Goal: Task Accomplishment & Management: Manage account settings

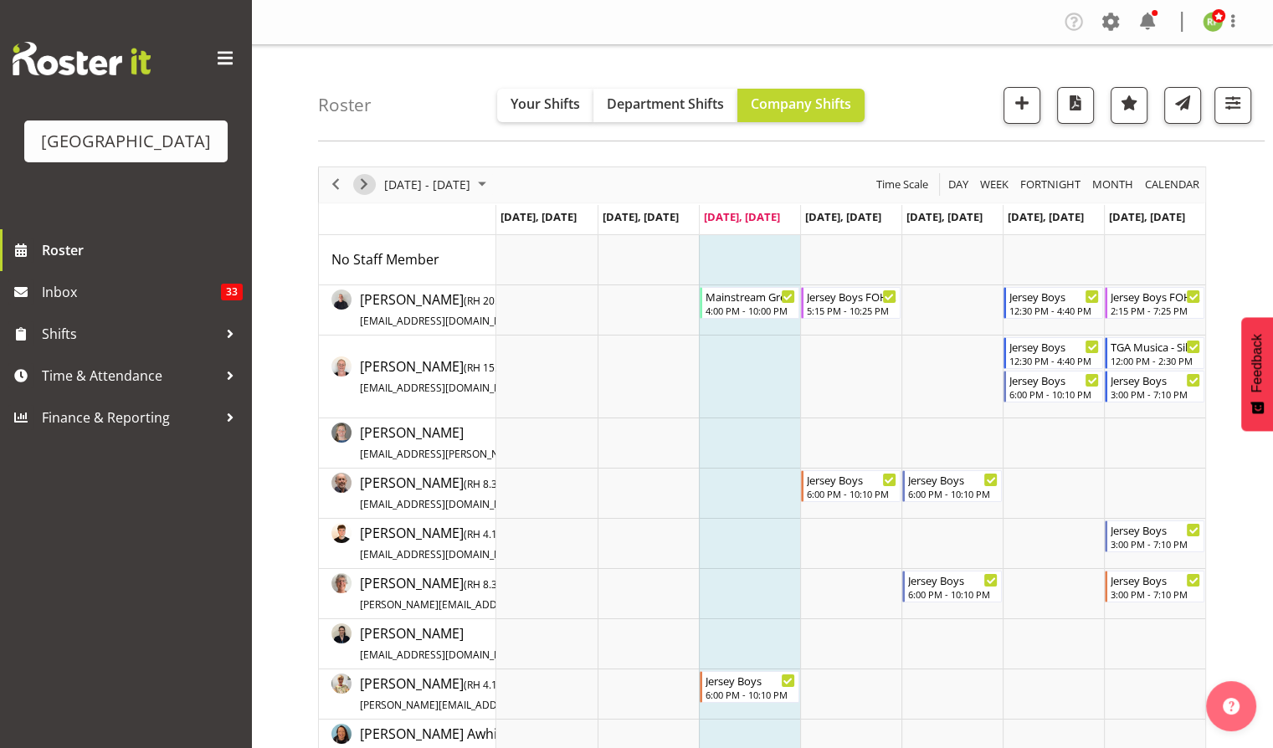
click at [369, 180] on span "Next" at bounding box center [364, 184] width 20 height 21
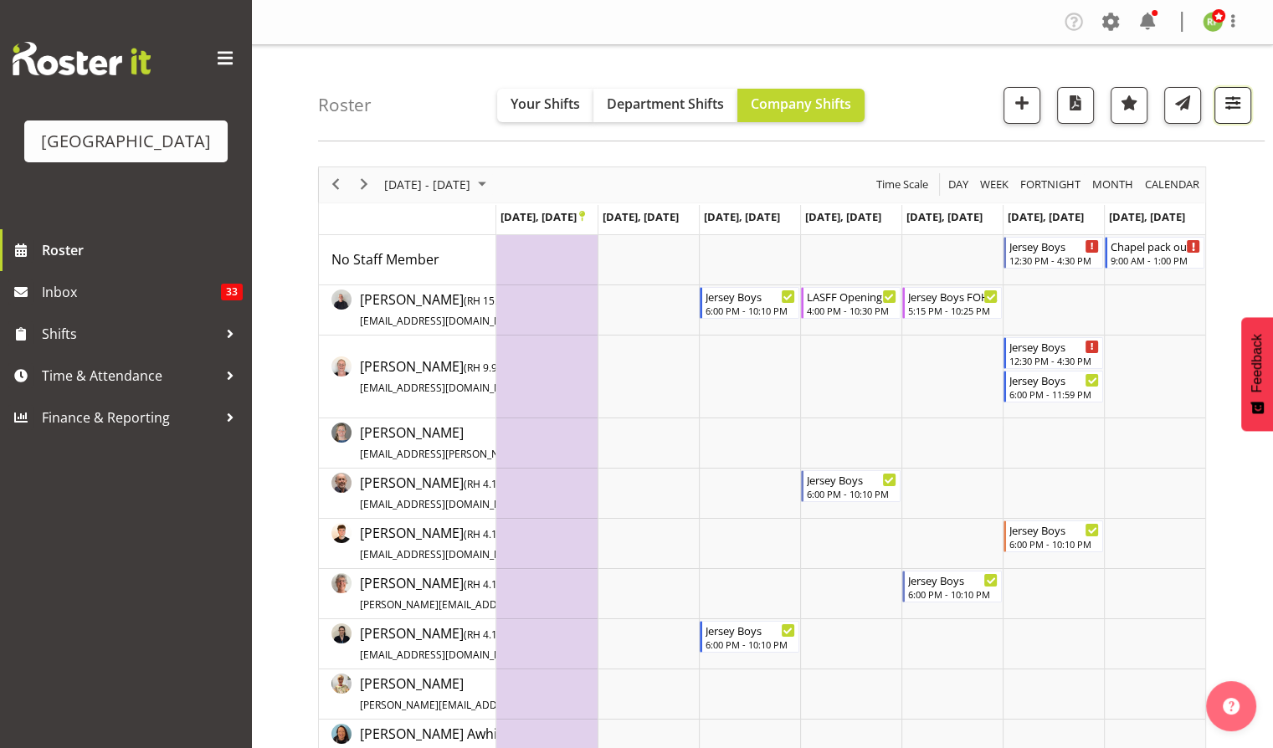
click at [1235, 102] on span "button" at bounding box center [1233, 103] width 22 height 22
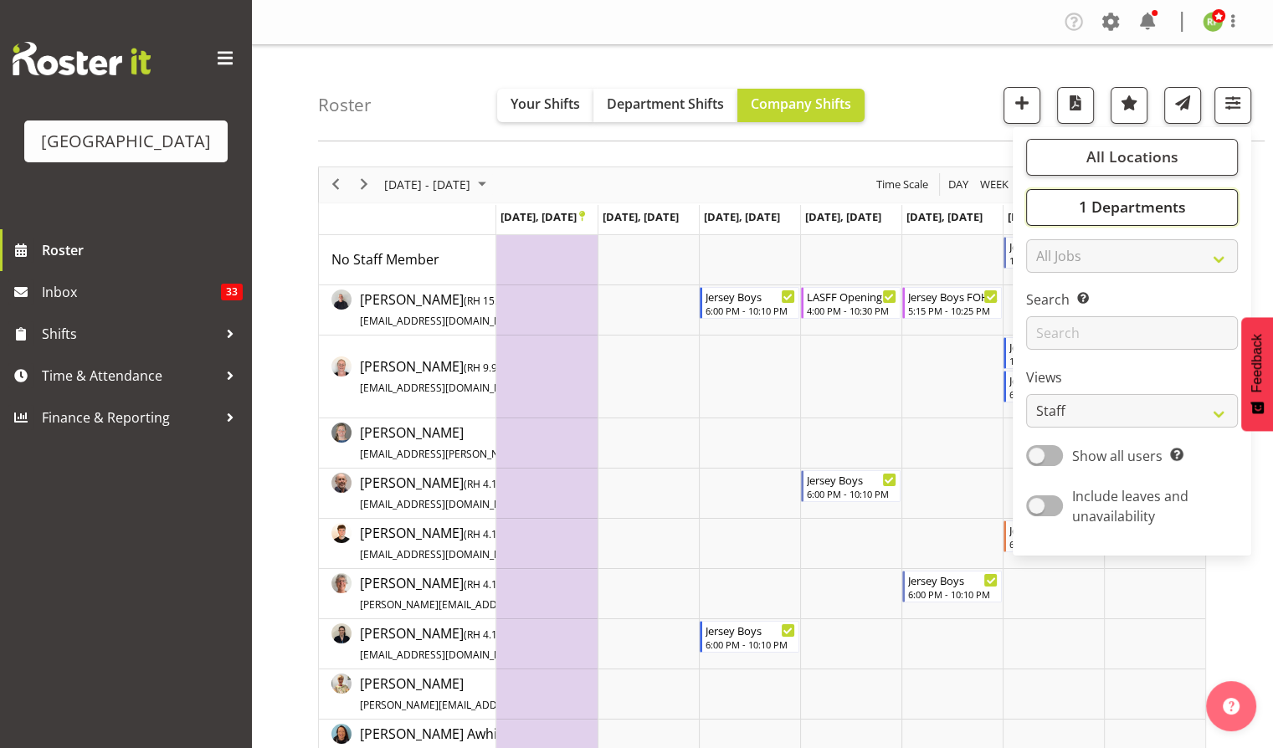
click at [1155, 203] on span "1 Departments" at bounding box center [1131, 207] width 107 height 20
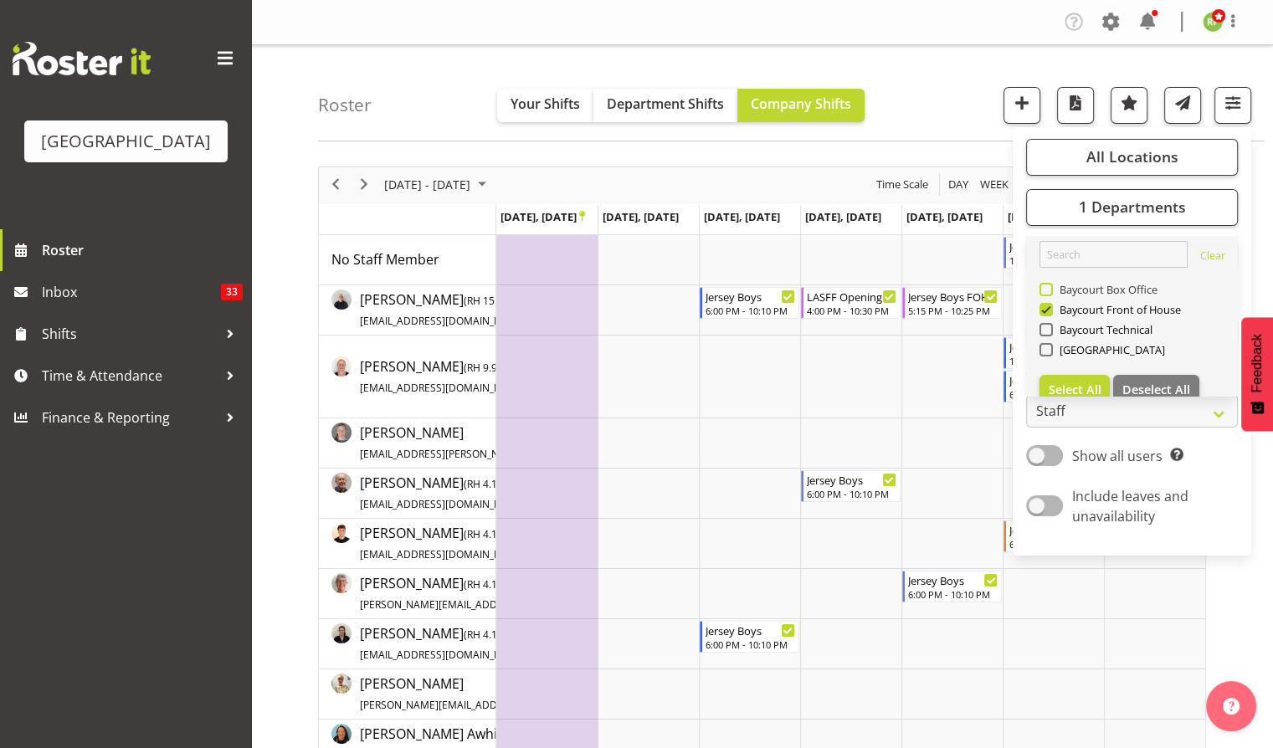
click at [1057, 283] on div "Baycourt Box Office" at bounding box center [1133, 291] width 186 height 20
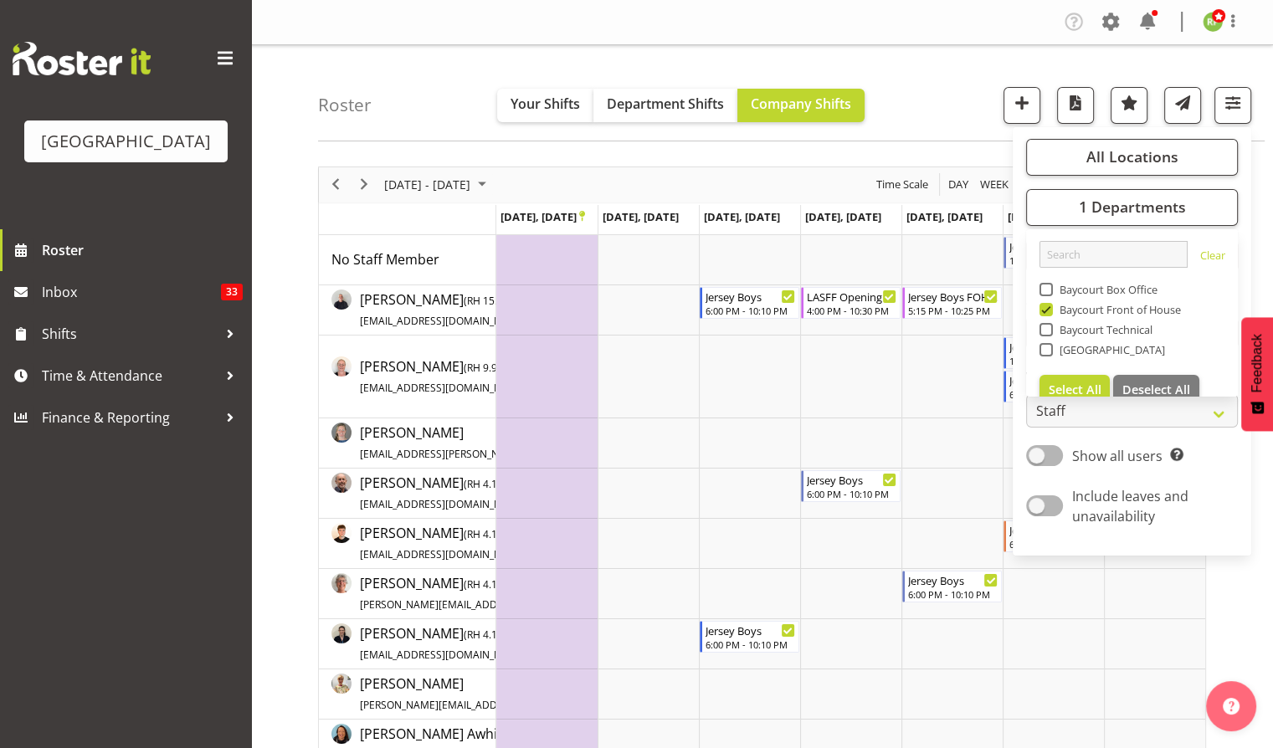
click at [1051, 285] on span at bounding box center [1046, 289] width 13 height 13
click at [1051, 285] on input "Baycourt Box Office" at bounding box center [1045, 289] width 11 height 11
checkbox input "true"
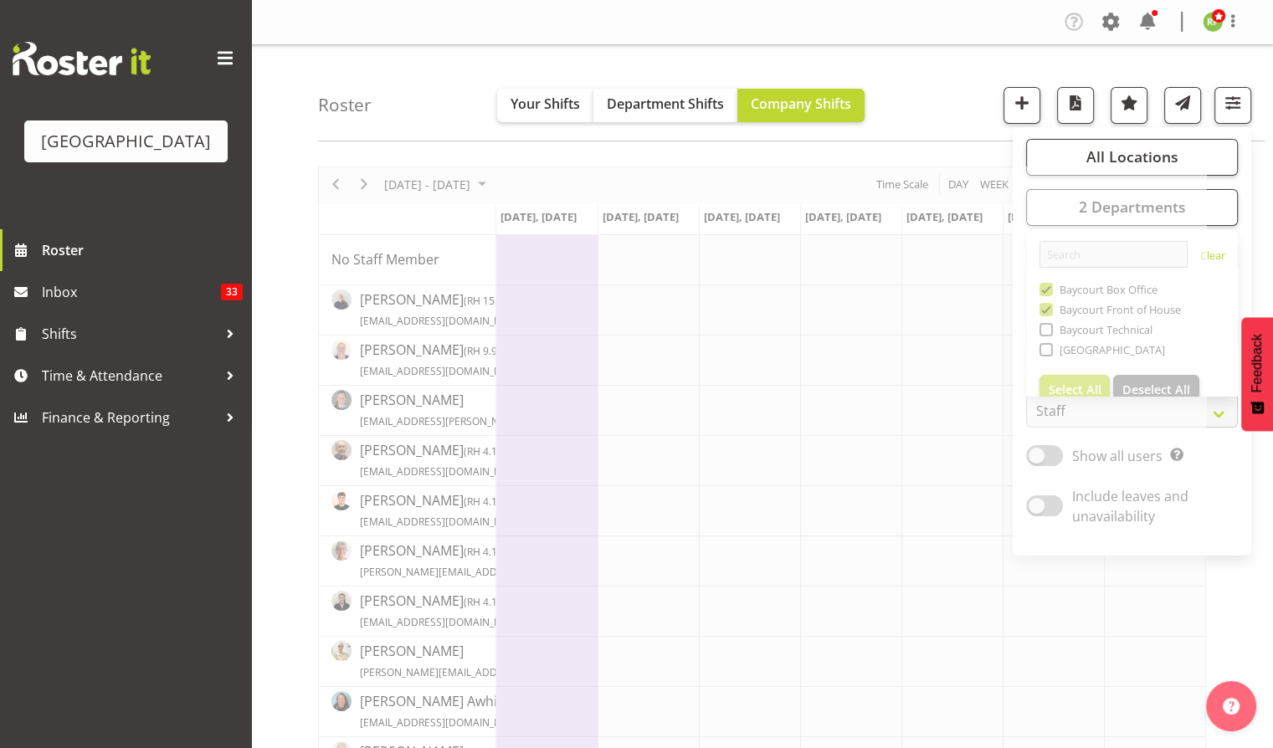
click at [953, 88] on div "Roster Your Shifts Department Shifts Company Shifts All Locations Clear Baycour…" at bounding box center [791, 93] width 947 height 96
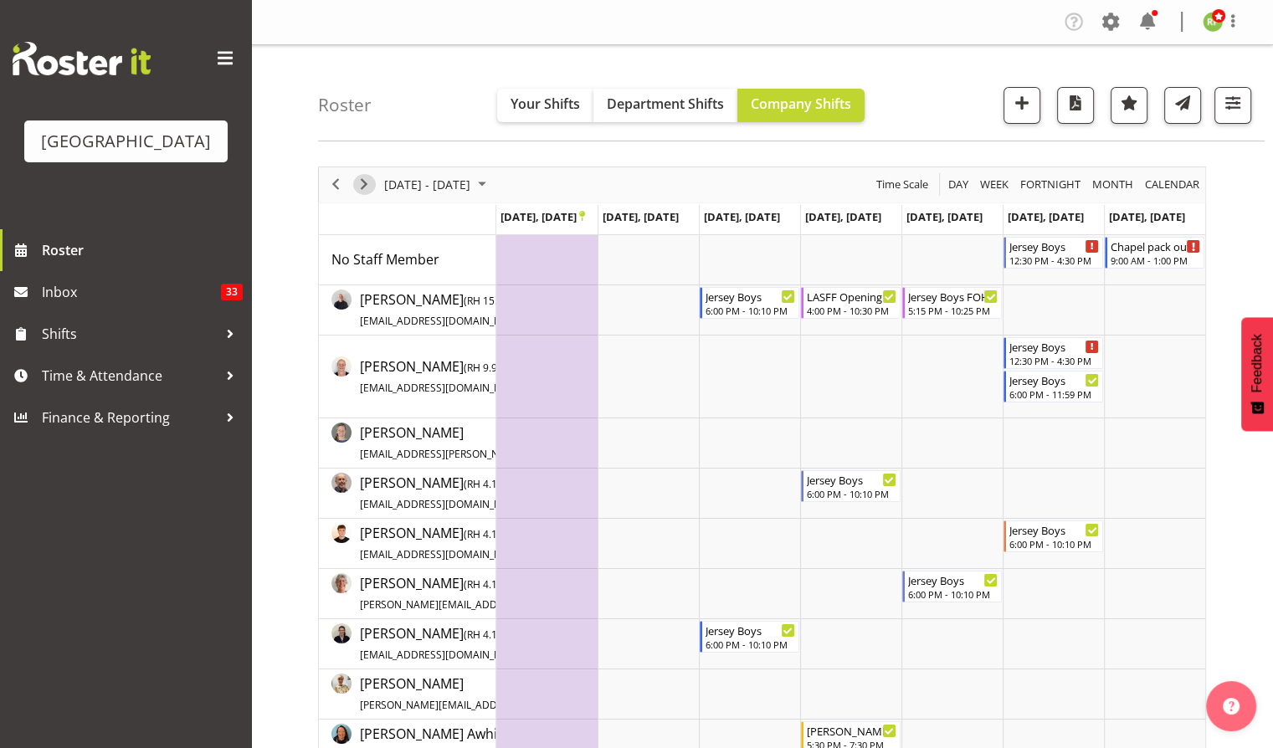
click at [368, 183] on span "Next" at bounding box center [364, 184] width 20 height 21
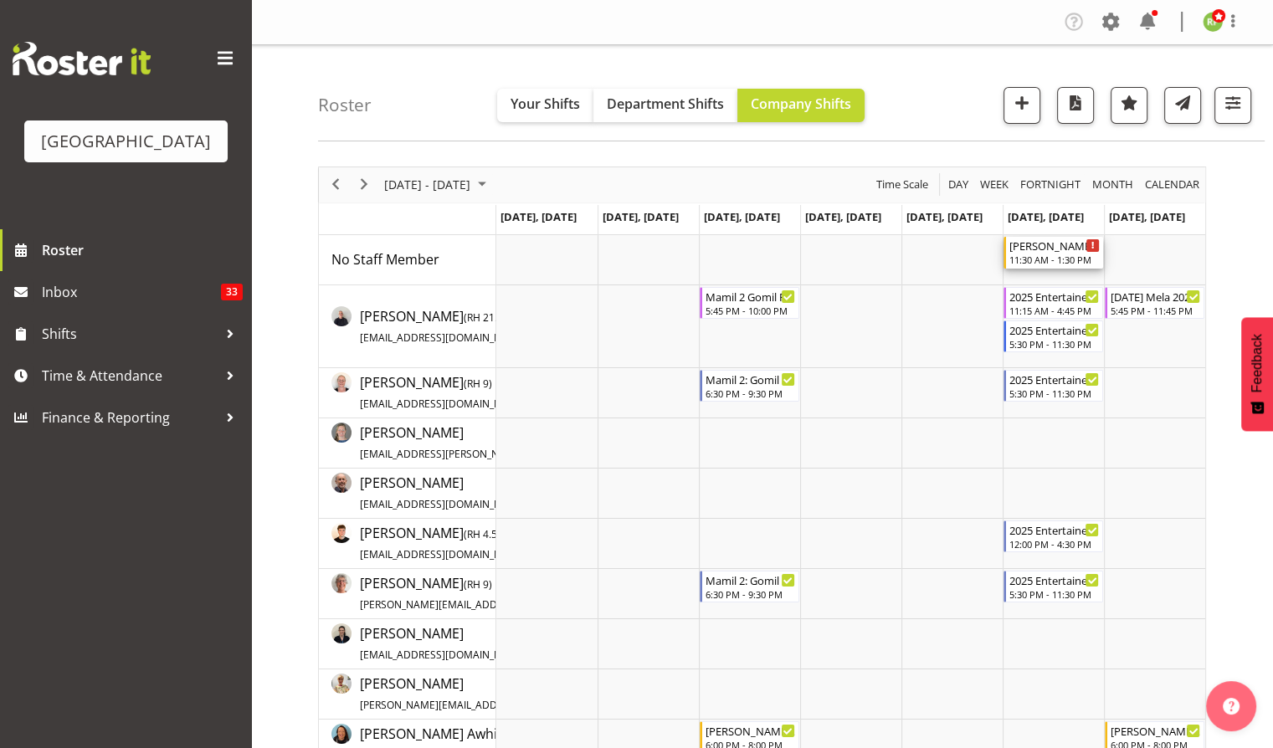
click at [1032, 254] on div "11:30 AM - 1:30 PM" at bounding box center [1054, 259] width 90 height 13
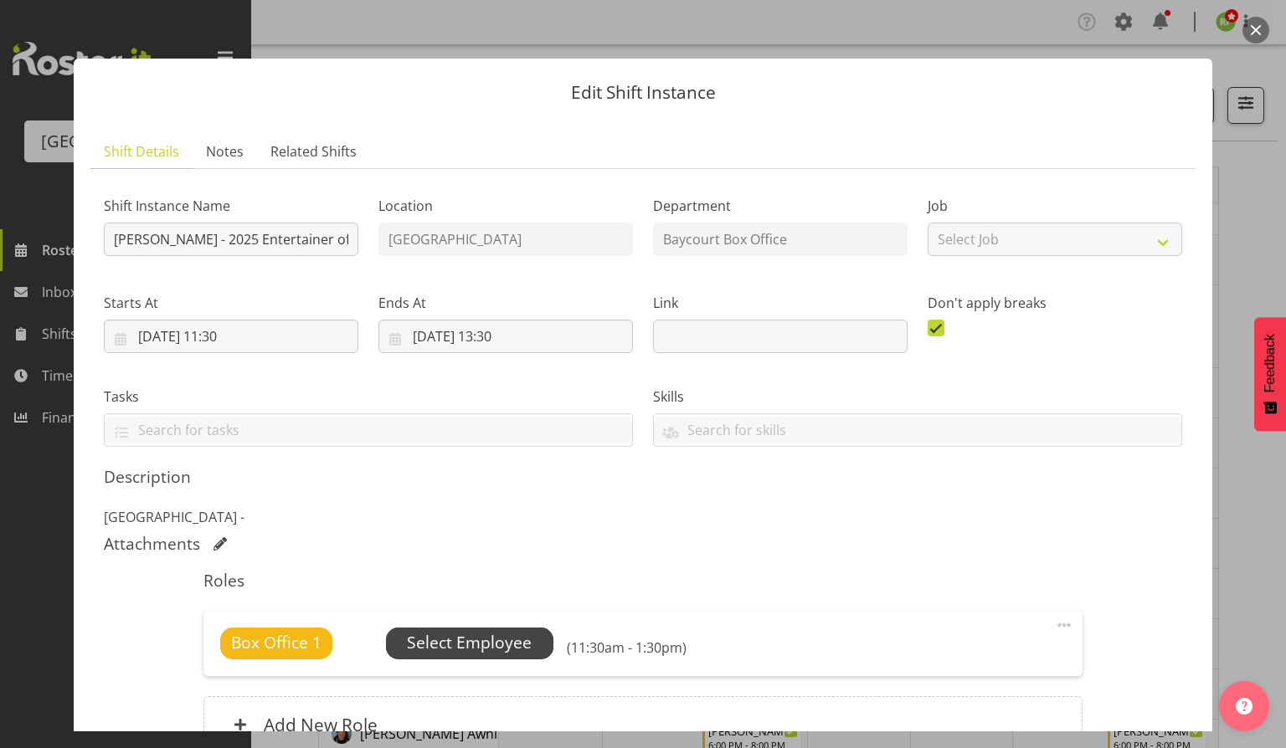
click at [494, 640] on span "Select Employee" at bounding box center [469, 643] width 125 height 24
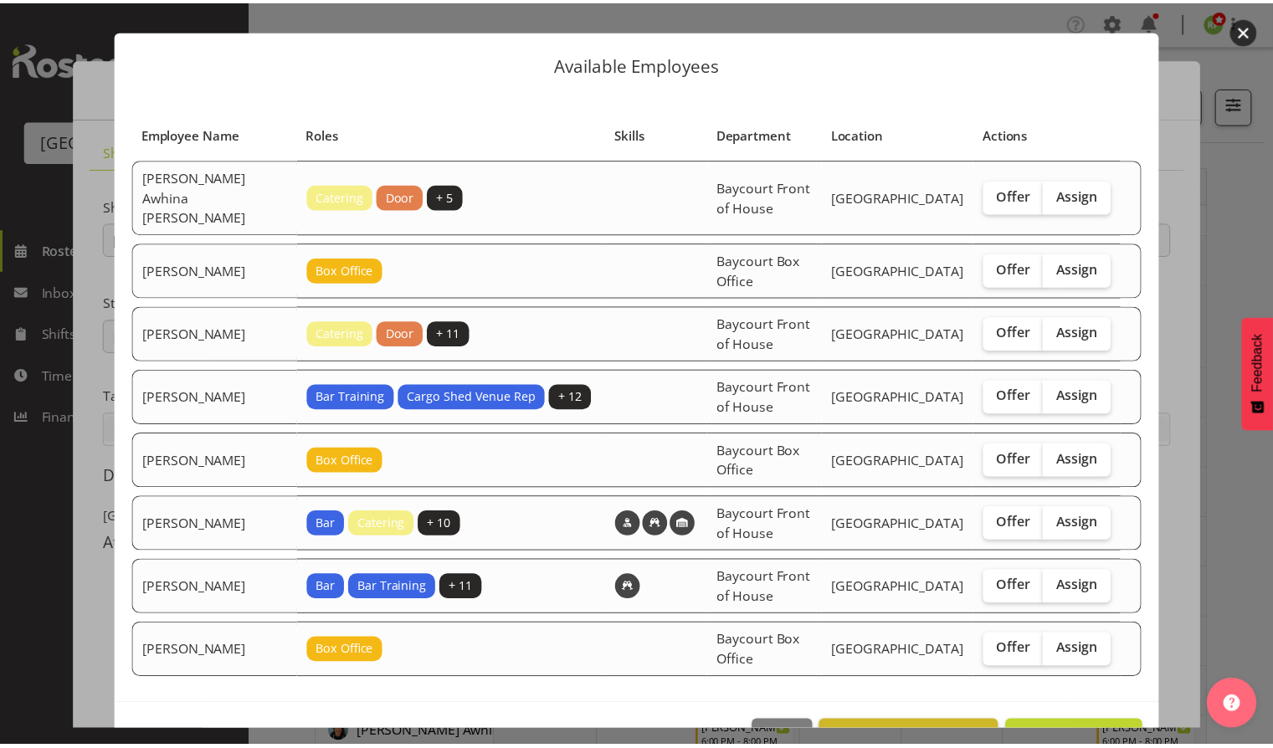
scroll to position [54, 0]
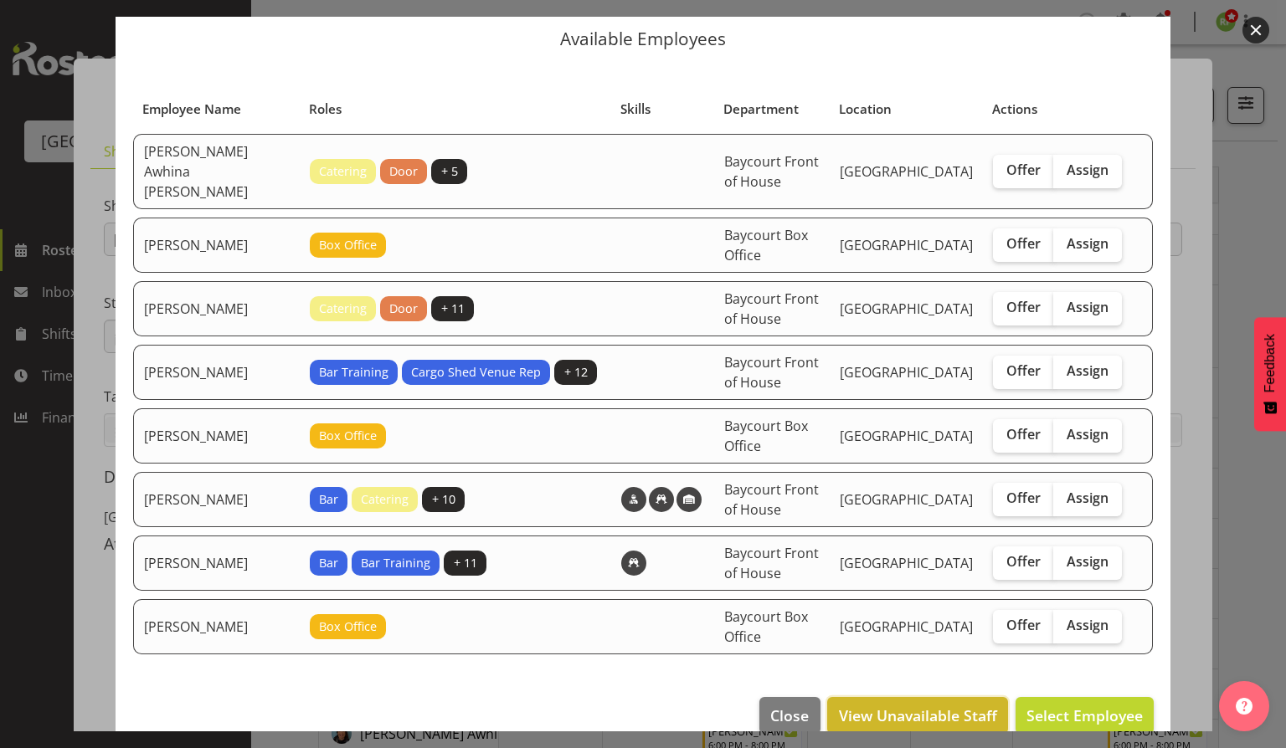
click at [888, 705] on span "View Unavailable Staff" at bounding box center [918, 716] width 158 height 22
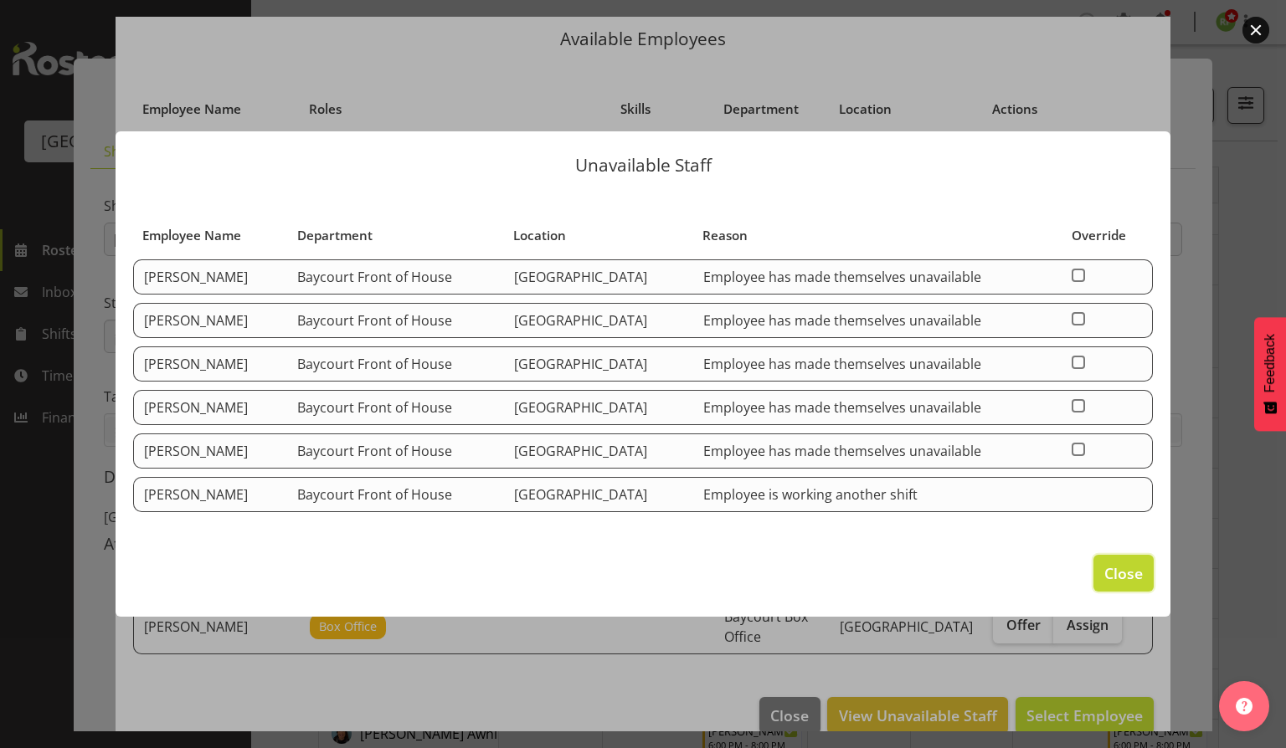
click at [1107, 578] on span "Close" at bounding box center [1123, 574] width 39 height 22
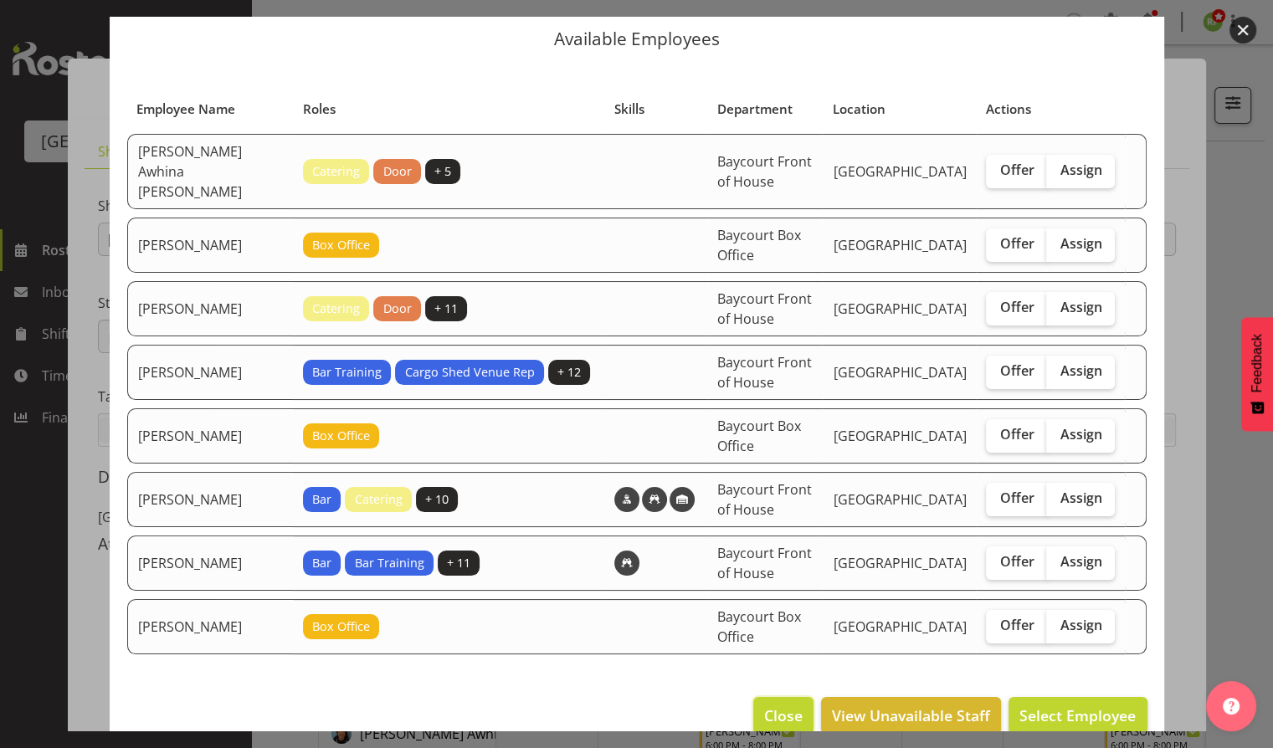
click at [779, 705] on span "Close" at bounding box center [783, 716] width 39 height 22
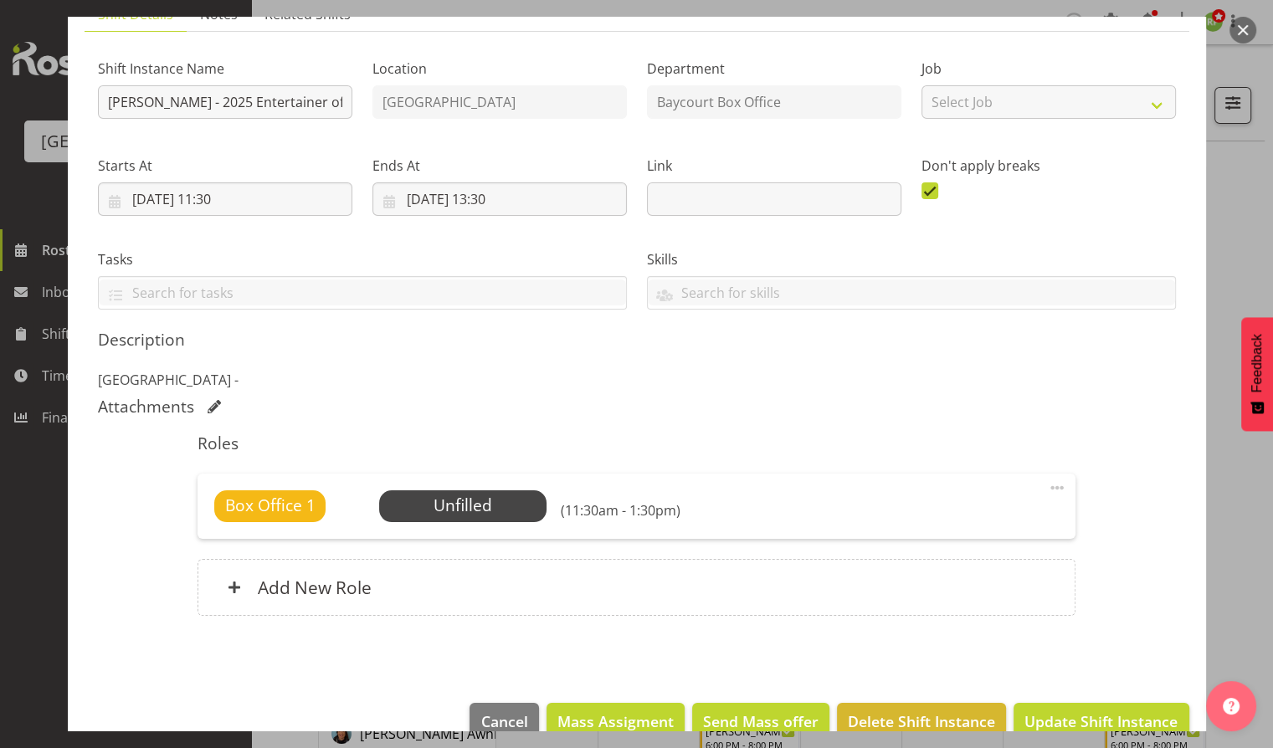
scroll to position [169, 0]
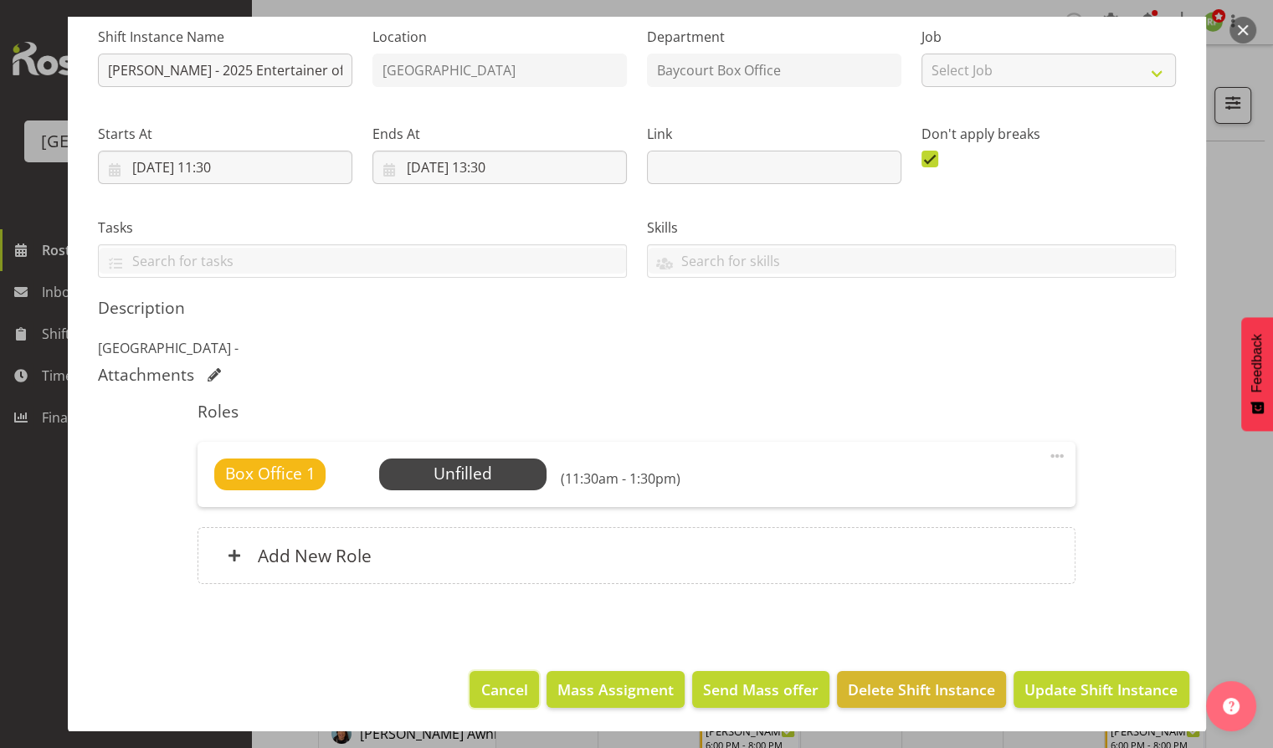
click at [518, 685] on button "Cancel" at bounding box center [504, 689] width 69 height 37
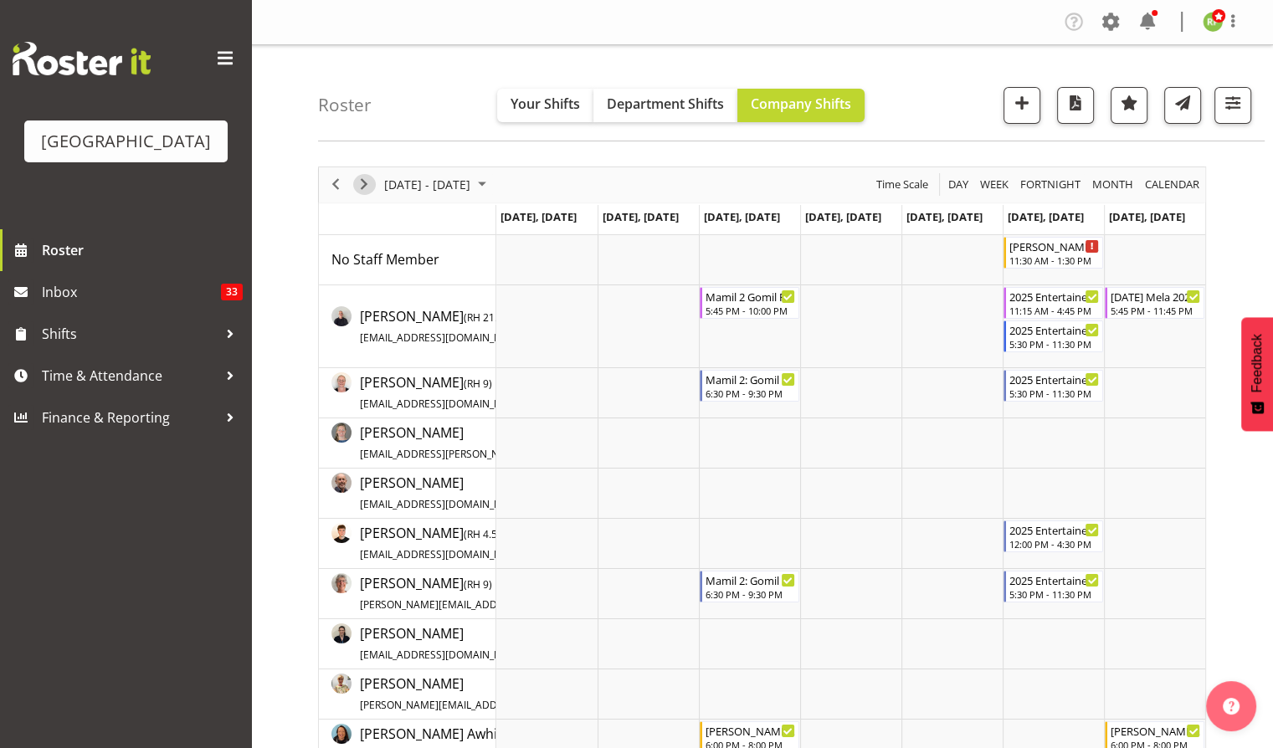
click at [369, 179] on span "Next" at bounding box center [364, 184] width 20 height 21
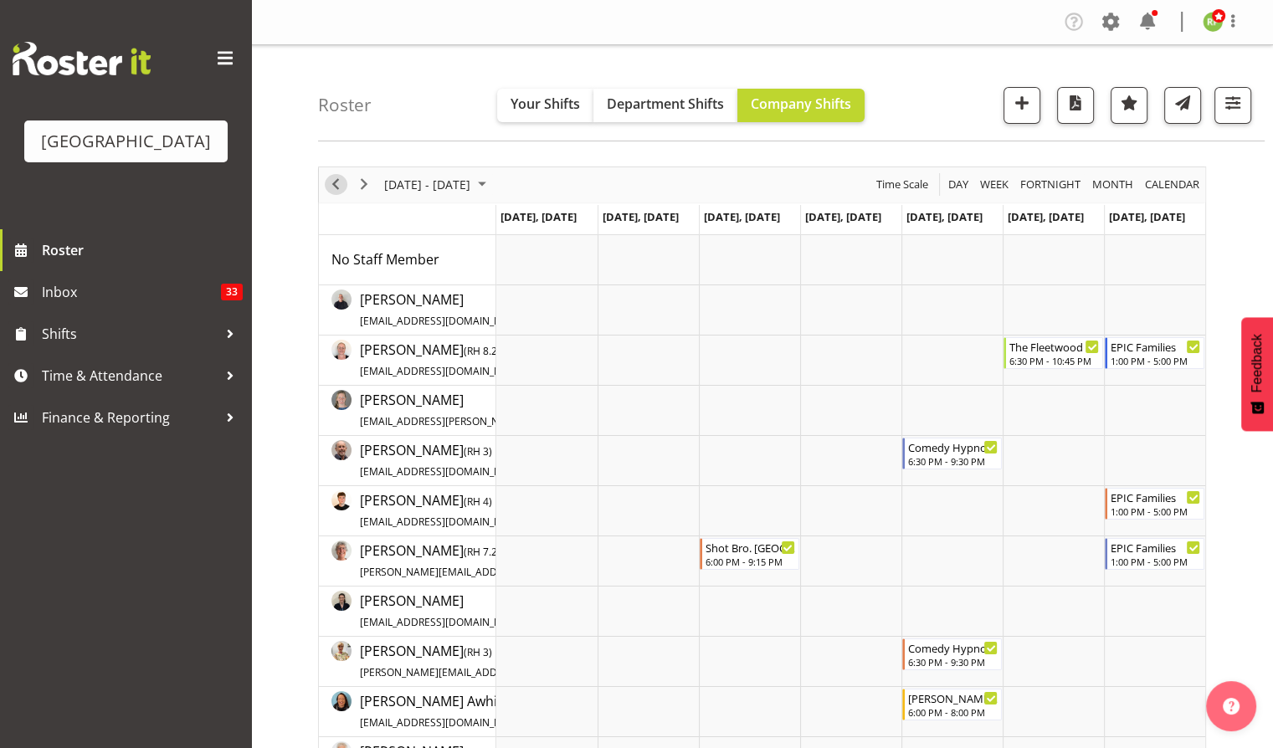
click at [337, 182] on span "Previous" at bounding box center [336, 184] width 20 height 21
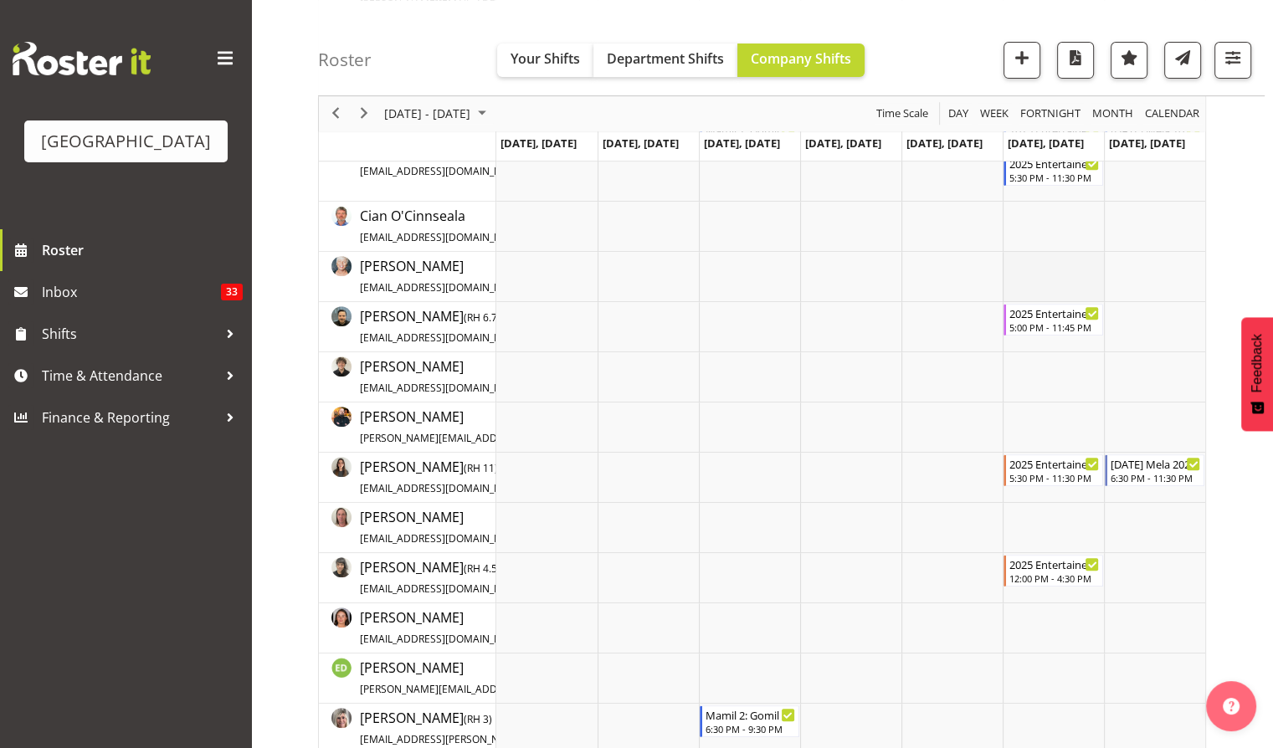
scroll to position [892, 0]
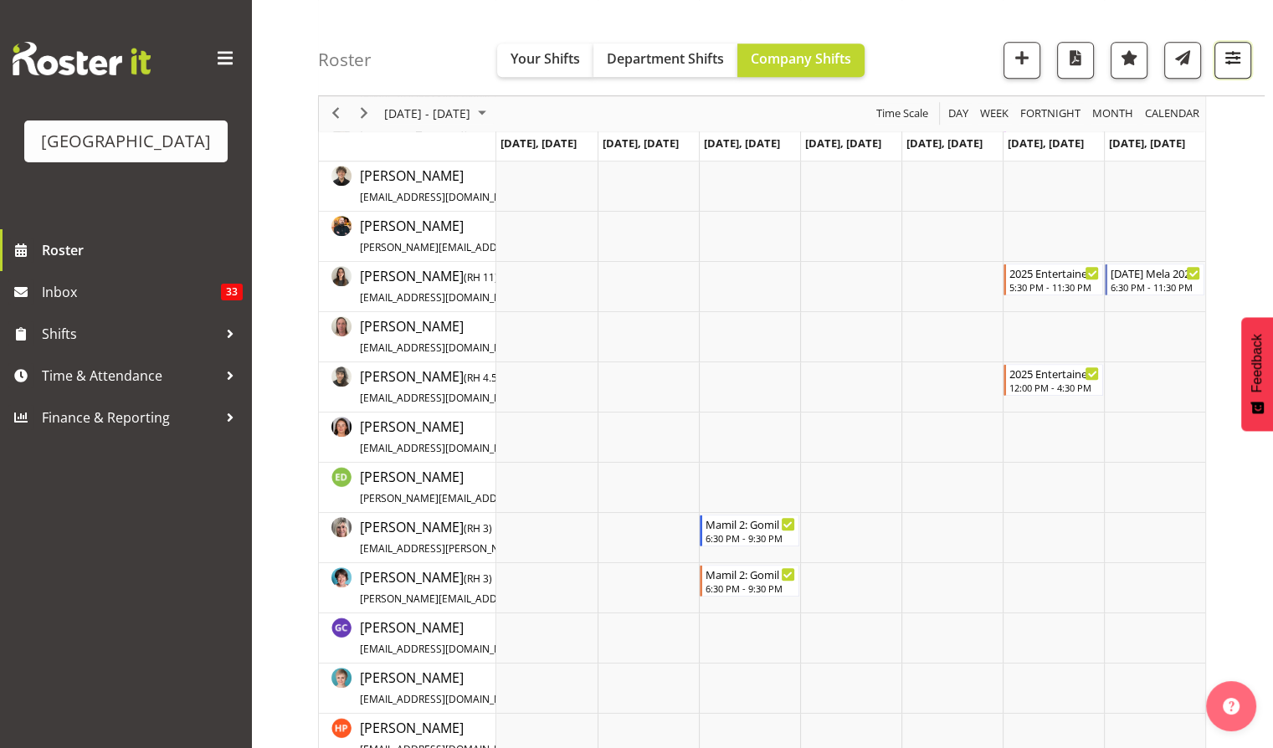
click at [1235, 62] on span "button" at bounding box center [1233, 58] width 22 height 22
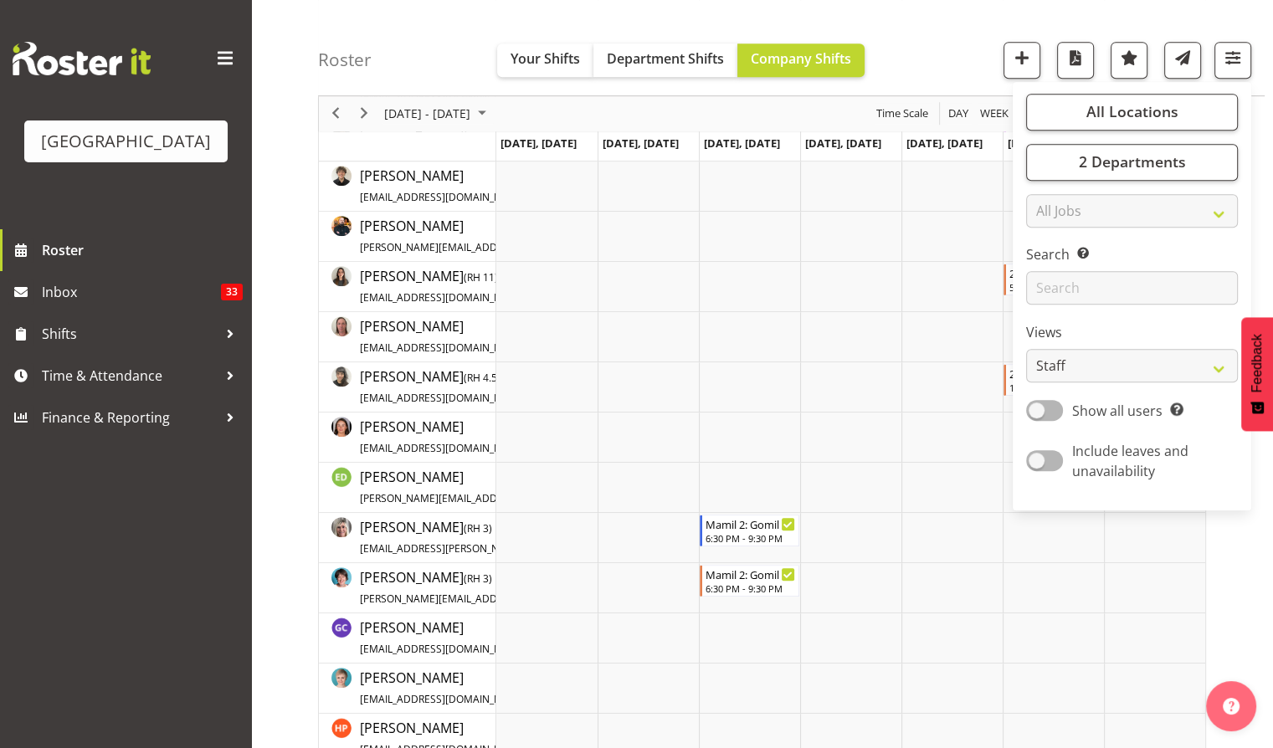
click at [941, 65] on div "Roster Your Shifts Department Shifts Company Shifts All Locations Clear Baycour…" at bounding box center [791, 48] width 947 height 96
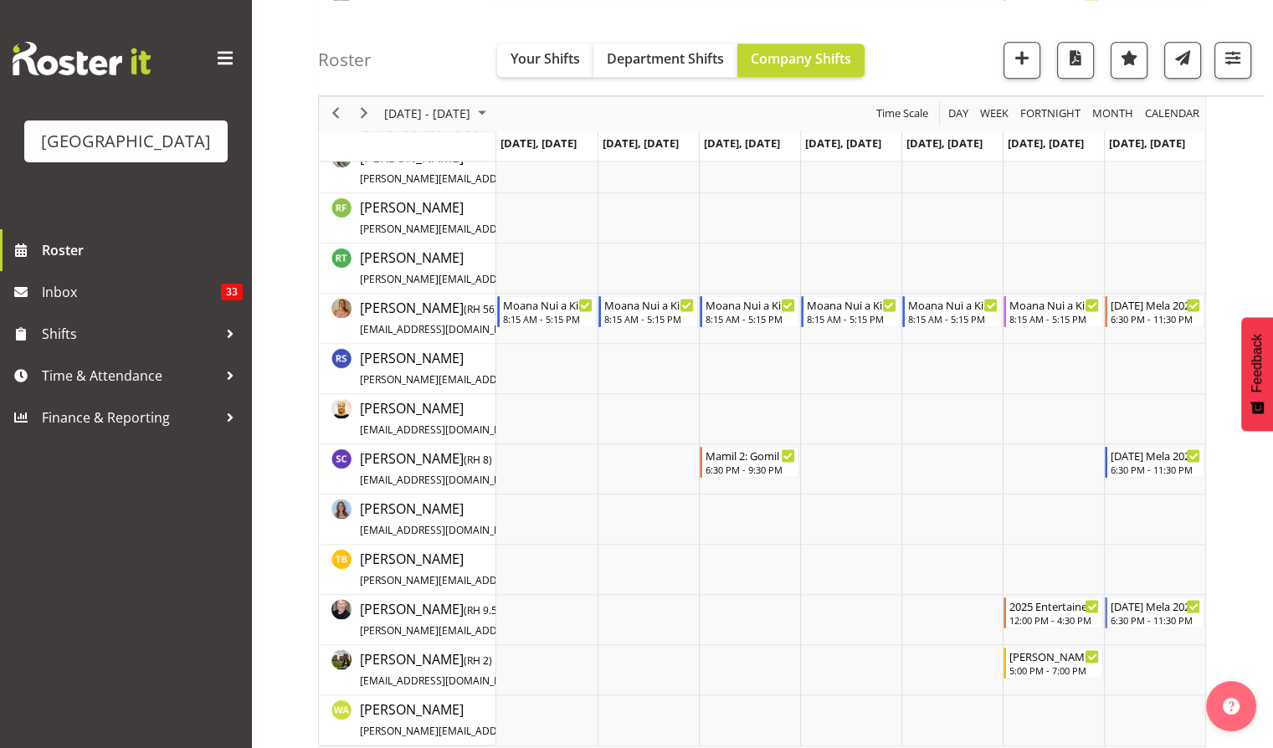
scroll to position [2277, 0]
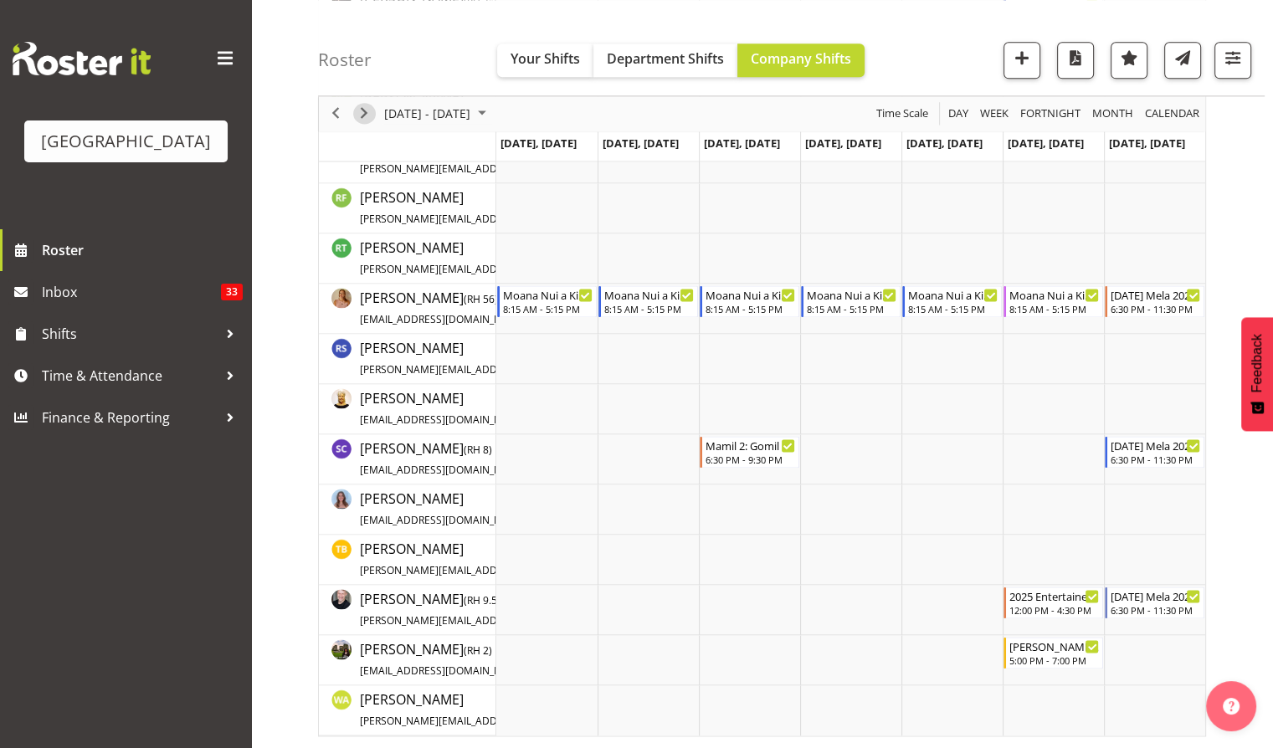
click at [367, 111] on span "Next" at bounding box center [364, 114] width 20 height 21
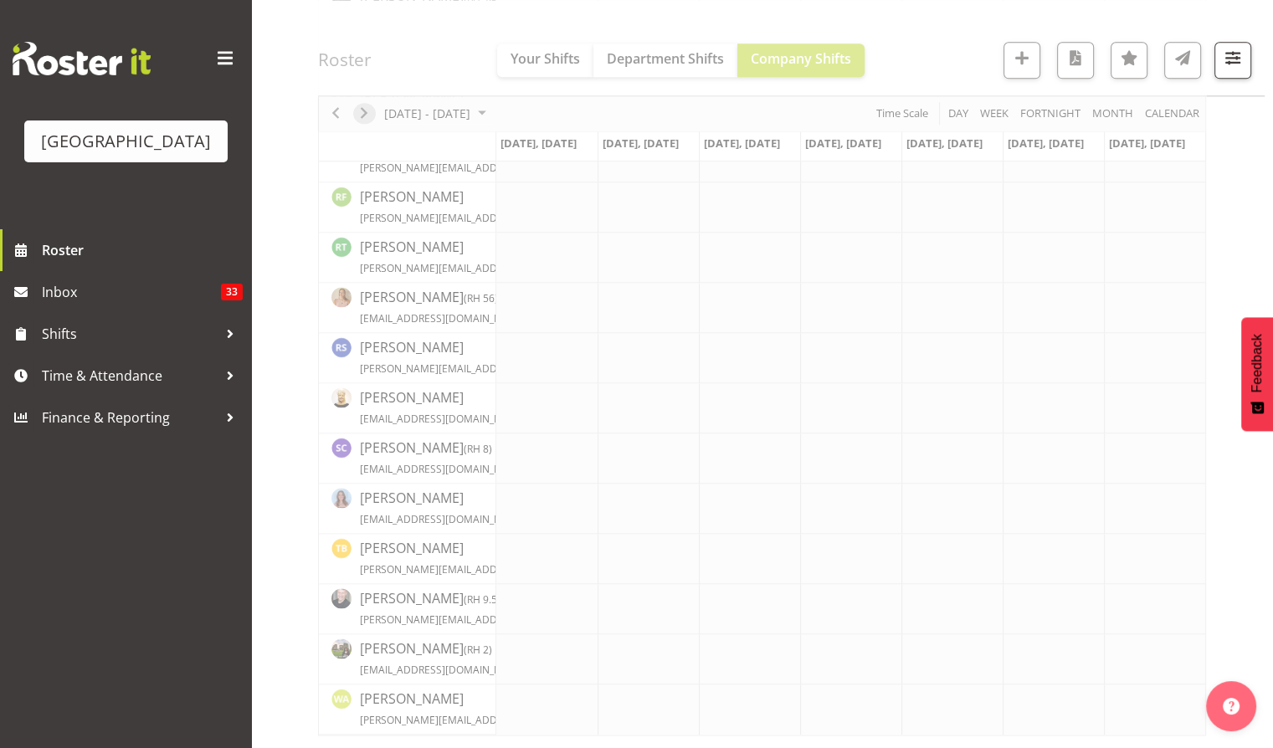
scroll to position [2211, 0]
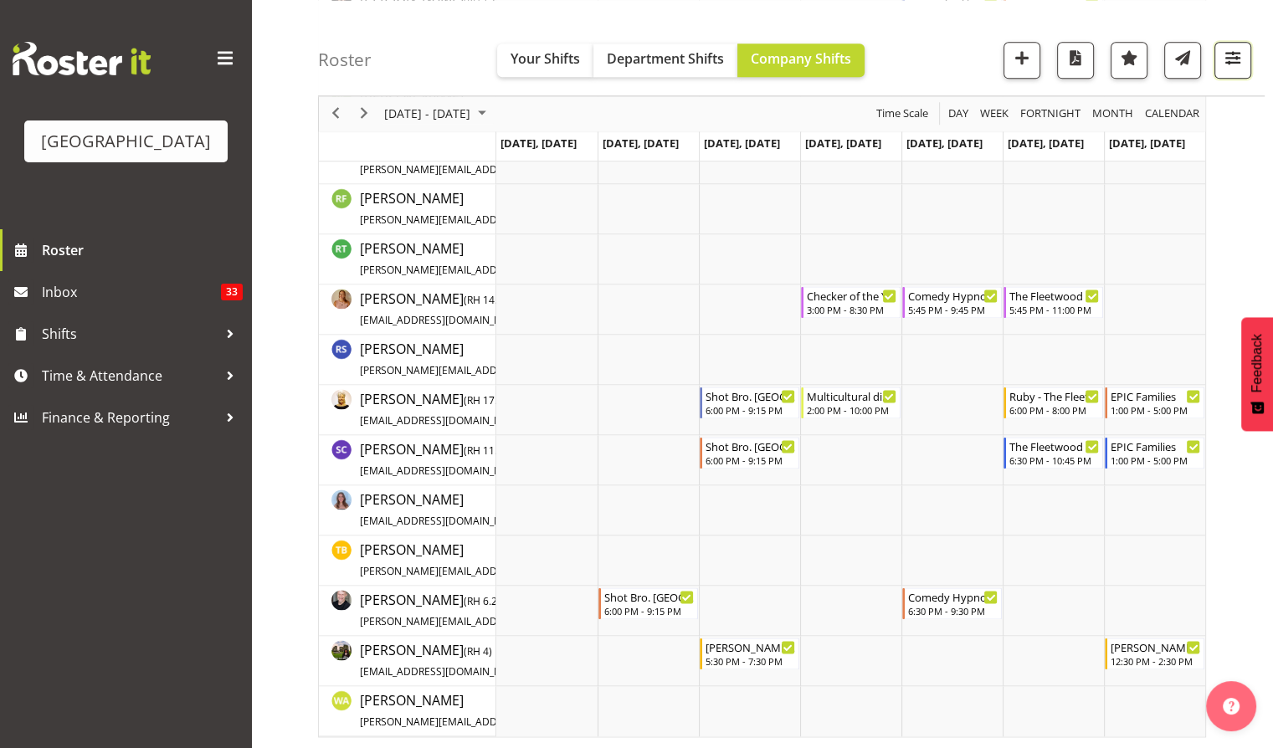
click at [1230, 62] on span "button" at bounding box center [1233, 58] width 22 height 22
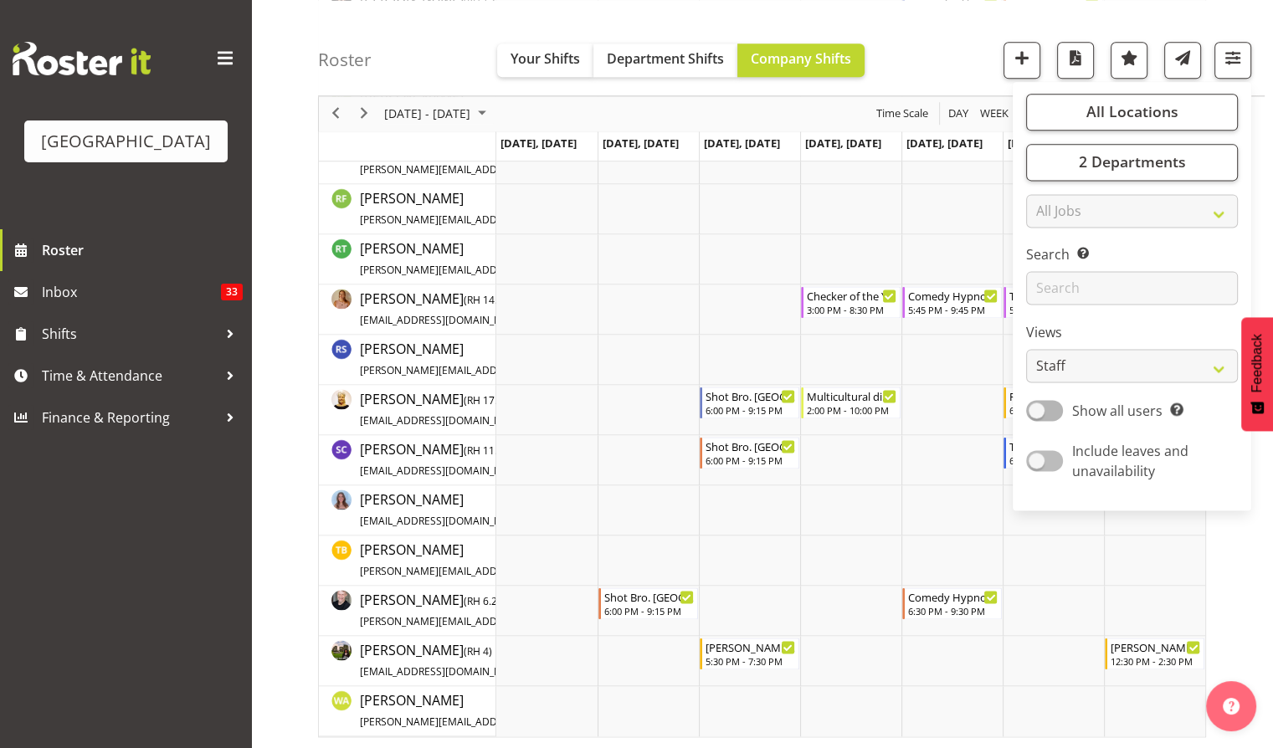
click at [1051, 456] on span at bounding box center [1044, 461] width 37 height 21
click at [1037, 456] on input "Include leaves and unavailability" at bounding box center [1031, 461] width 11 height 11
checkbox input "true"
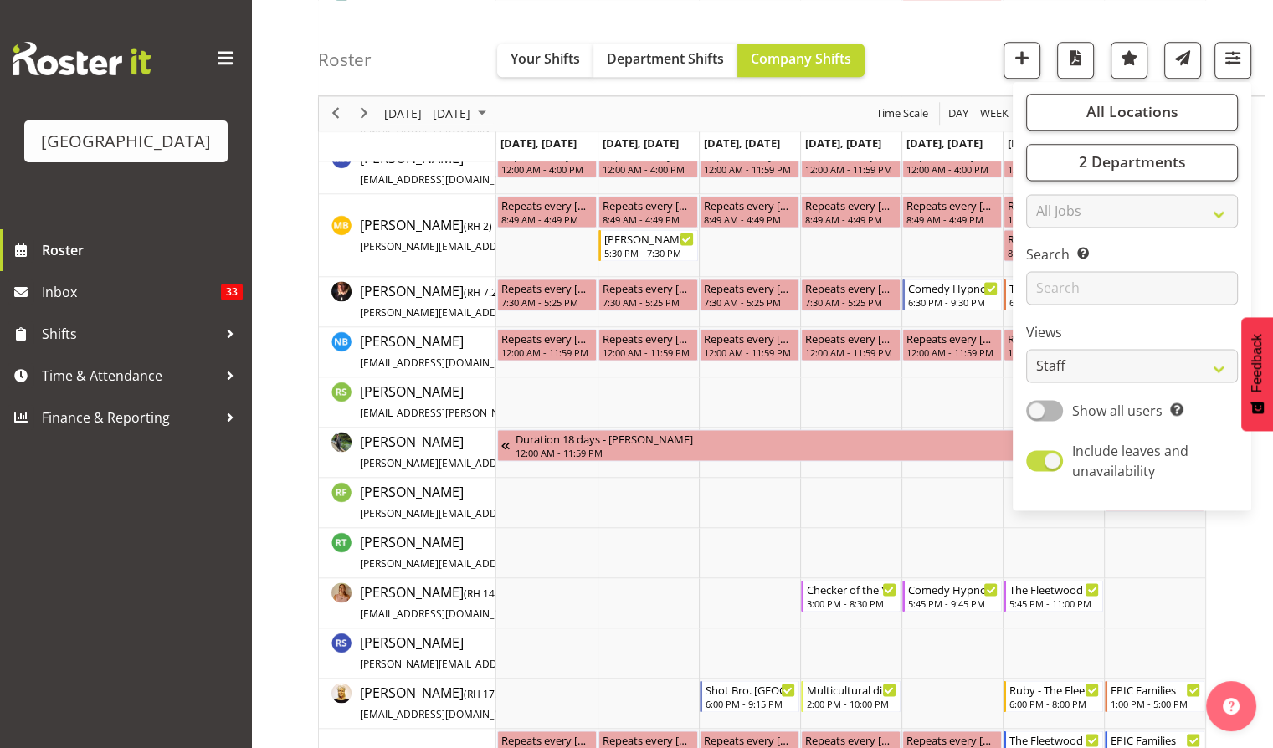
scroll to position [2504, 0]
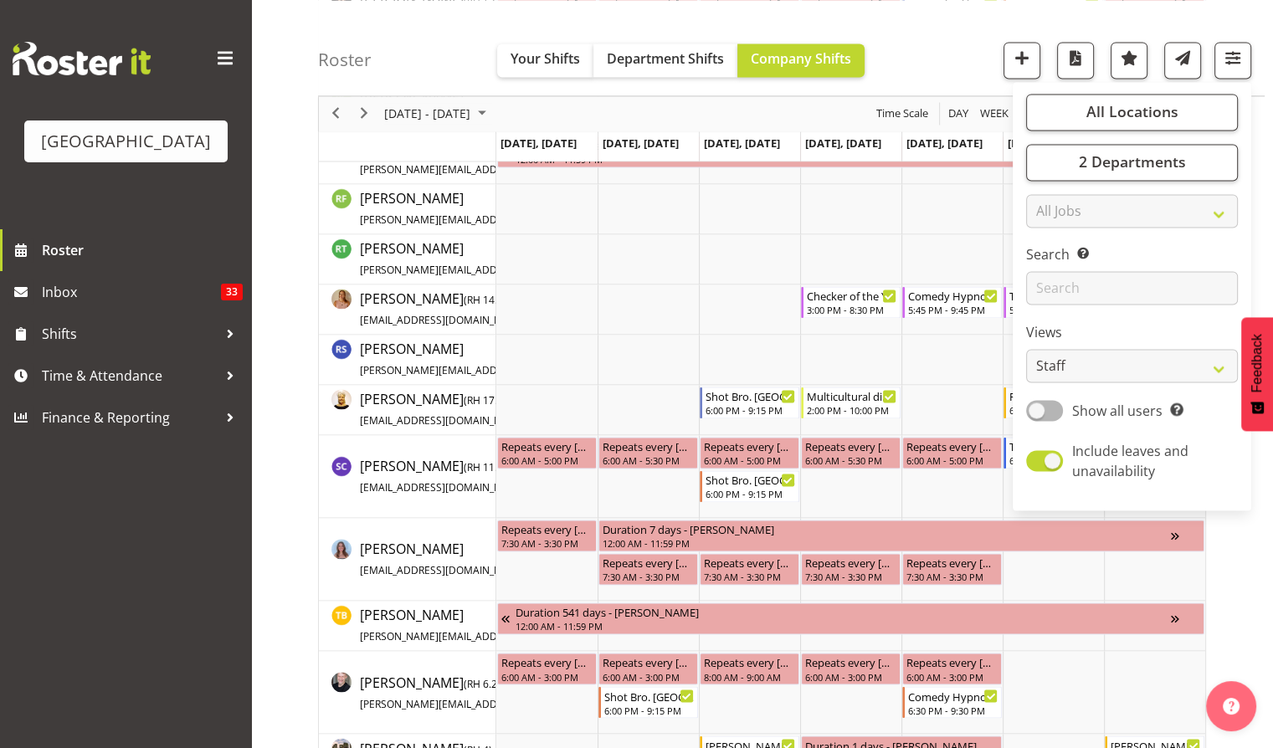
click at [938, 47] on div "Roster Your Shifts Department Shifts Company Shifts All Locations Clear Baycour…" at bounding box center [791, 48] width 947 height 96
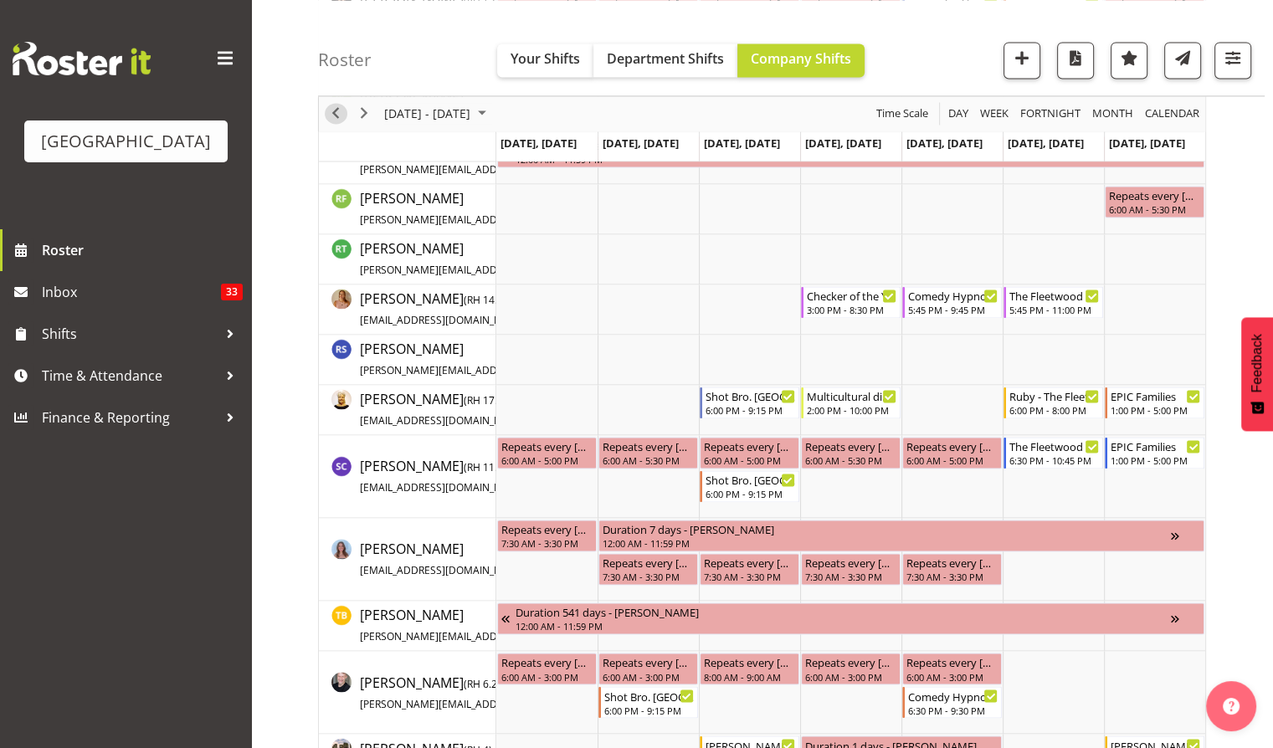
click at [335, 116] on span "Previous" at bounding box center [336, 114] width 20 height 21
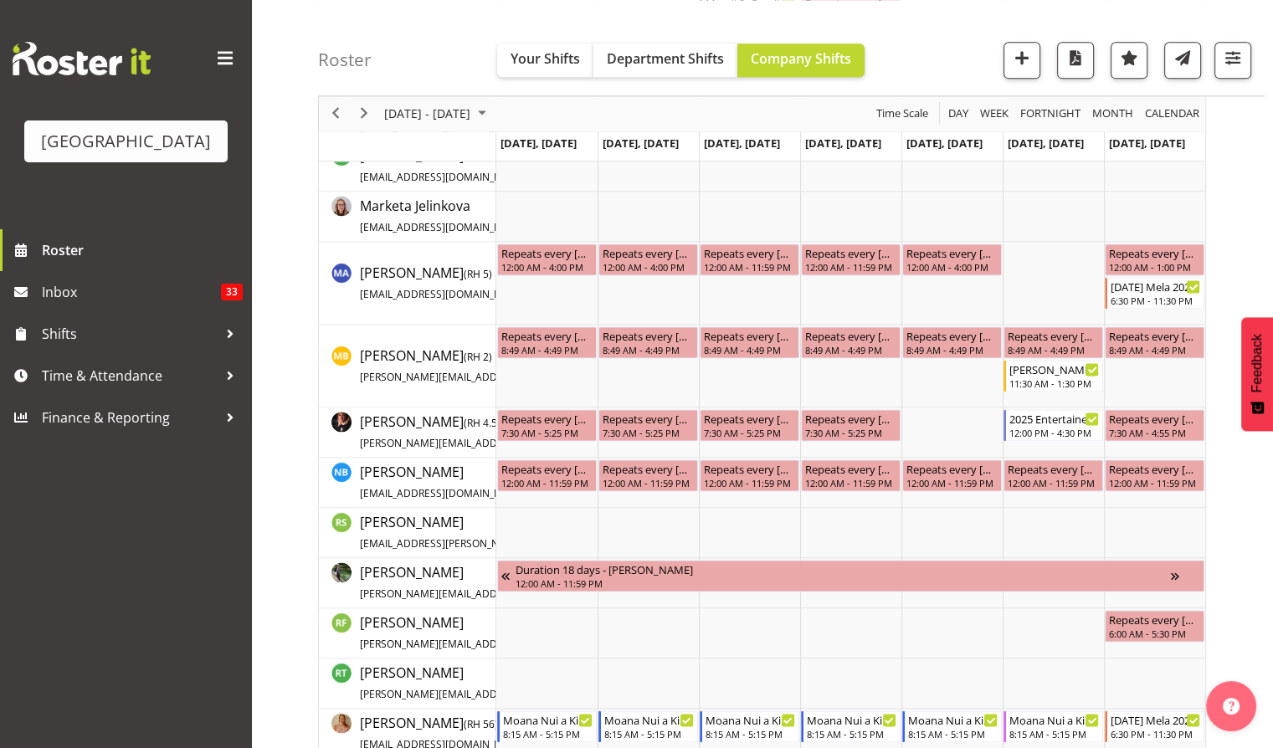
scroll to position [2635, 0]
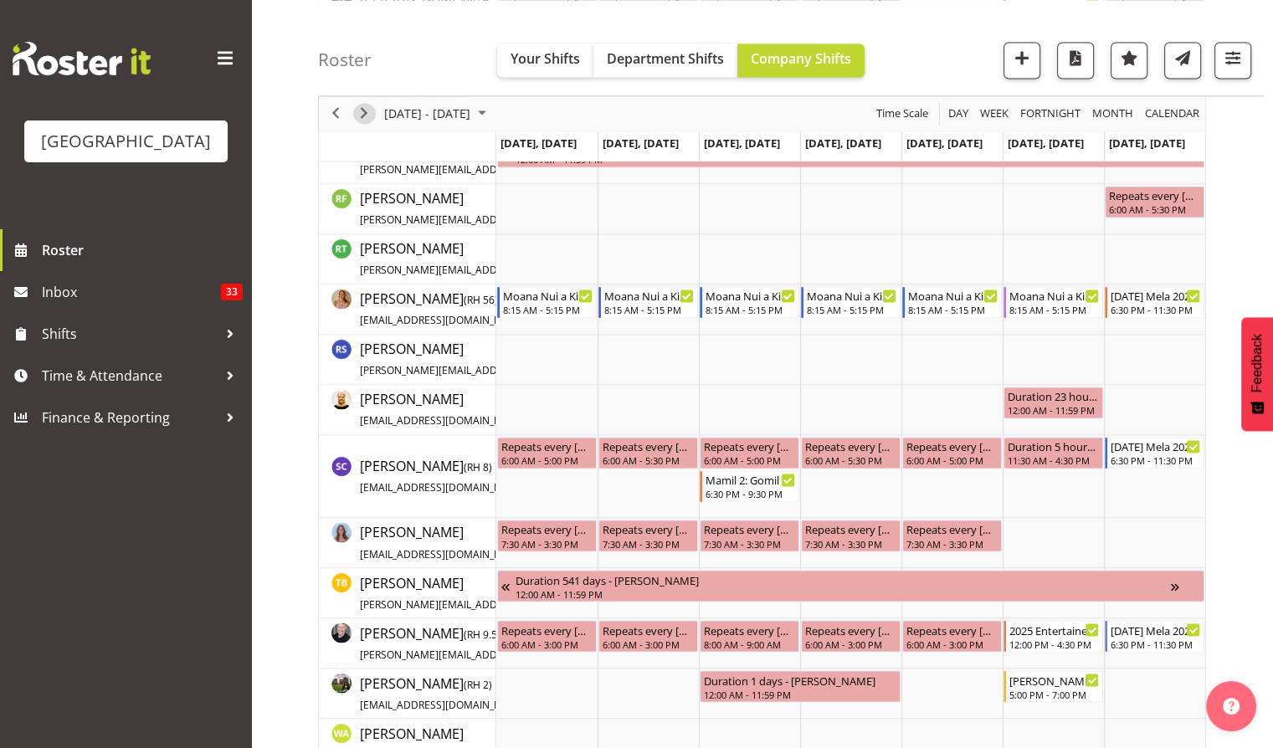
click at [360, 119] on span "Next" at bounding box center [364, 114] width 20 height 21
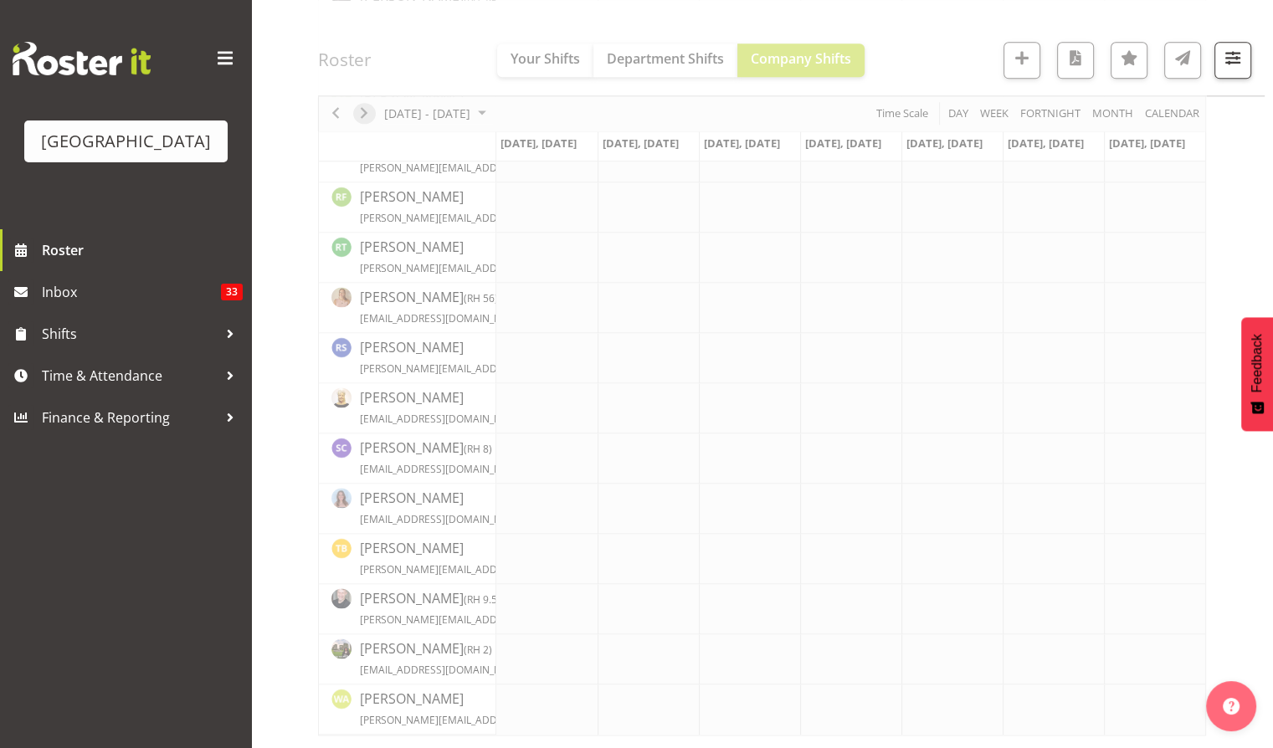
scroll to position [2211, 0]
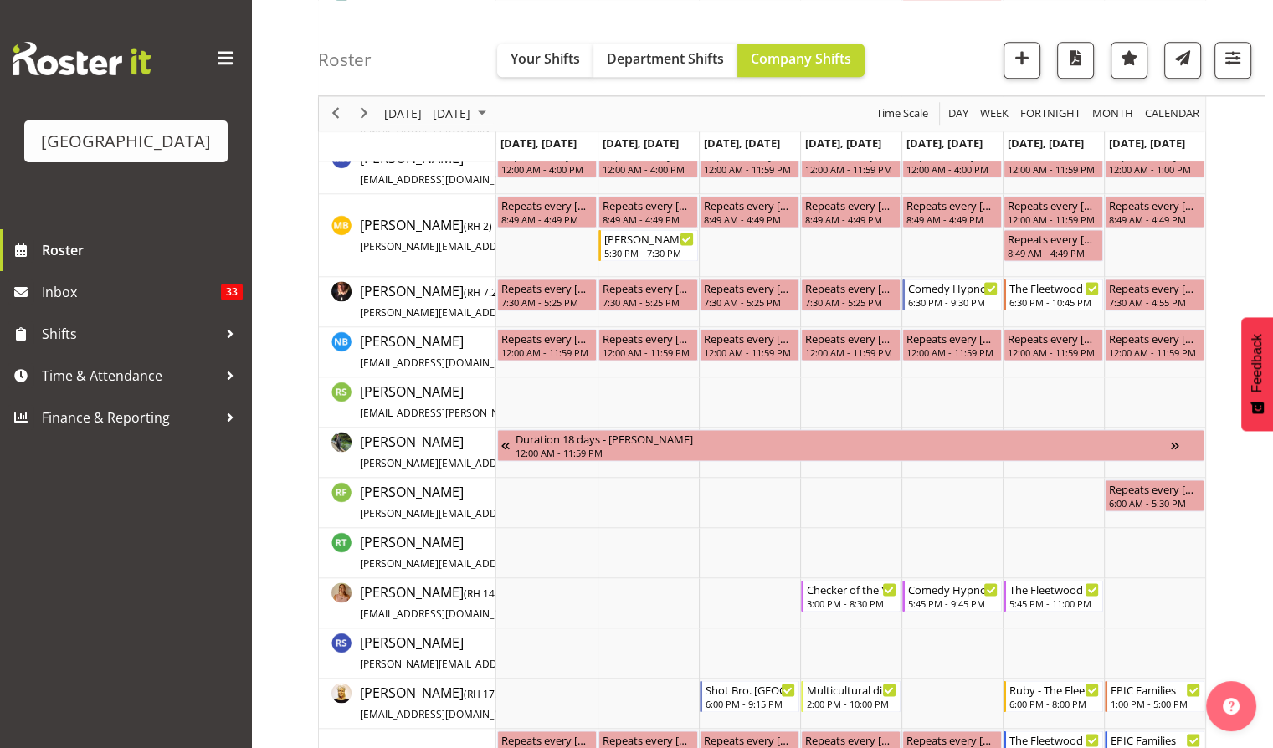
scroll to position [2504, 0]
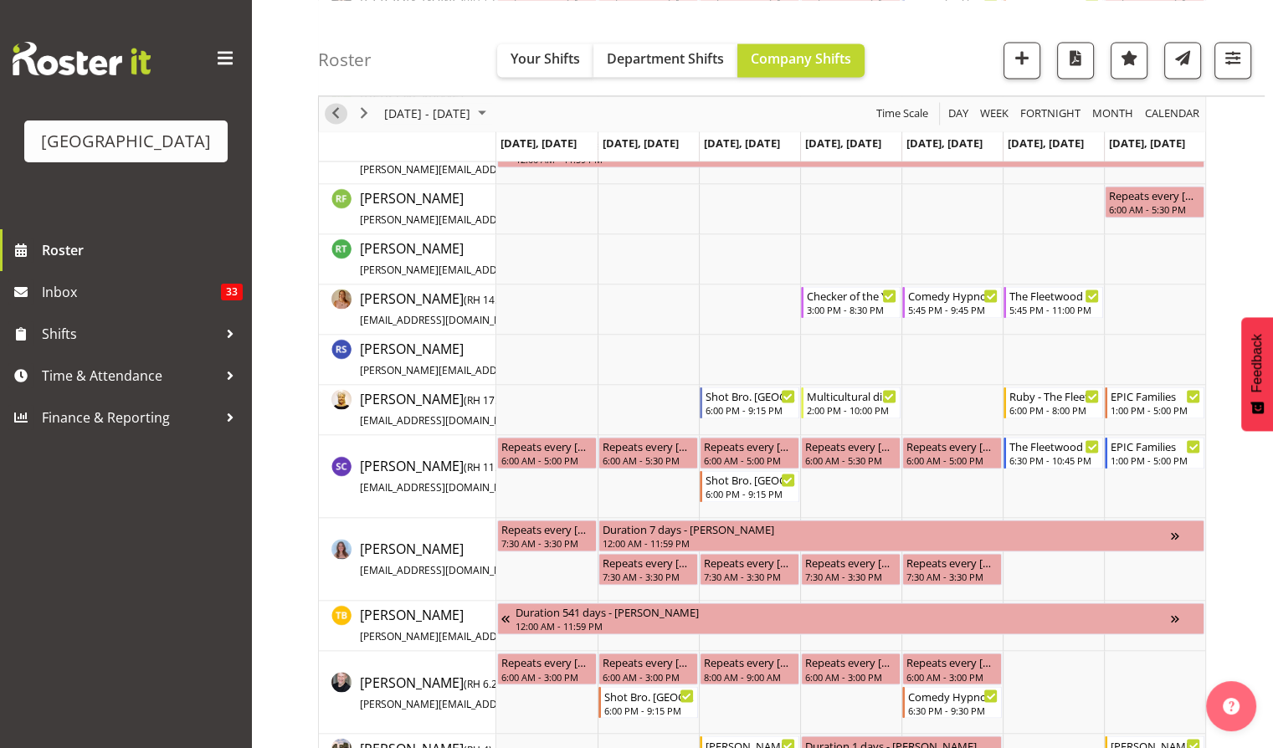
click at [331, 112] on span "Previous" at bounding box center [336, 114] width 20 height 21
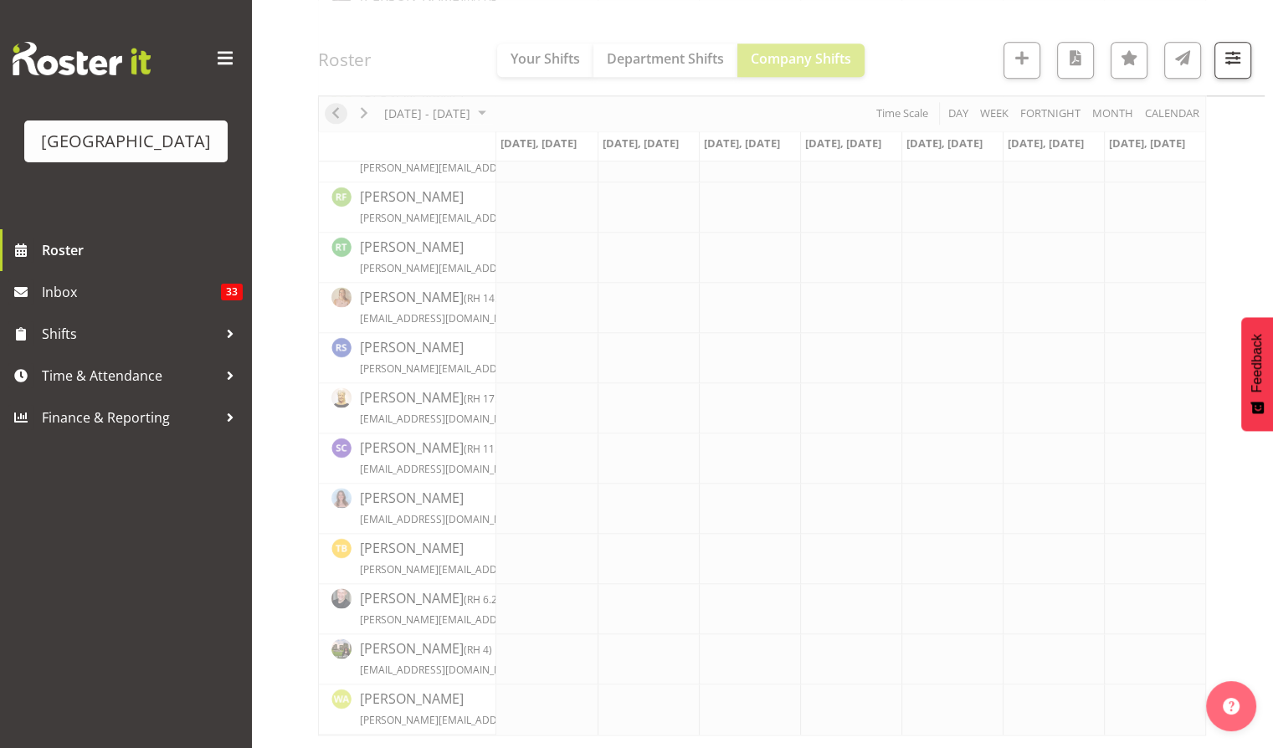
scroll to position [2211, 0]
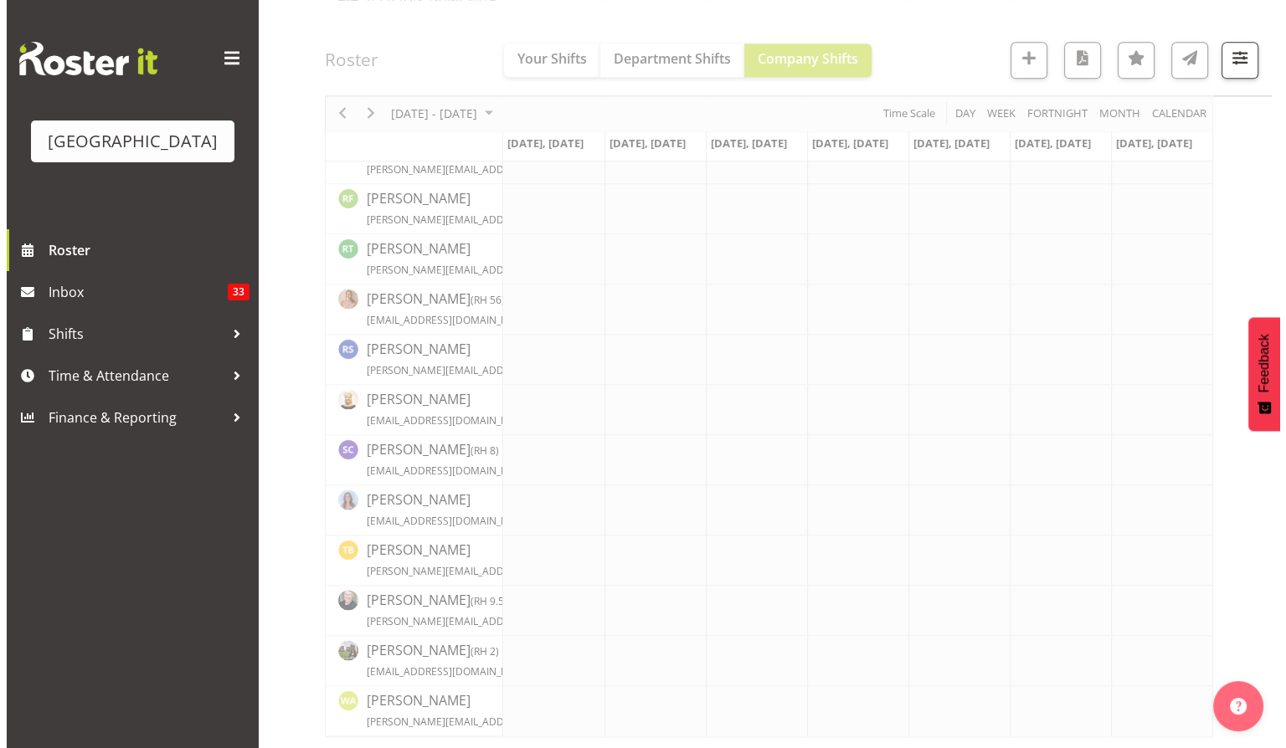
scroll to position [2635, 0]
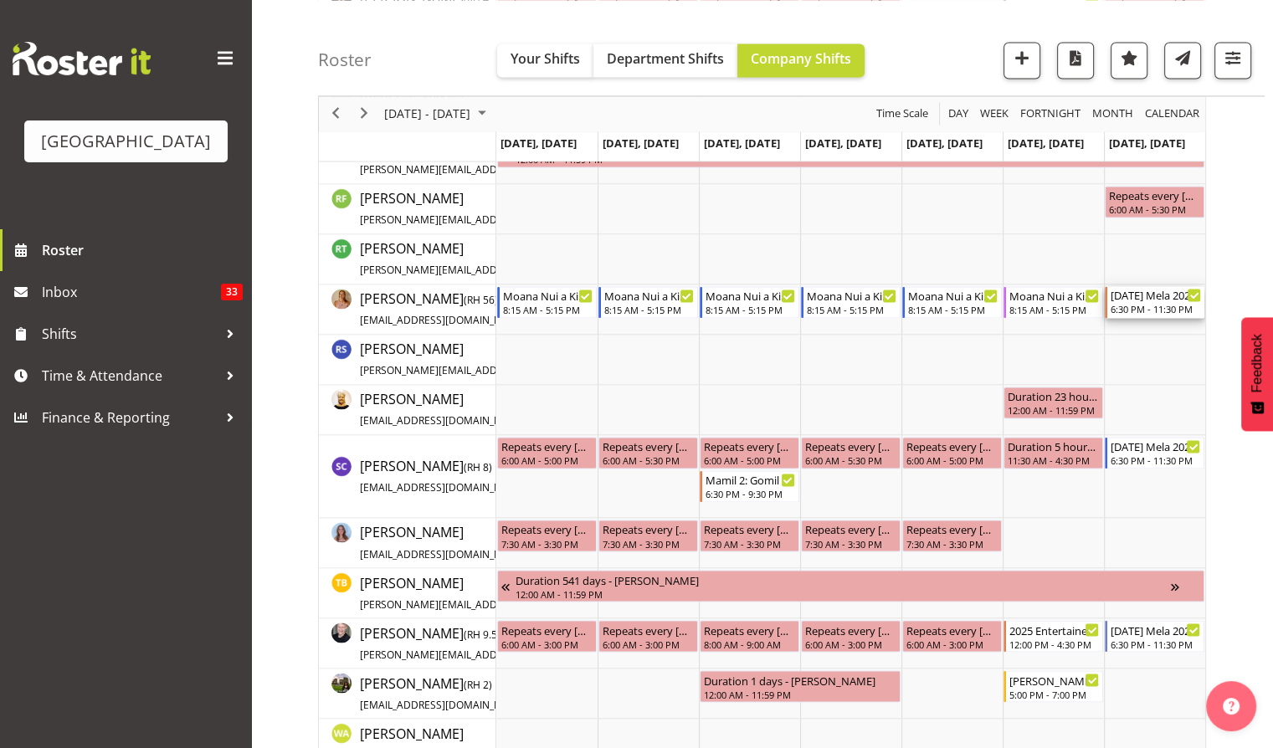
click at [1133, 310] on div "6:30 PM - 11:30 PM" at bounding box center [1156, 308] width 90 height 13
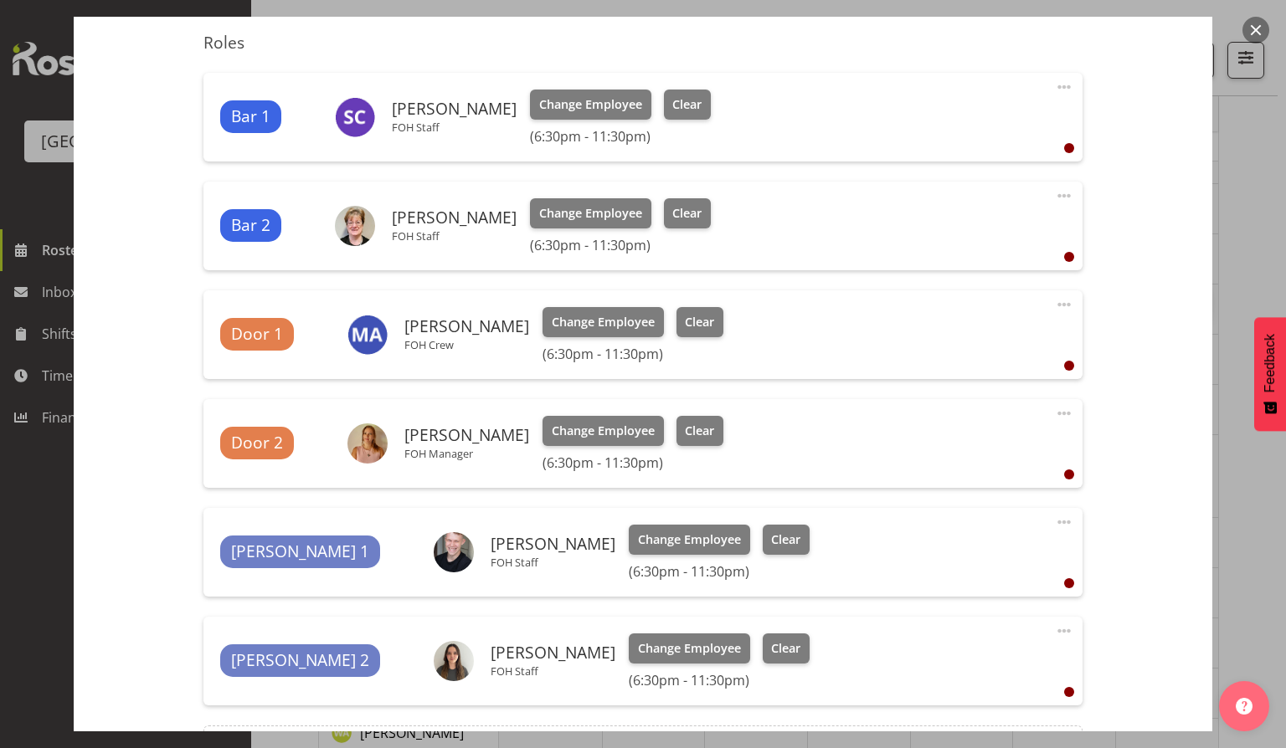
scroll to position [670, 0]
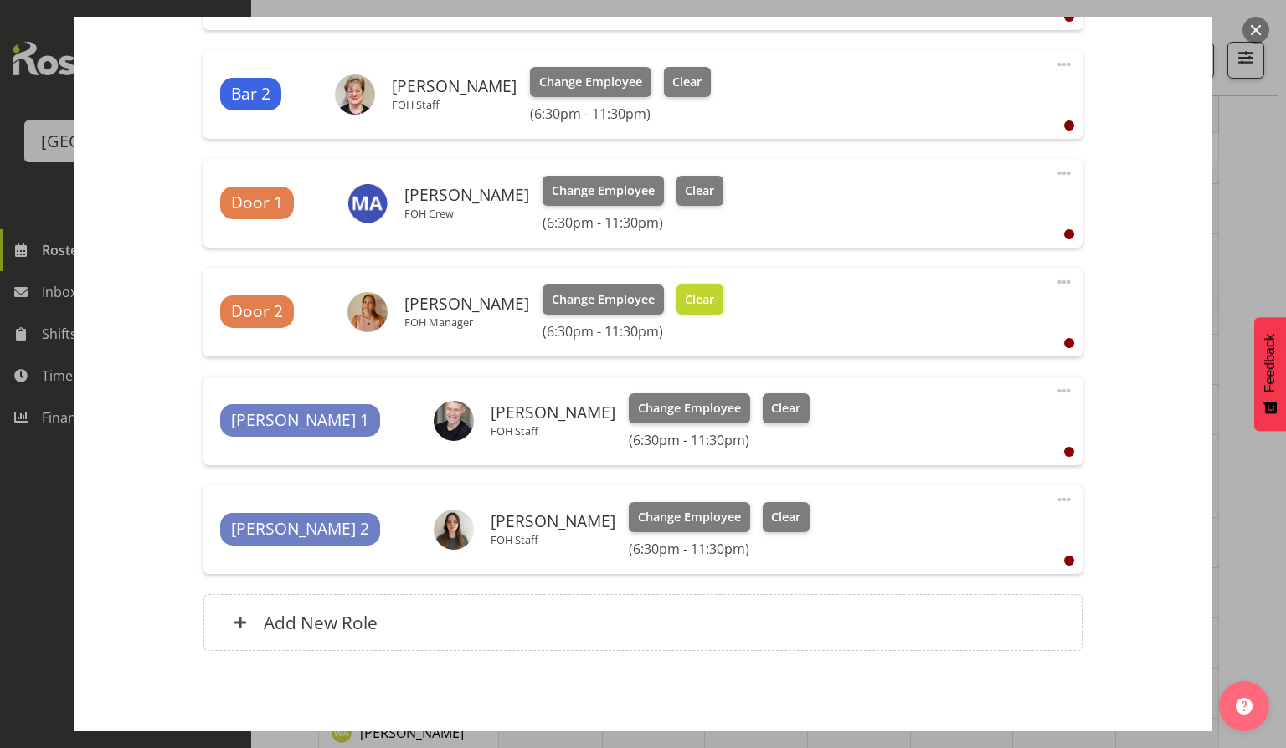
click at [694, 295] on span "Clear" at bounding box center [699, 299] width 29 height 18
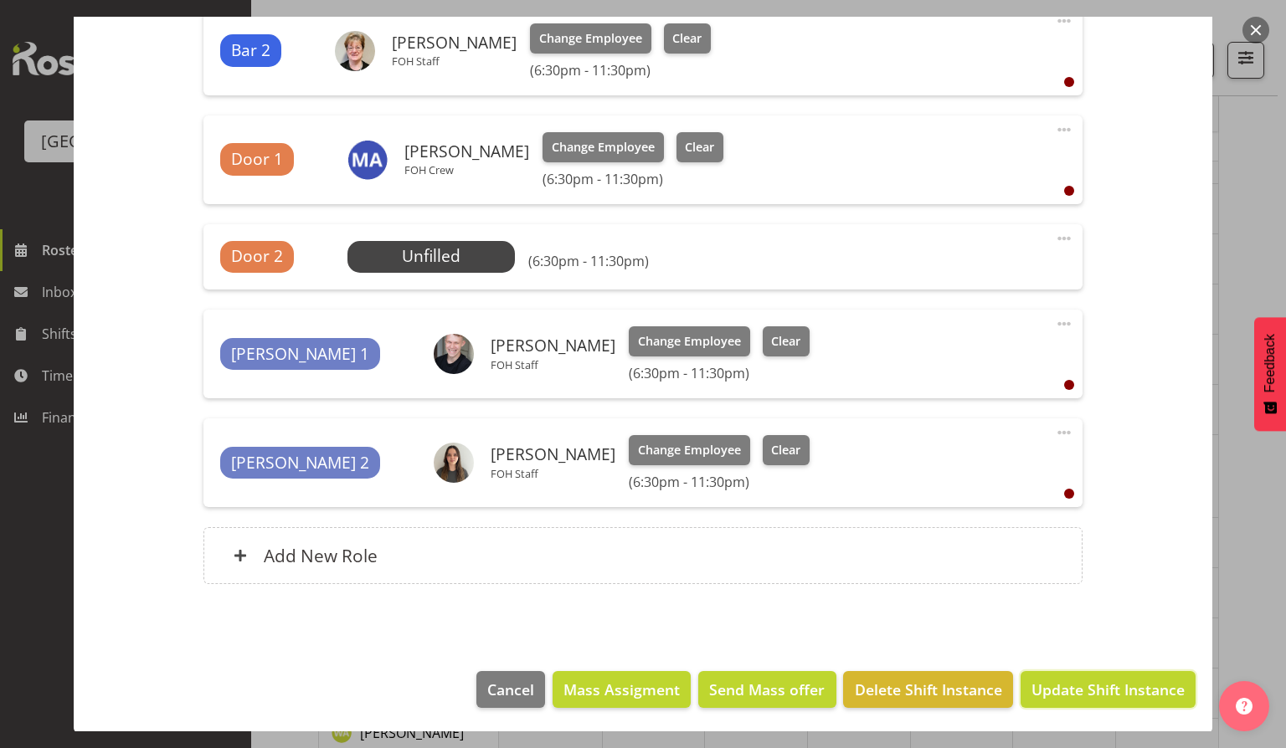
click at [1095, 686] on span "Update Shift Instance" at bounding box center [1107, 690] width 153 height 22
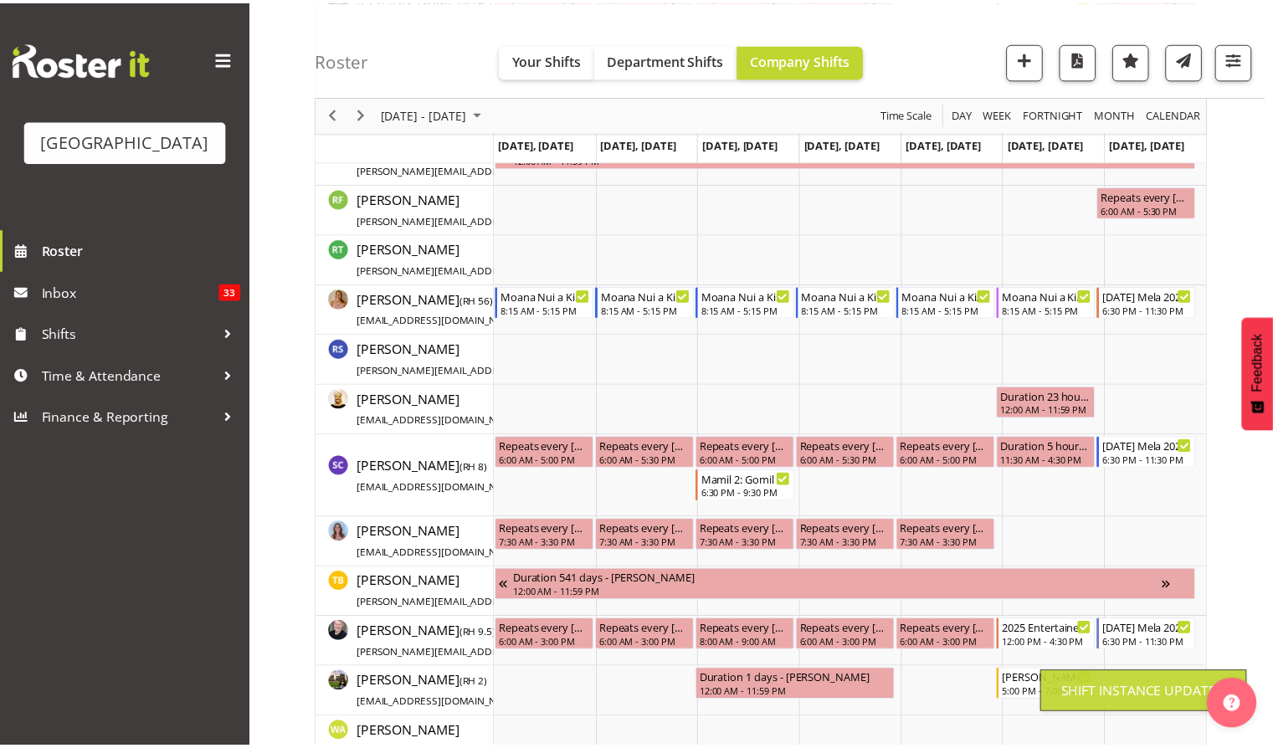
scroll to position [2211, 0]
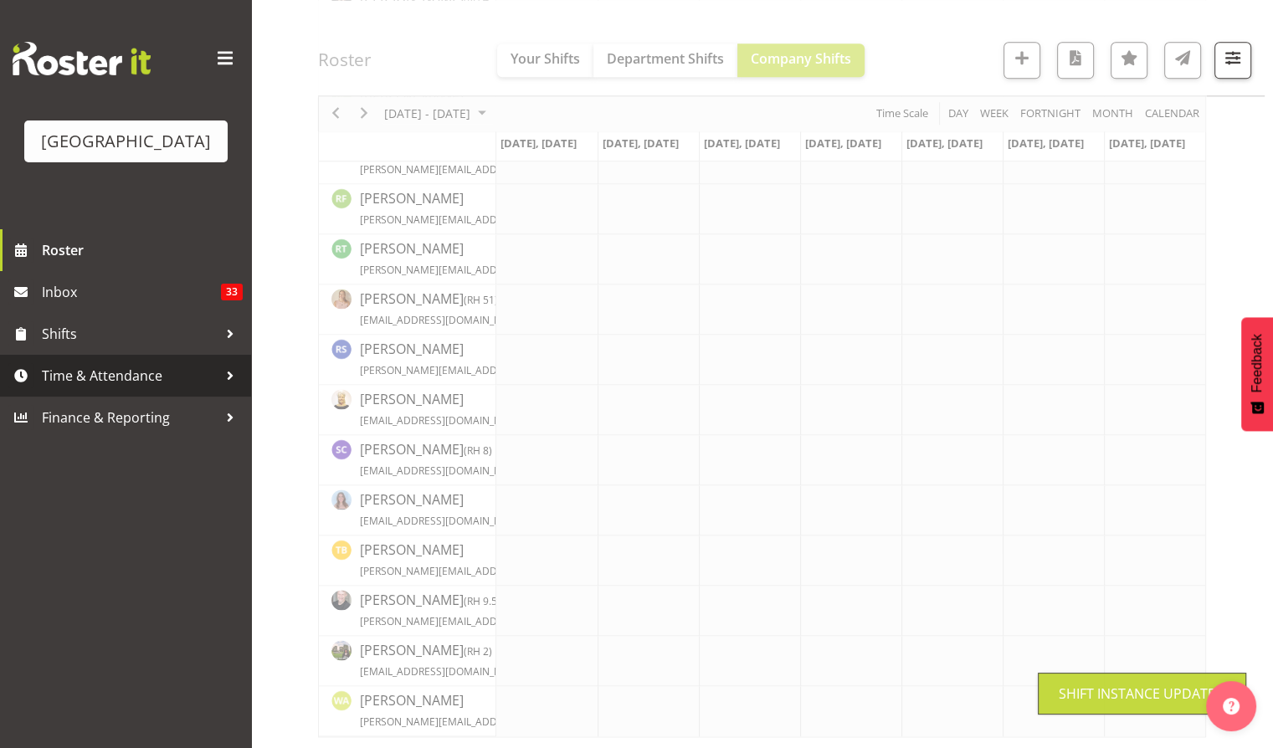
click at [113, 388] on span "Time & Attendance" at bounding box center [130, 375] width 176 height 25
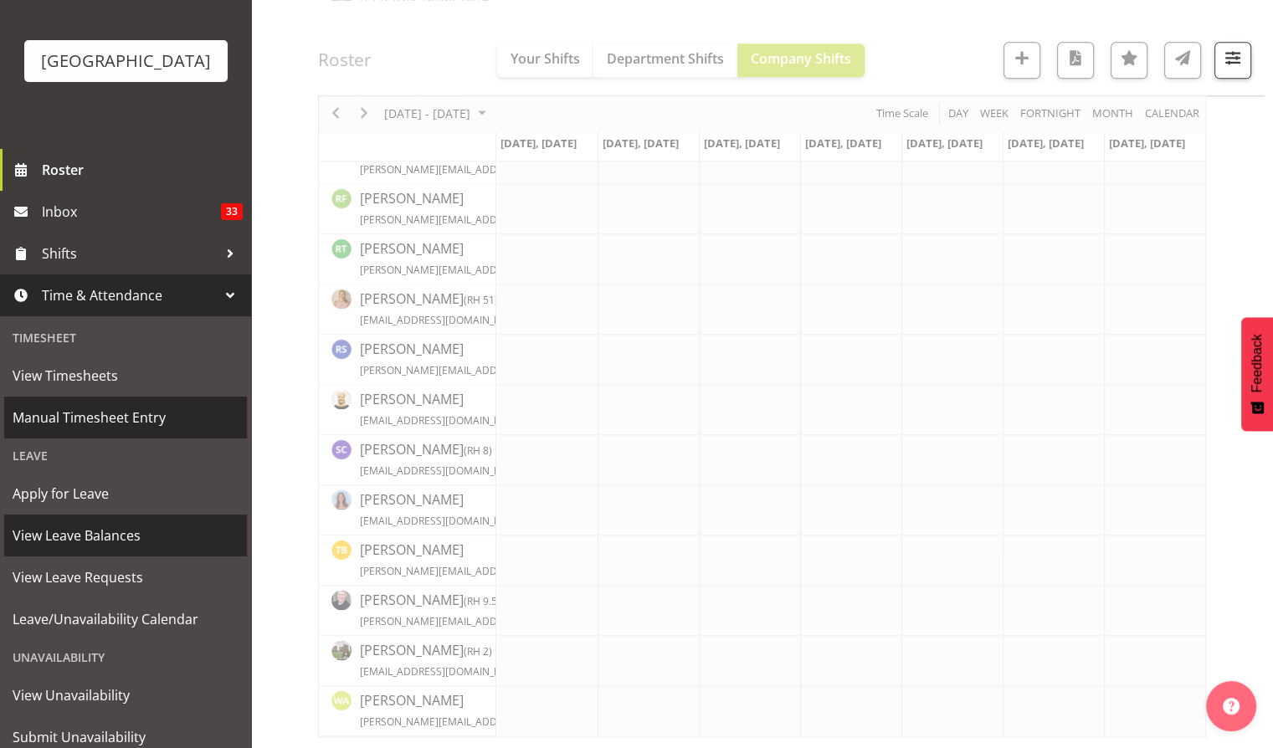
scroll to position [161, 0]
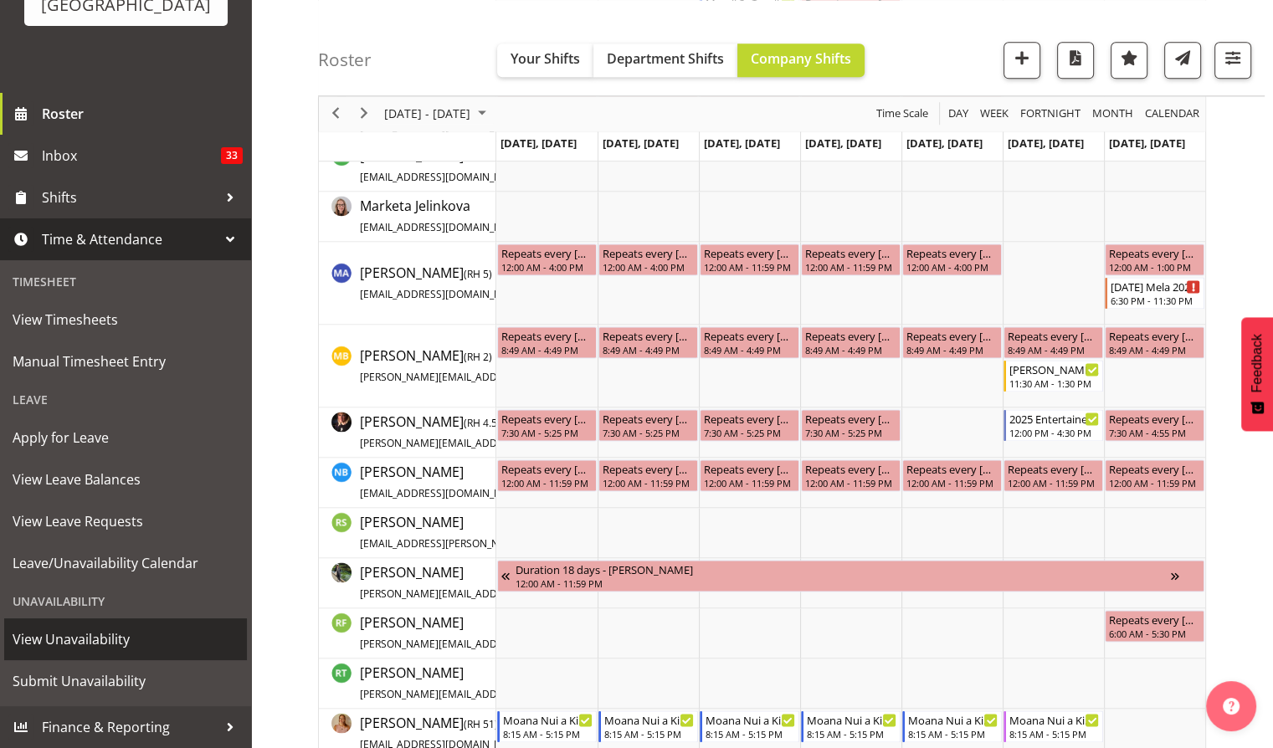
click at [75, 648] on span "View Unavailability" at bounding box center [126, 639] width 226 height 25
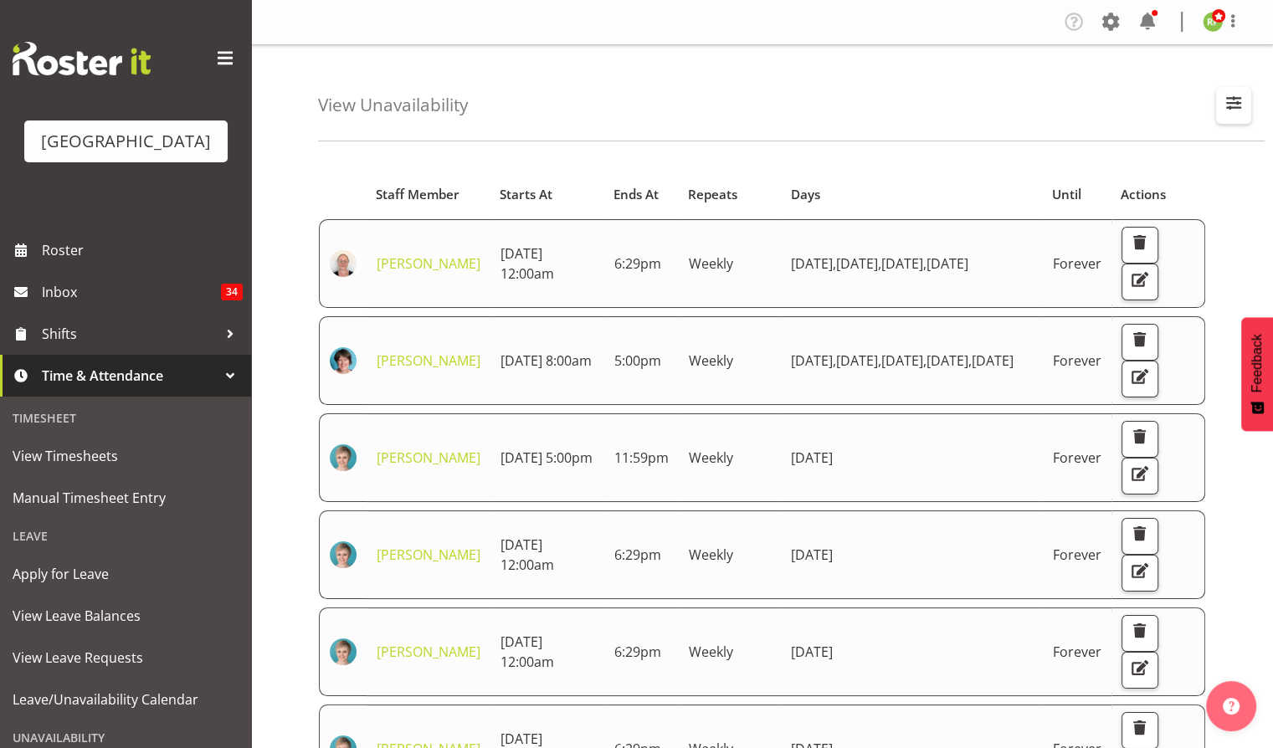
click at [1233, 94] on span "button" at bounding box center [1234, 103] width 22 height 22
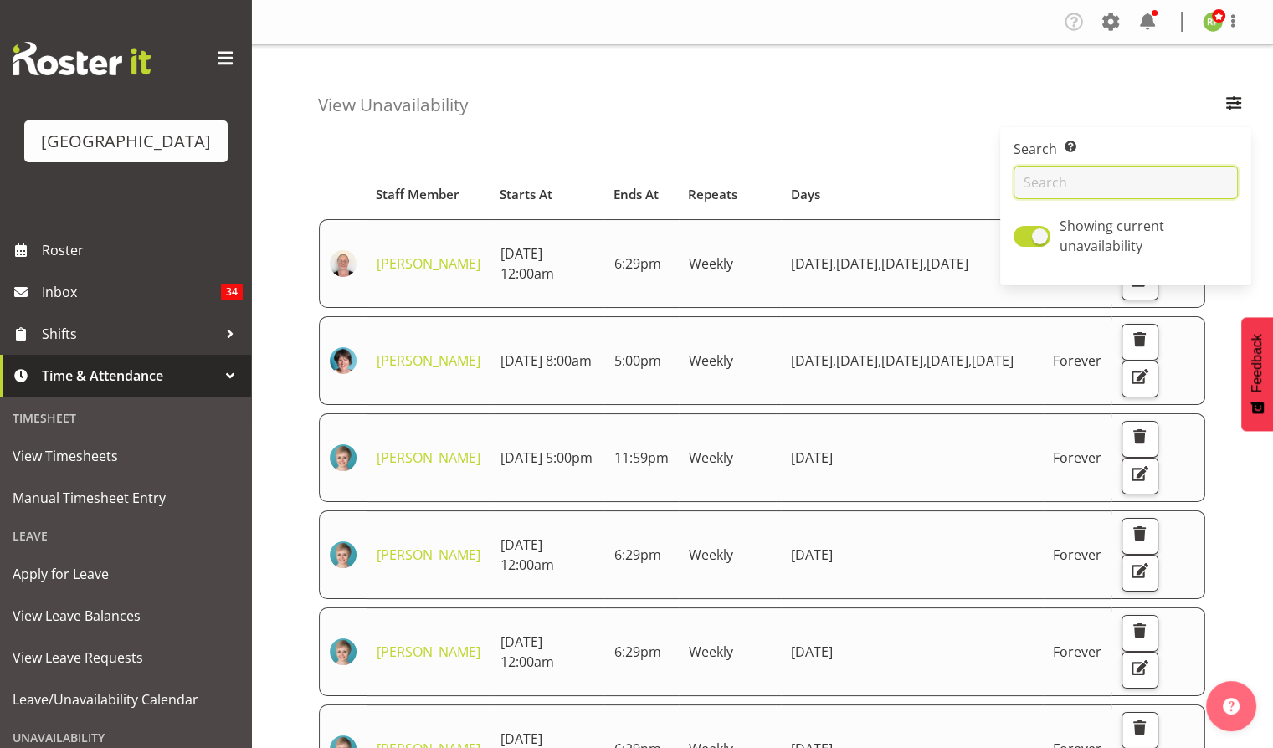
click at [1058, 181] on input "text" at bounding box center [1126, 182] width 224 height 33
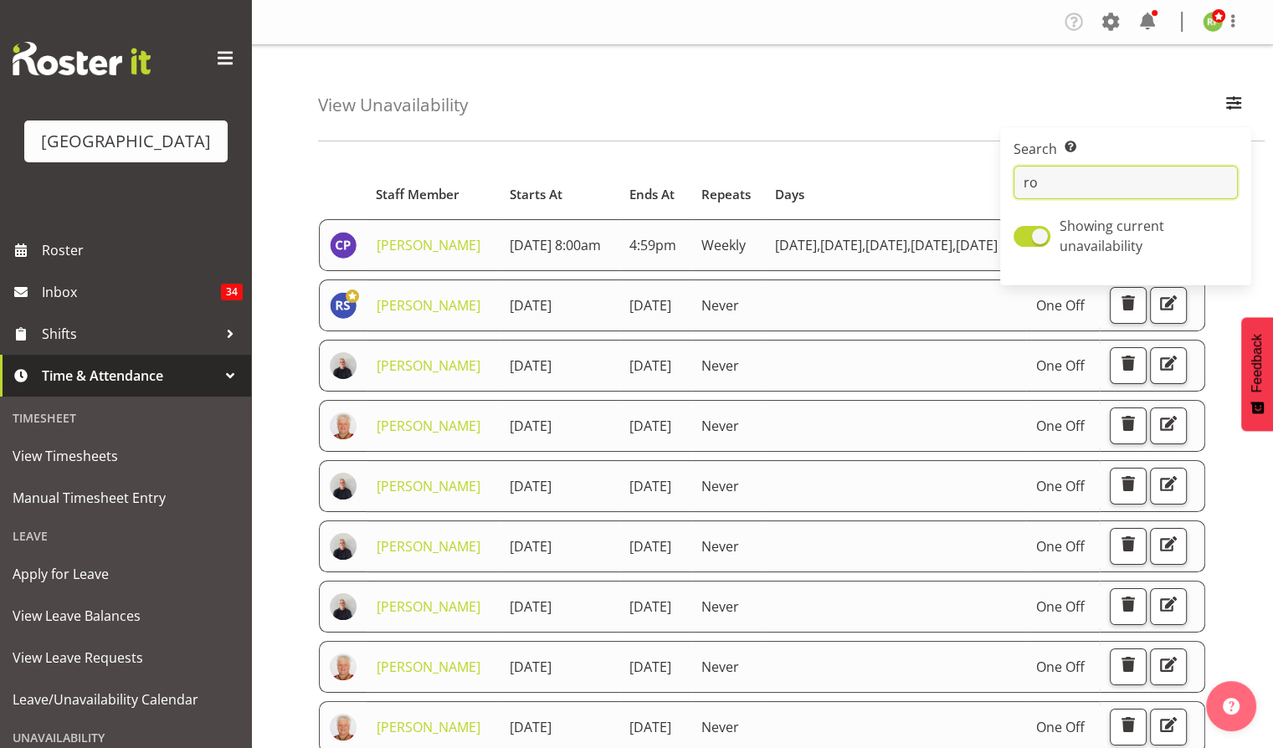
type input "[PERSON_NAME]"
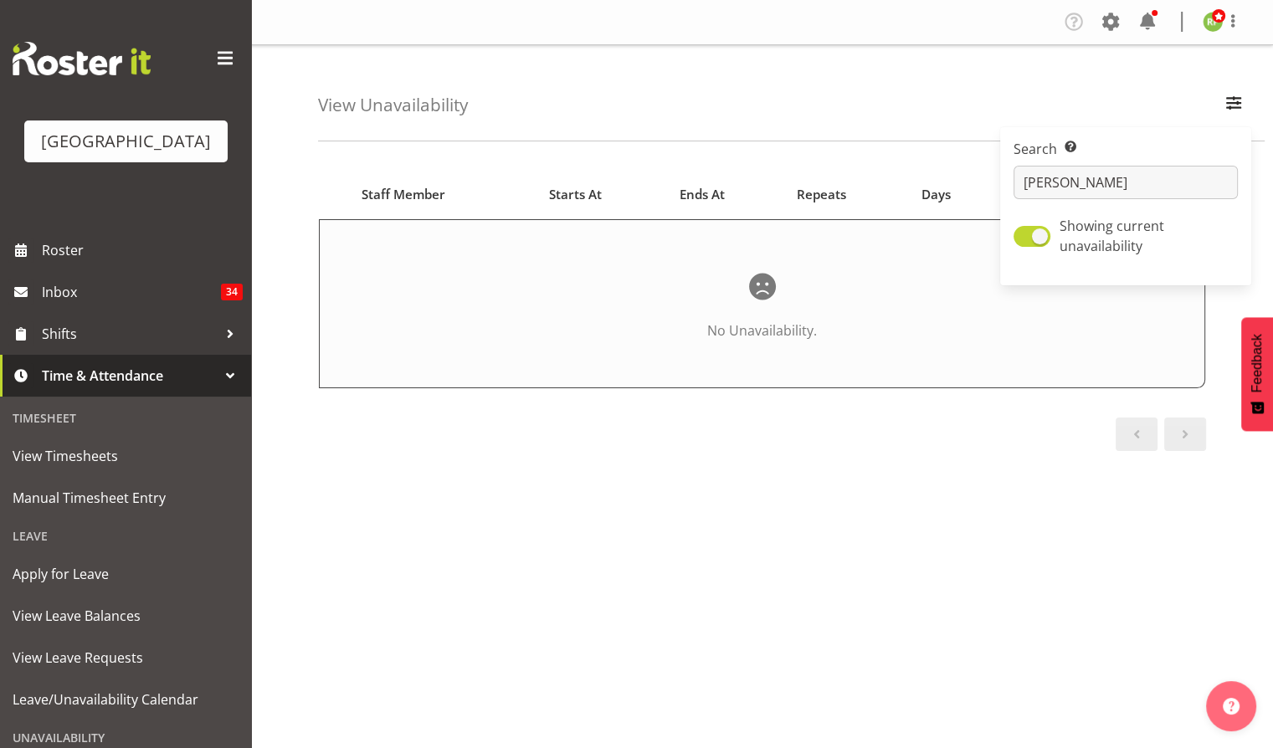
click at [855, 95] on div "View Unavailability Search Search for a particular employee [PERSON_NAME] Showi…" at bounding box center [791, 93] width 947 height 96
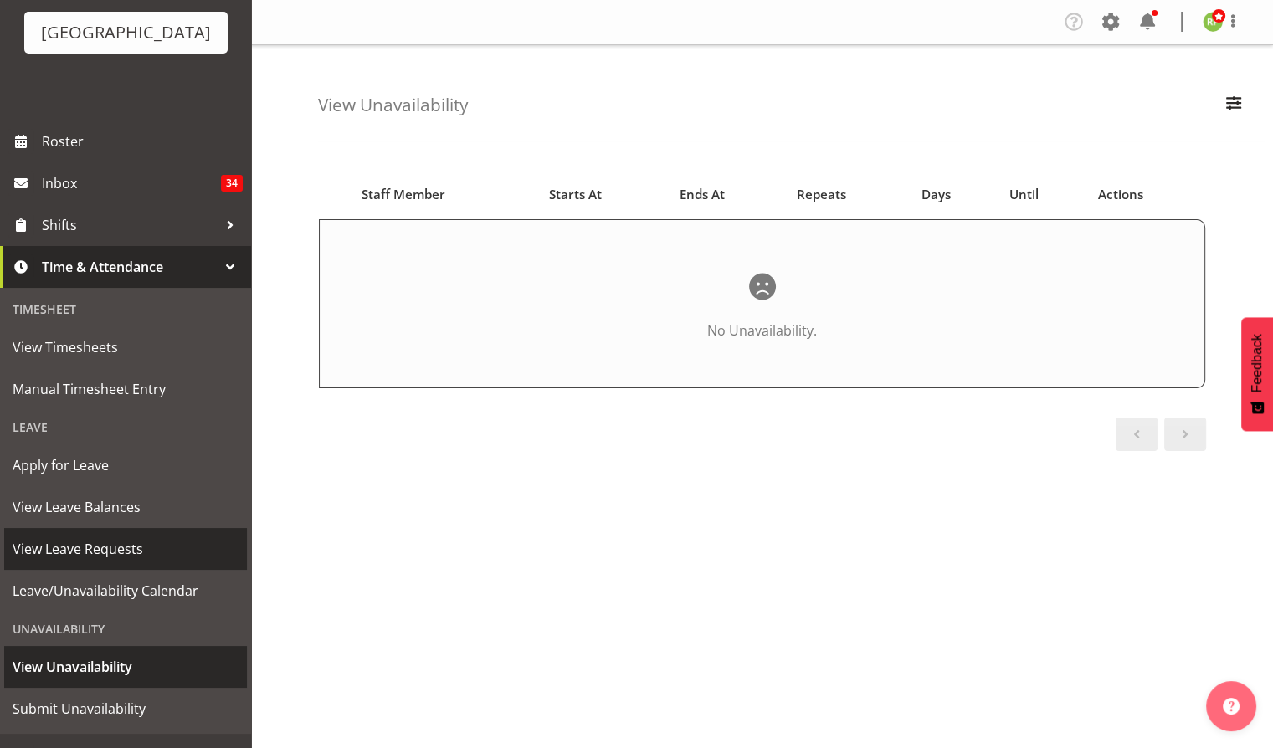
scroll to position [161, 0]
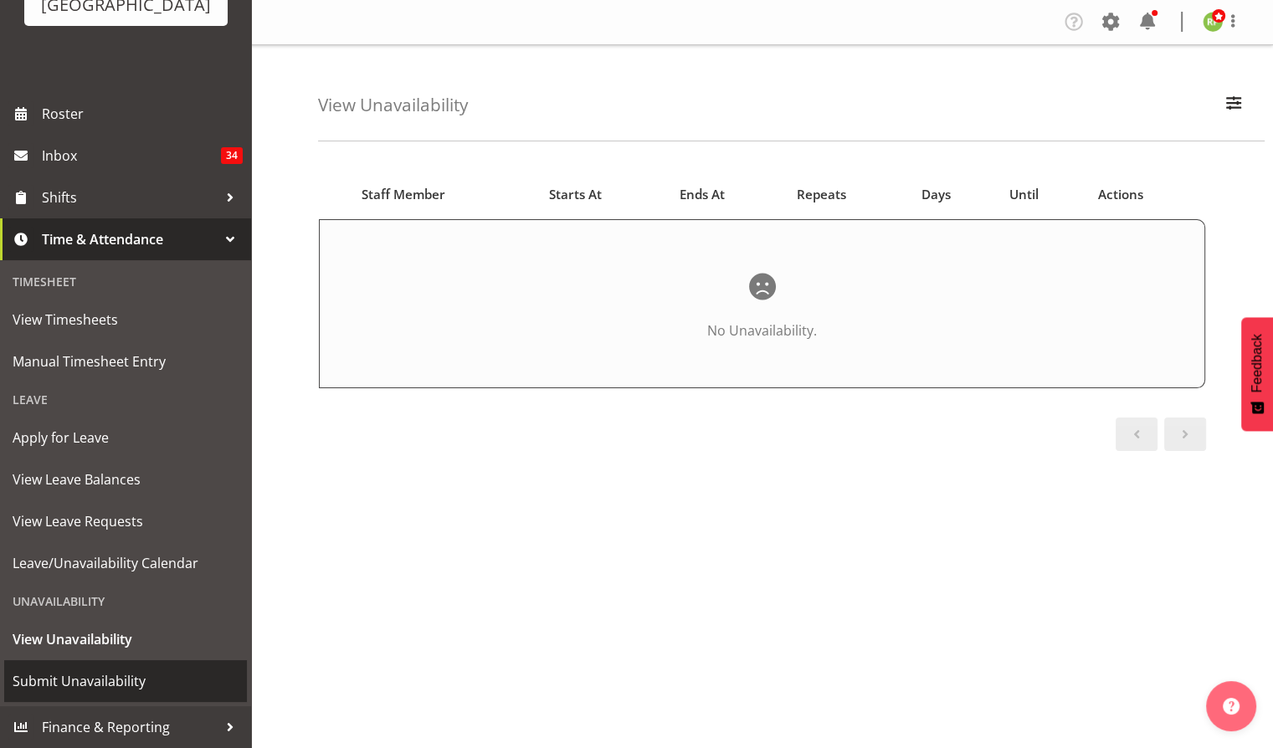
click at [57, 682] on span "Submit Unavailability" at bounding box center [126, 681] width 226 height 25
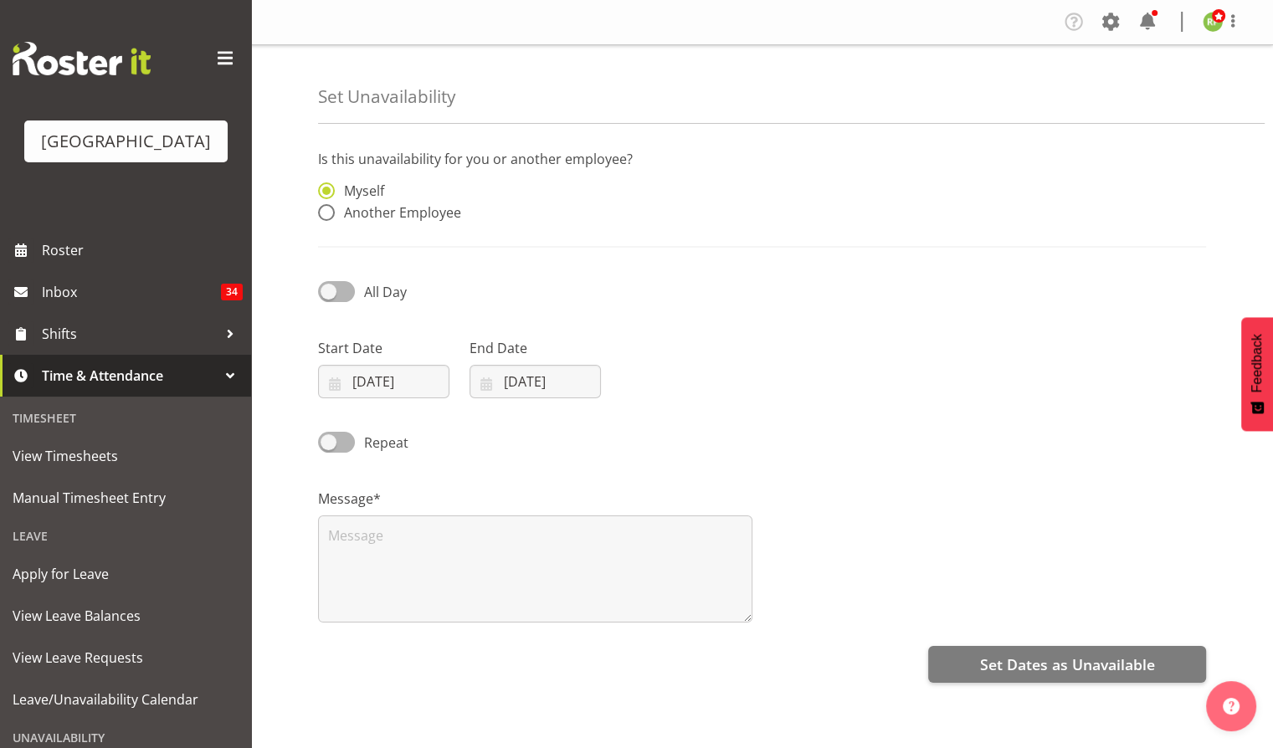
click at [333, 216] on span at bounding box center [326, 212] width 17 height 17
click at [329, 216] on input "Another Employee" at bounding box center [323, 213] width 11 height 11
radio input "true"
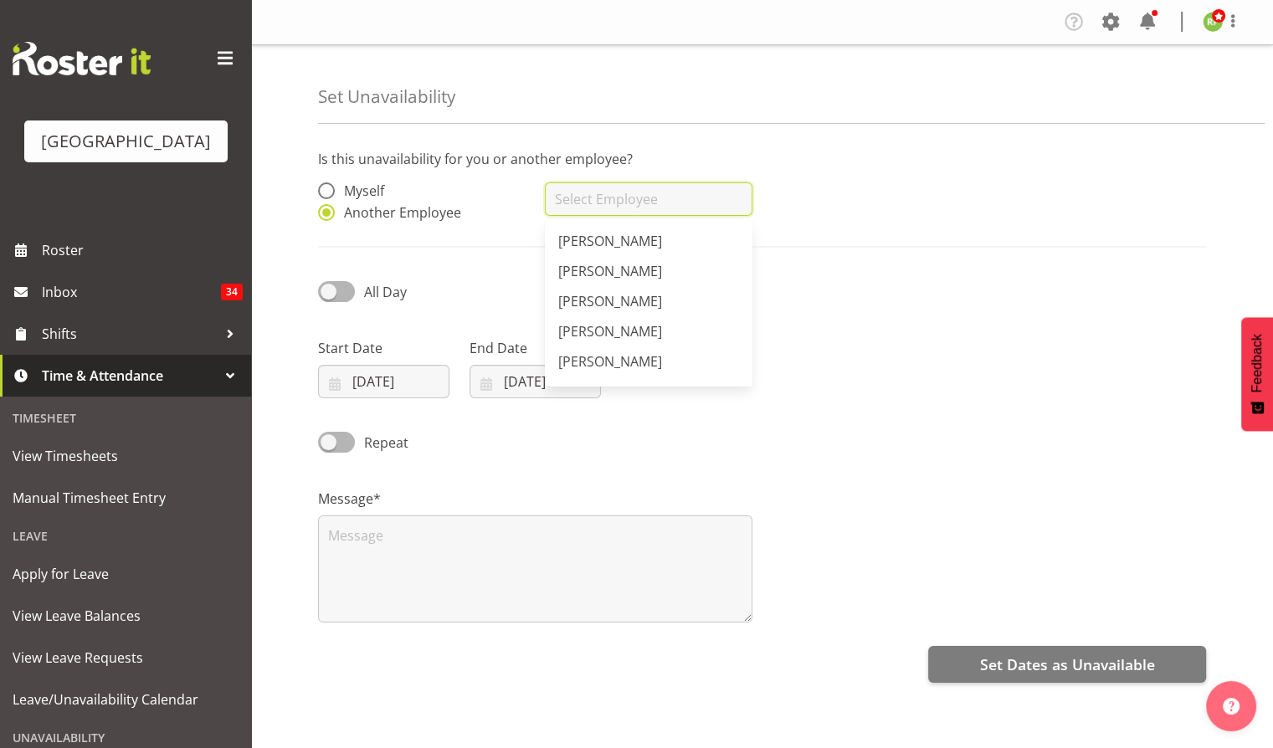
click at [580, 209] on input "text" at bounding box center [648, 198] width 207 height 33
click at [590, 305] on span "Robin Hendriks" at bounding box center [610, 301] width 104 height 18
type input "Robin Hendriks"
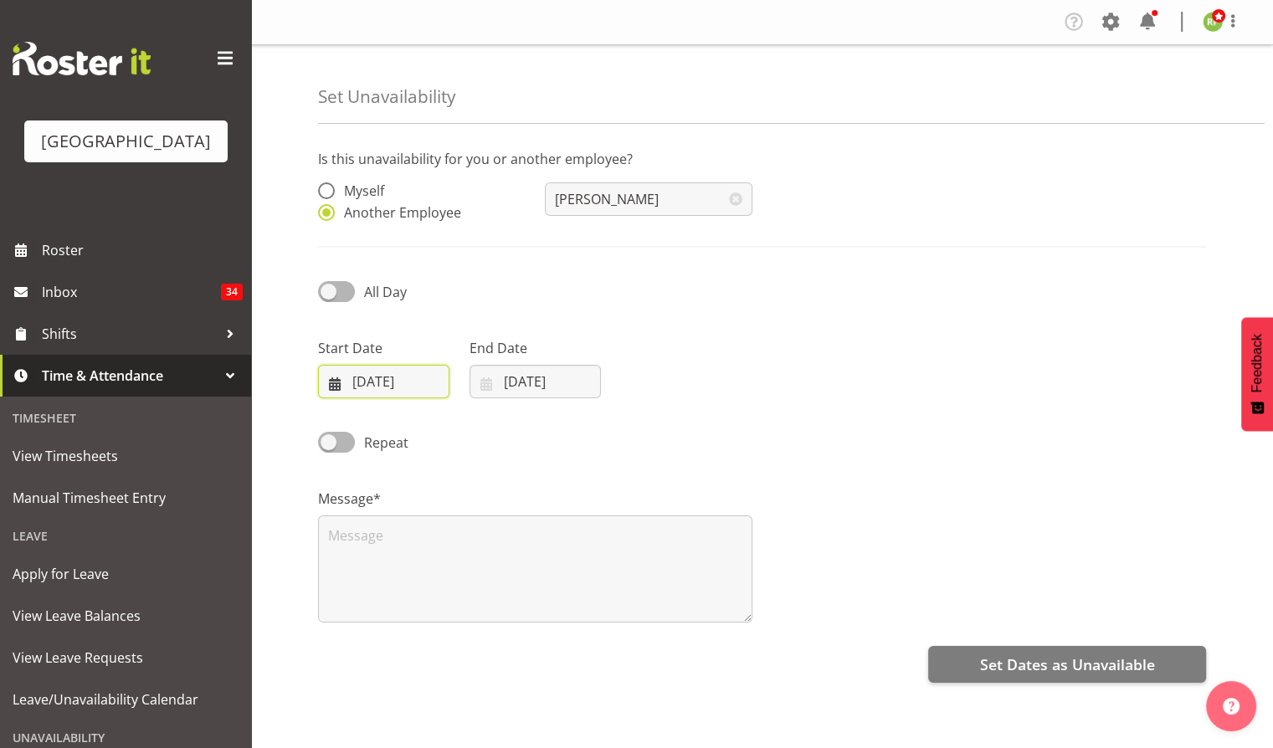
click at [375, 372] on input "17/09/2025" at bounding box center [383, 381] width 131 height 33
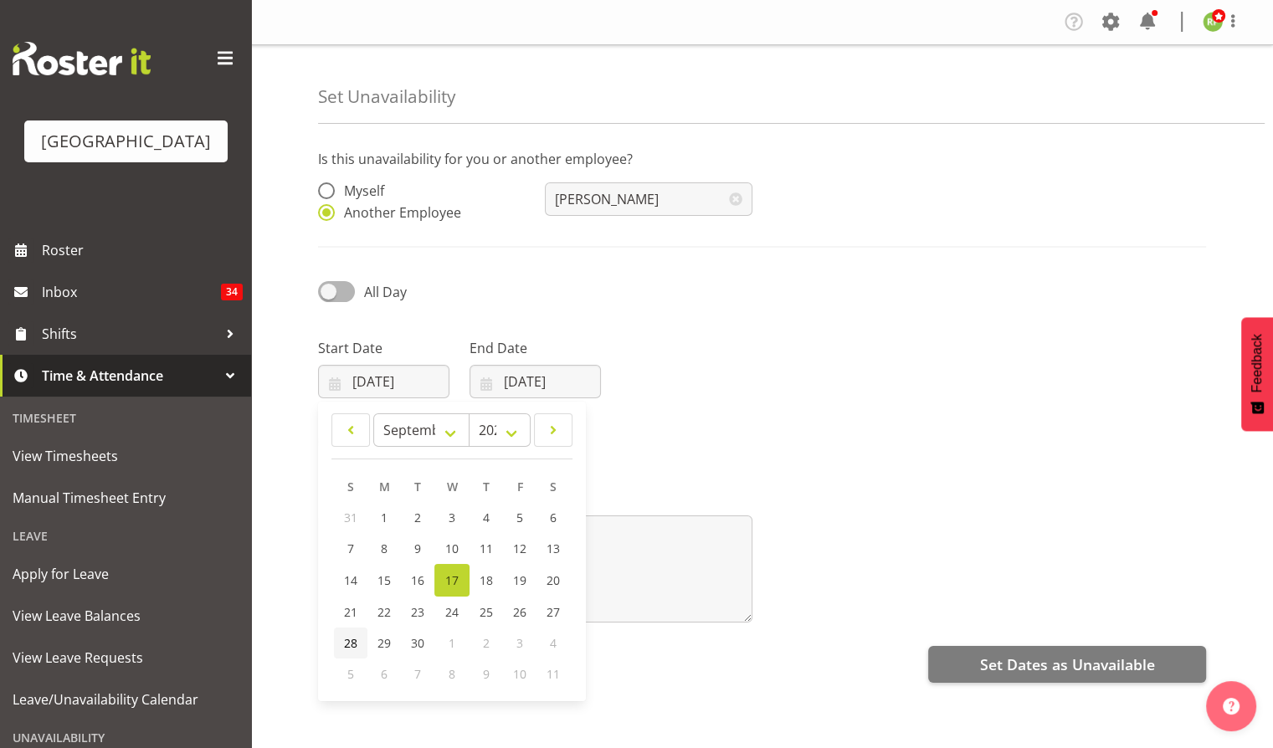
click at [350, 645] on span "28" at bounding box center [350, 643] width 13 height 16
type input "28/09/2025"
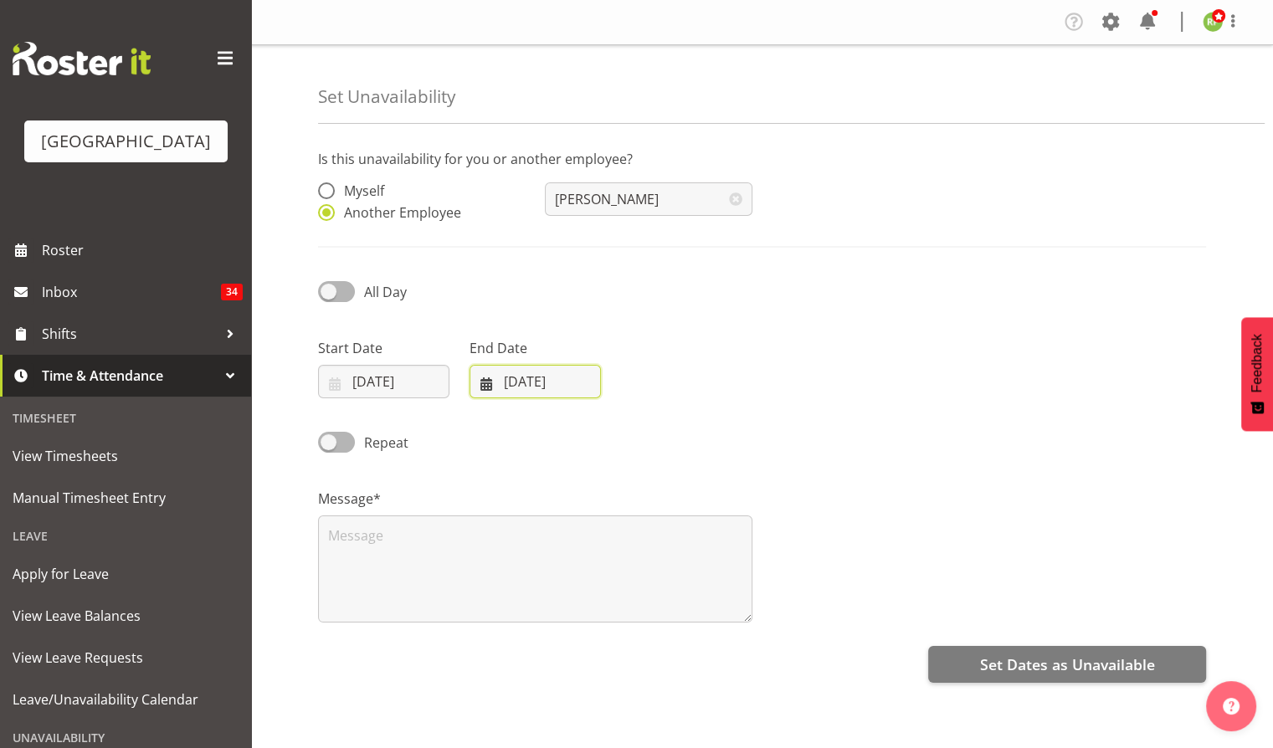
click at [536, 393] on input "17/09/2025" at bounding box center [535, 381] width 131 height 33
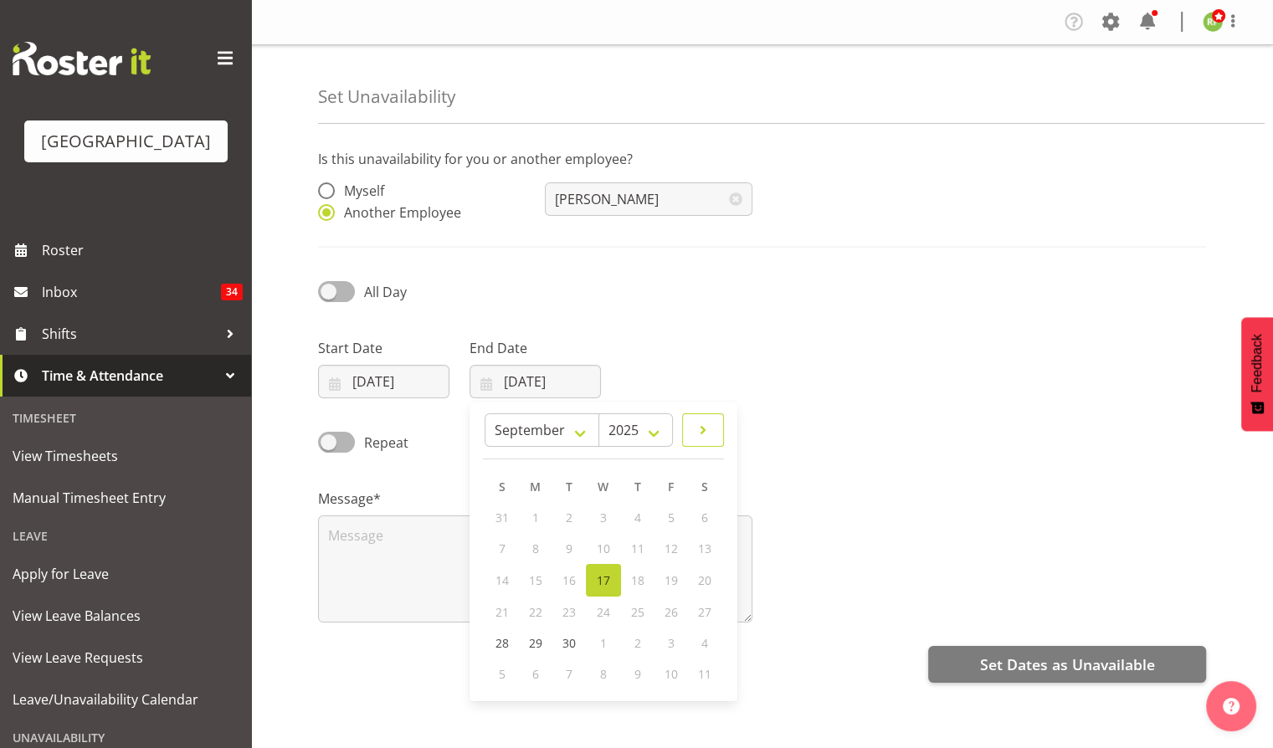
click at [702, 438] on span at bounding box center [703, 430] width 20 height 20
click at [501, 435] on span at bounding box center [502, 430] width 17 height 20
click at [704, 430] on span at bounding box center [703, 430] width 20 height 20
select select "9"
click at [639, 515] on span "2" at bounding box center [637, 518] width 7 height 16
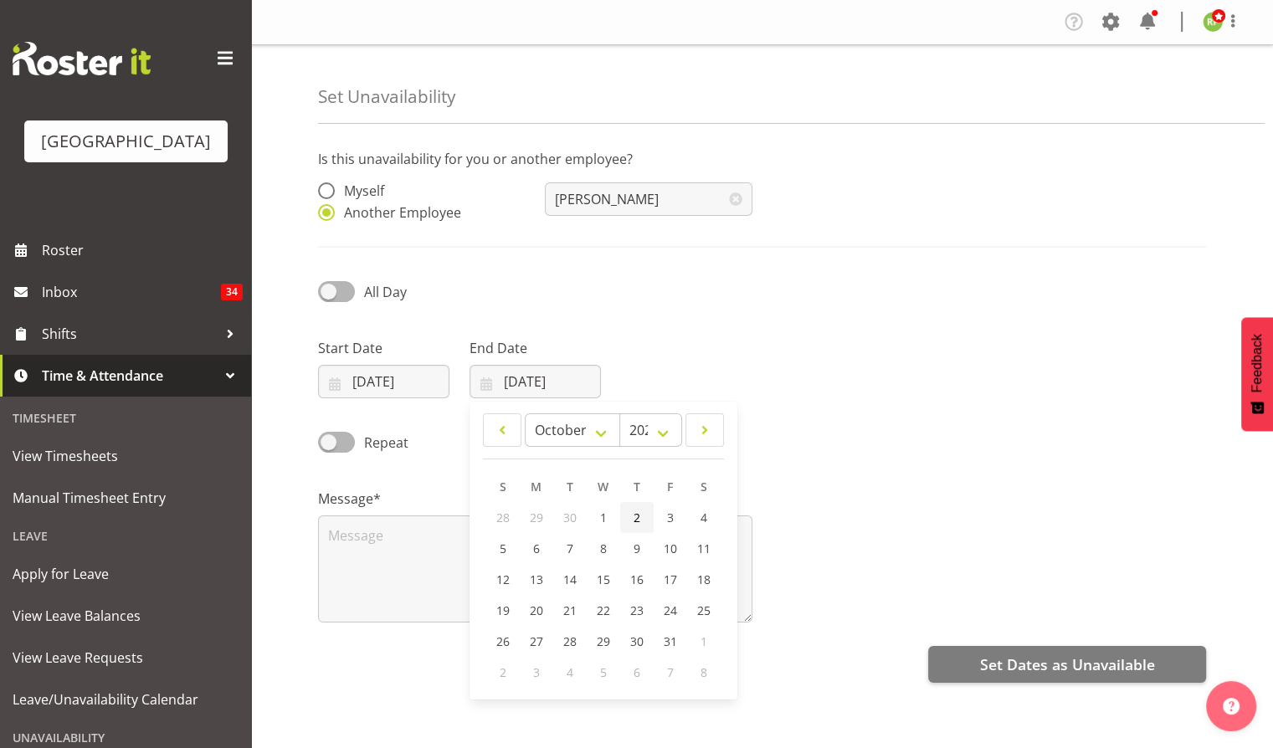
type input "02/10/2025"
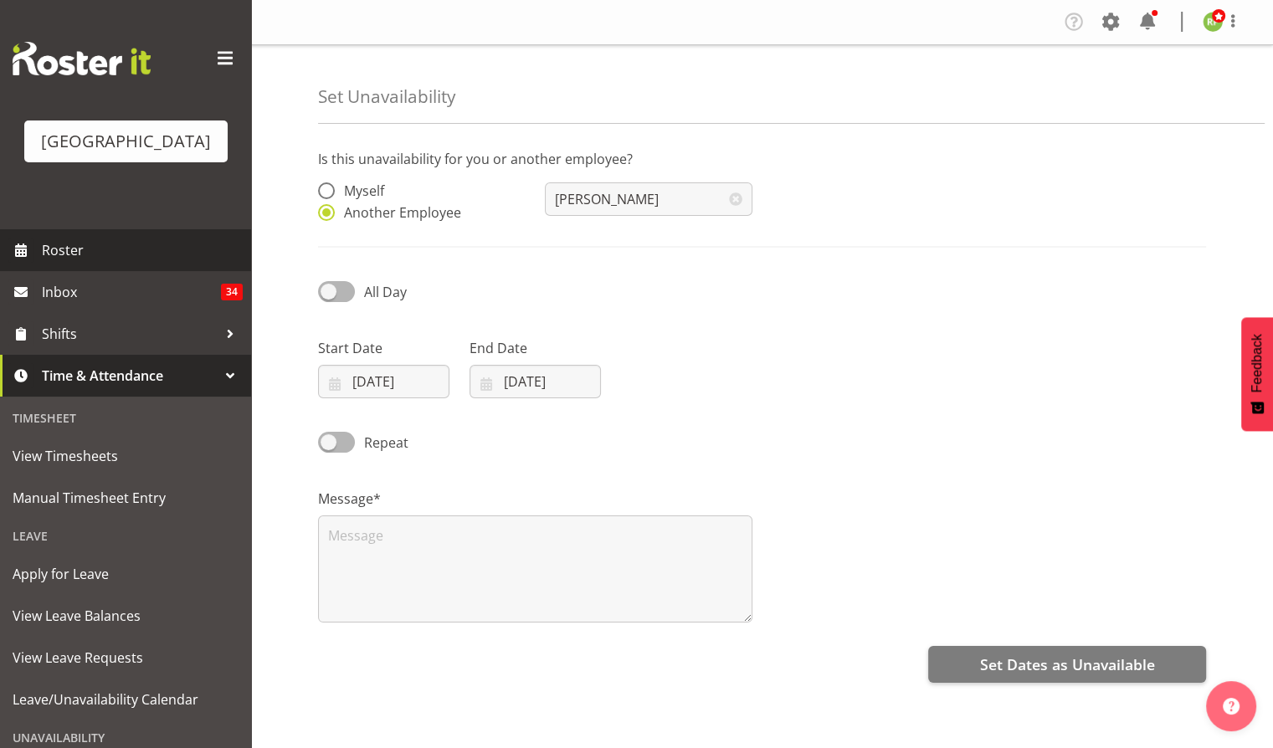
click at [57, 263] on span "Roster" at bounding box center [142, 250] width 201 height 25
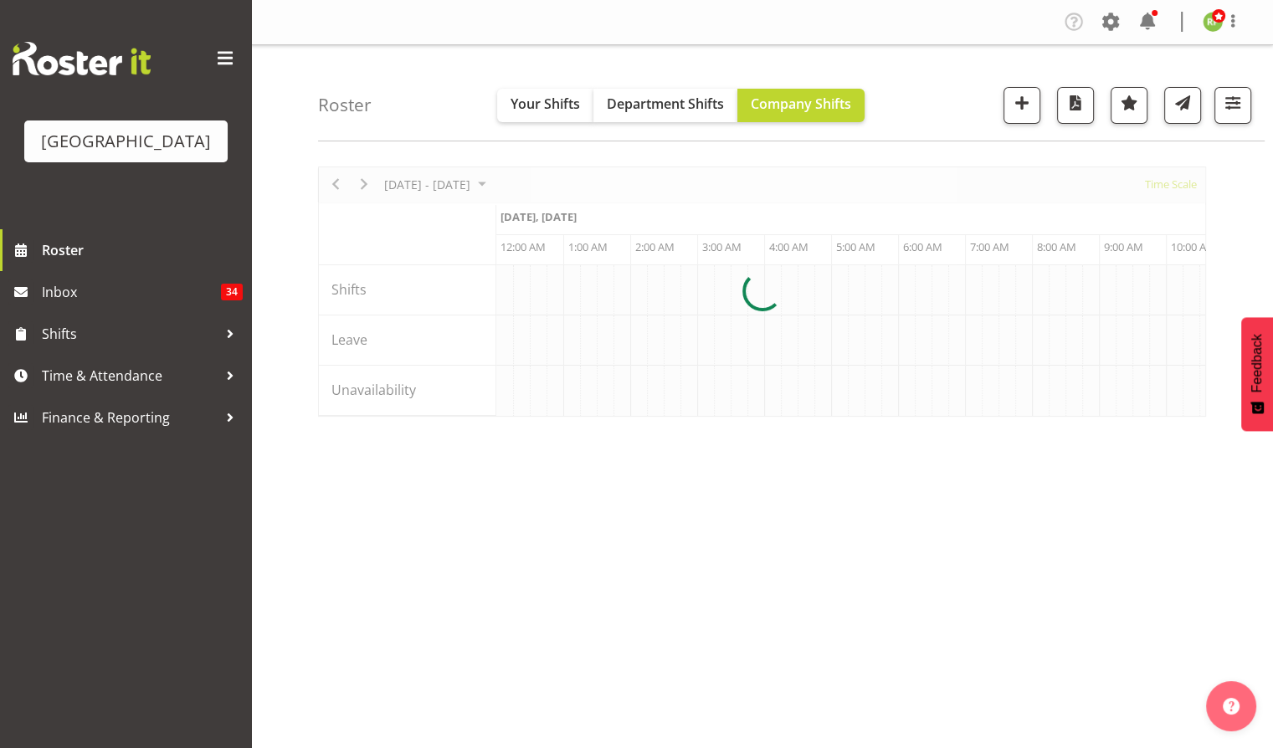
scroll to position [0, 3214]
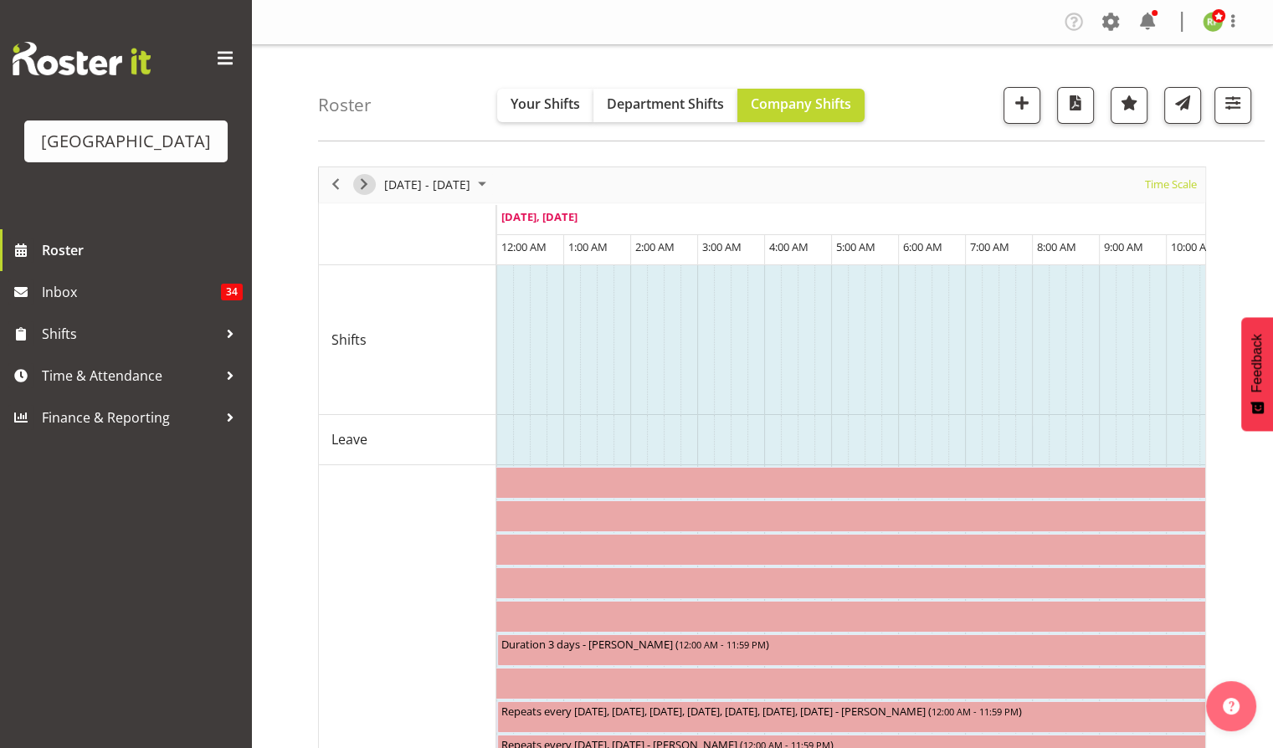
click at [365, 180] on span "Next" at bounding box center [364, 184] width 20 height 21
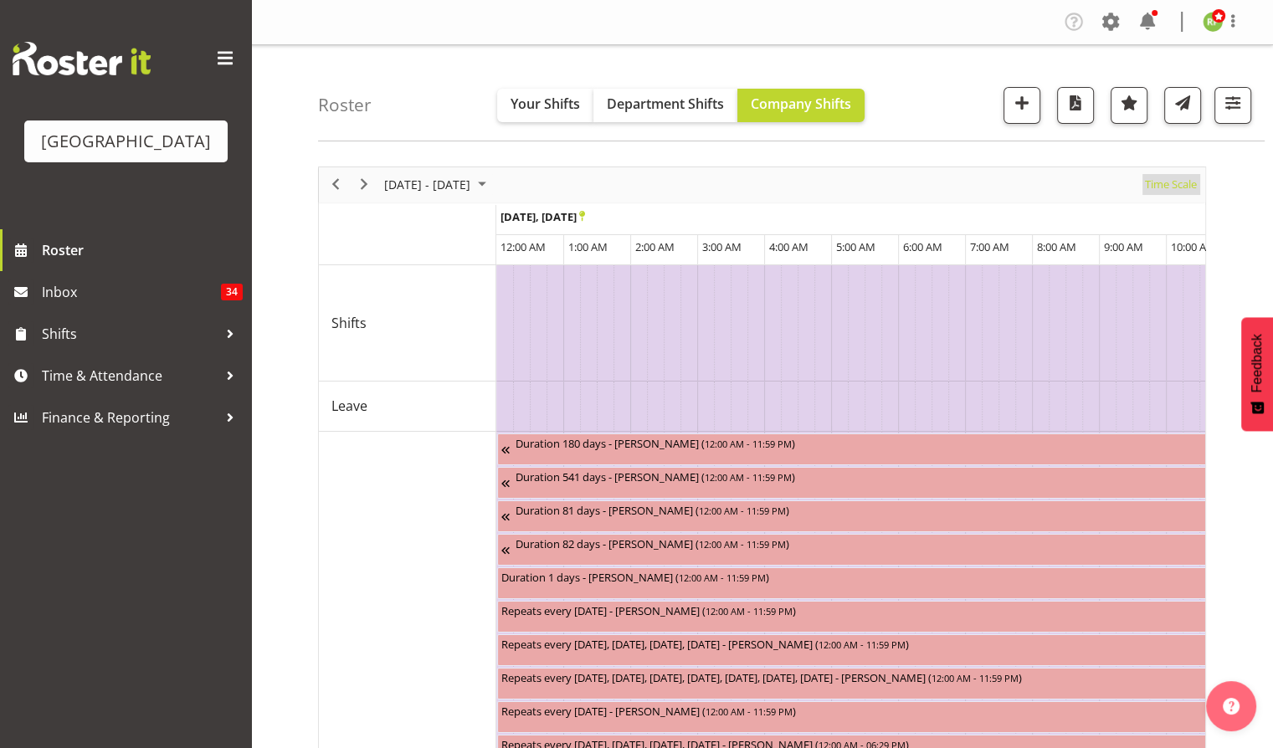
click at [1180, 182] on span "Time Scale" at bounding box center [1170, 184] width 55 height 21
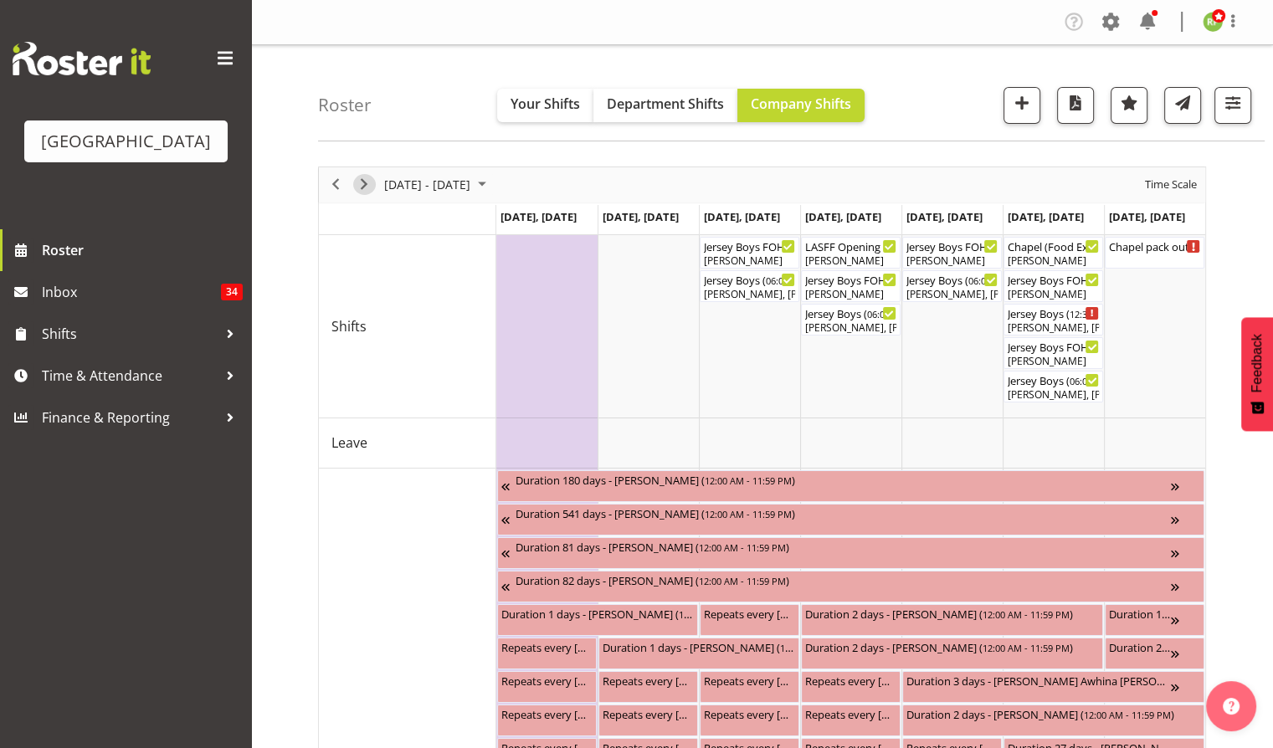
click at [362, 186] on span "Next" at bounding box center [364, 184] width 20 height 21
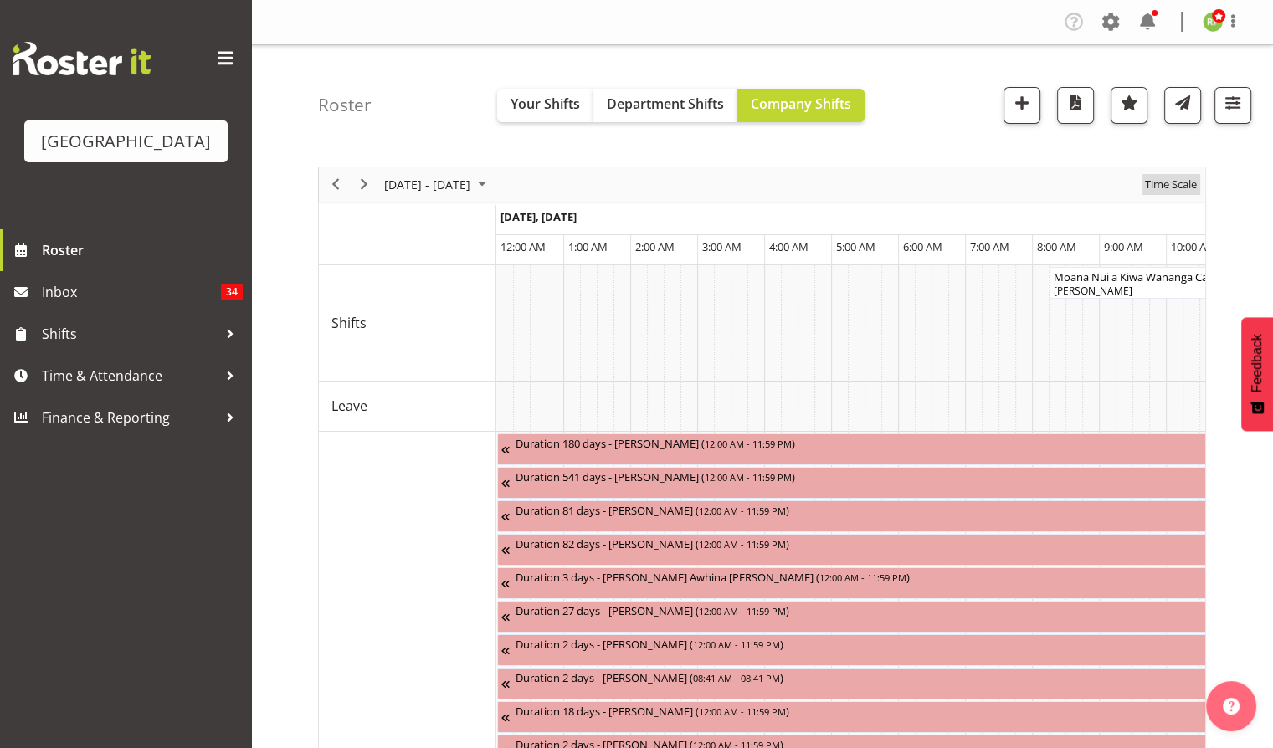
click at [1178, 185] on span "Time Scale" at bounding box center [1170, 184] width 55 height 21
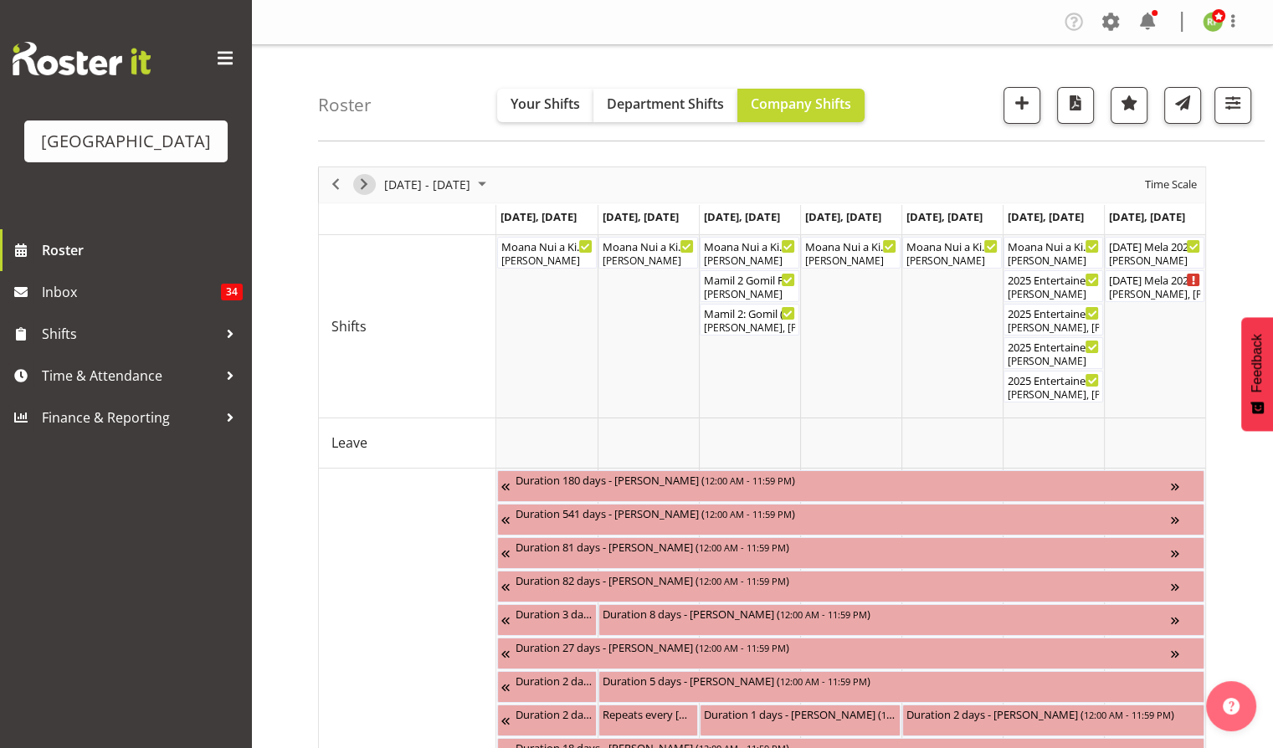
click at [367, 181] on span "Next" at bounding box center [364, 184] width 20 height 21
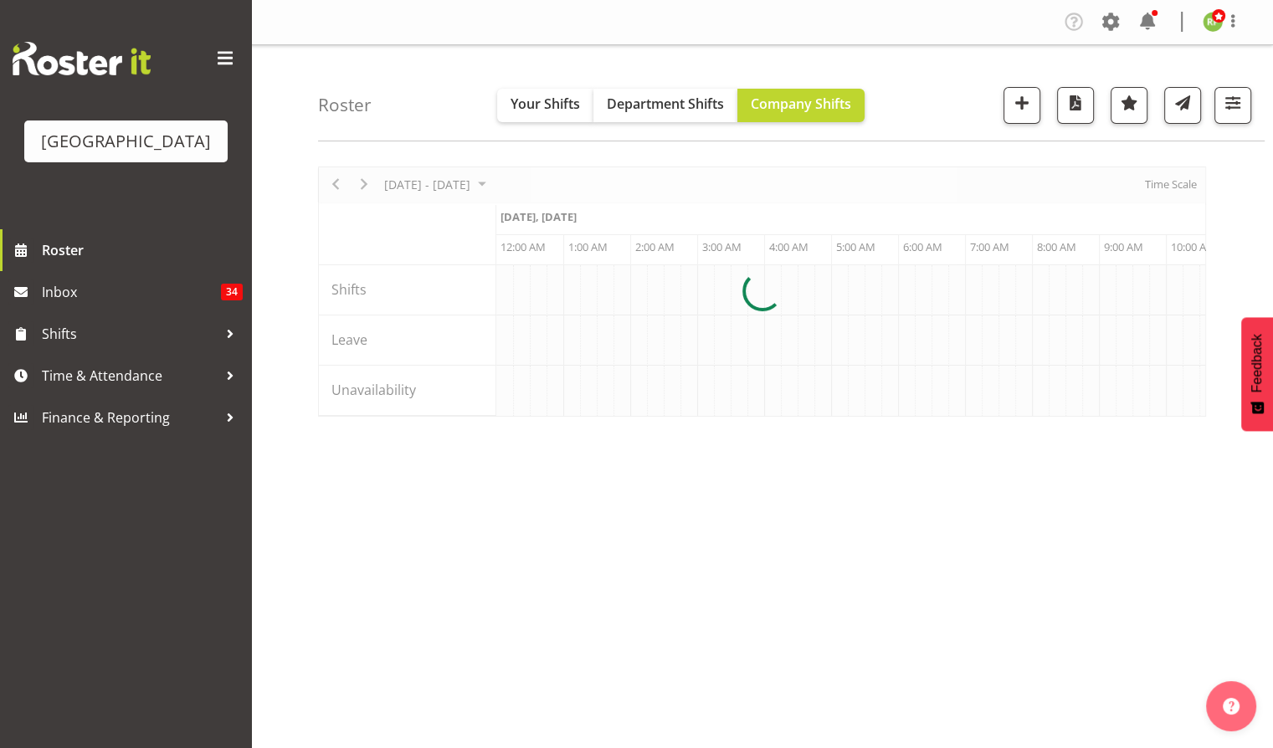
click at [1174, 186] on div at bounding box center [762, 292] width 888 height 250
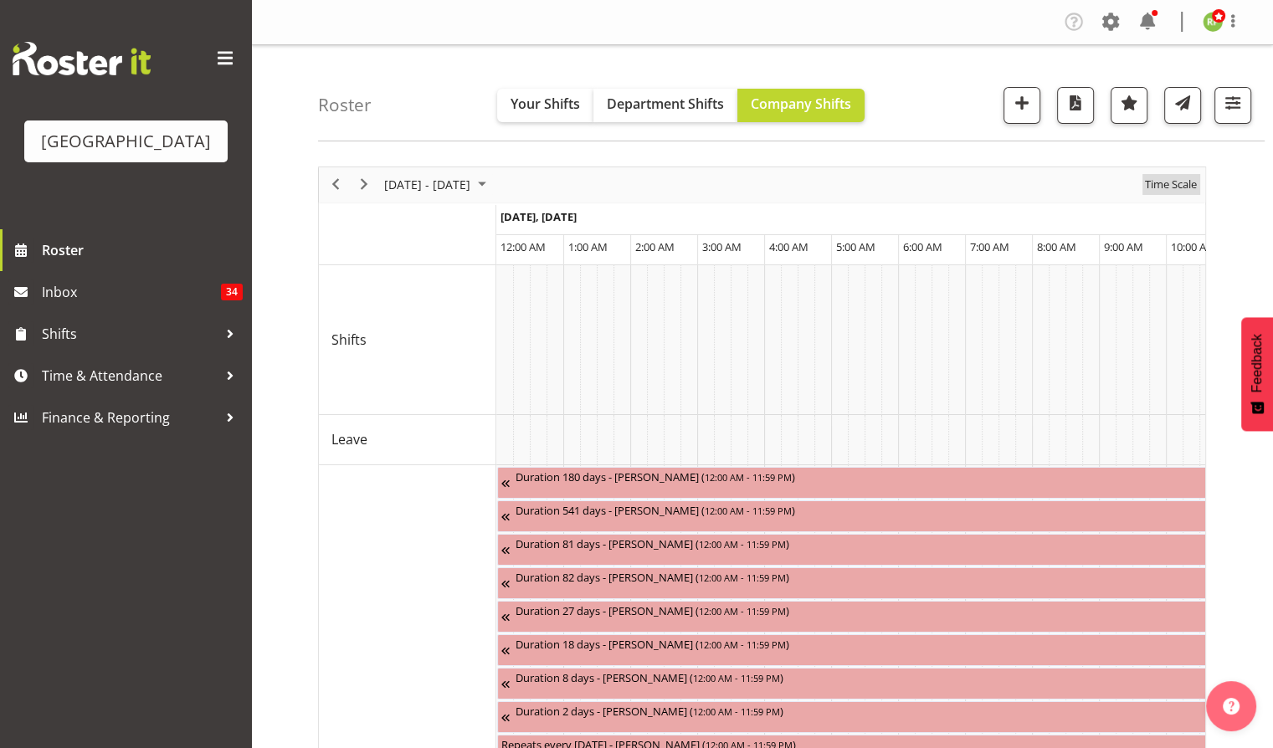
click at [1168, 182] on span "Time Scale" at bounding box center [1170, 184] width 55 height 21
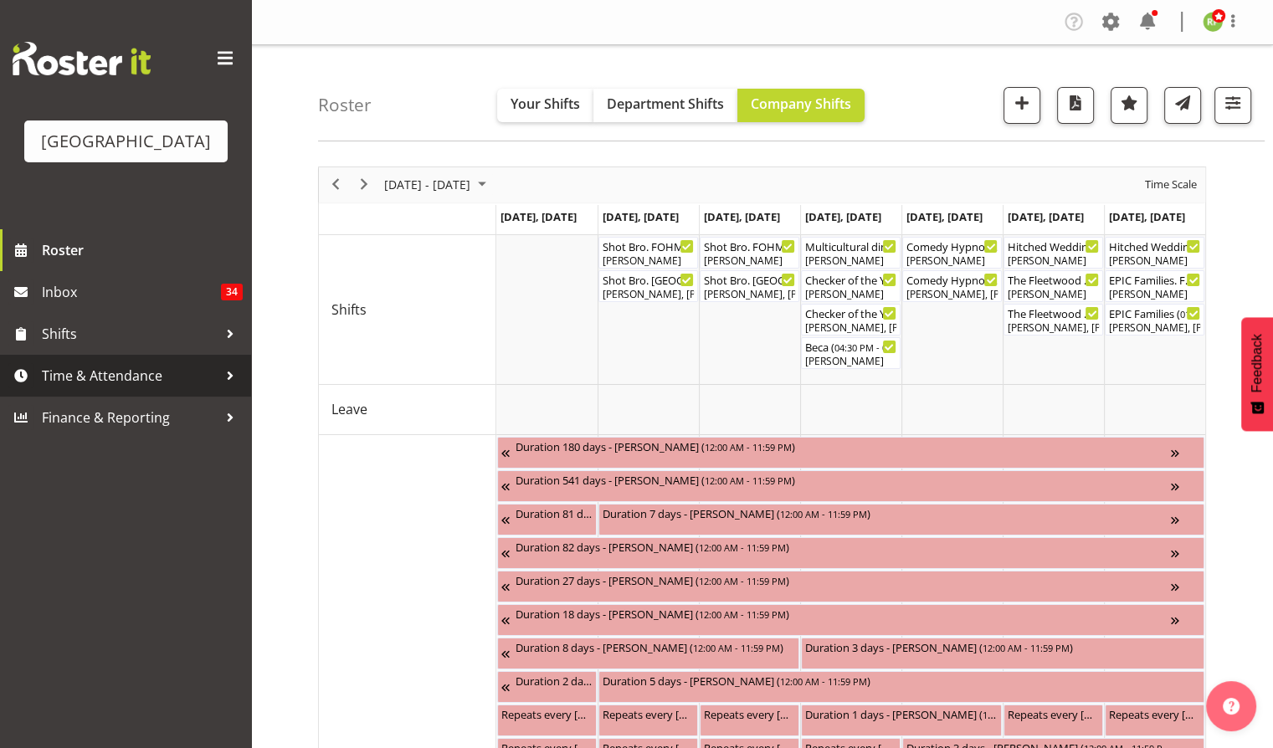
click at [117, 388] on span "Time & Attendance" at bounding box center [130, 375] width 176 height 25
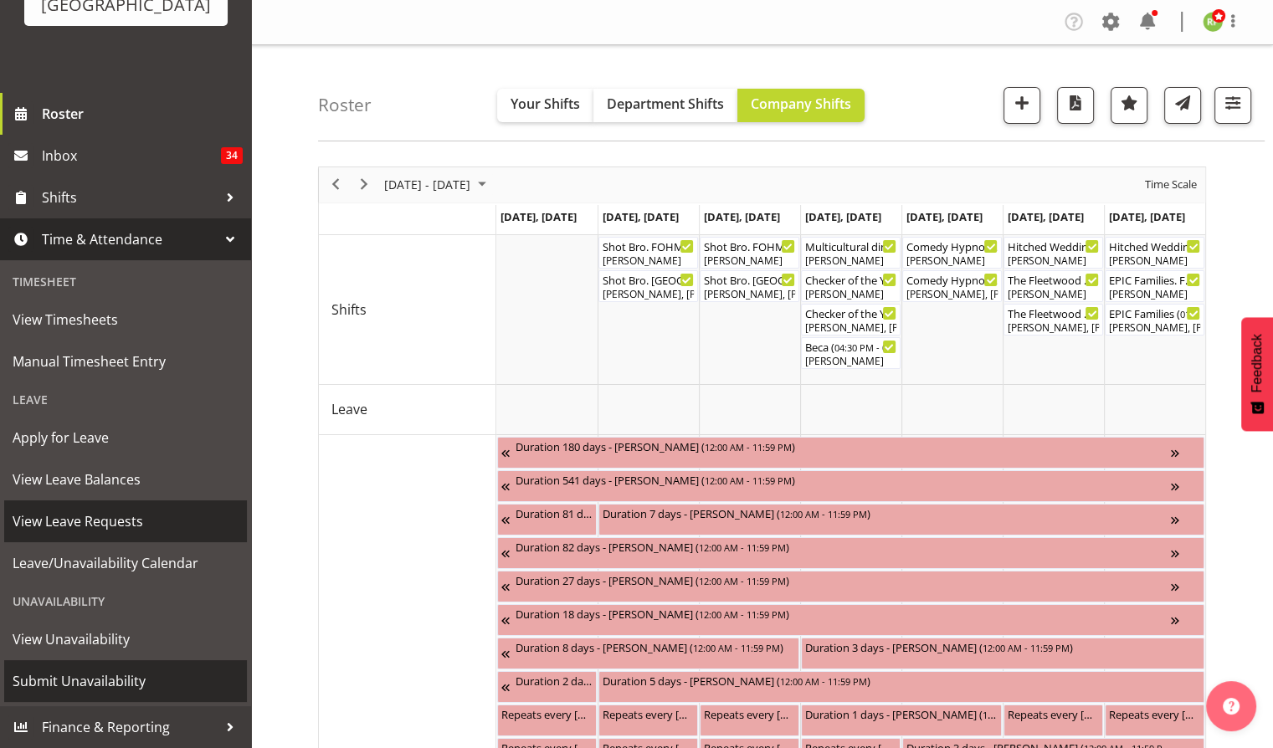
scroll to position [161, 0]
click at [73, 678] on span "Submit Unavailability" at bounding box center [126, 681] width 226 height 25
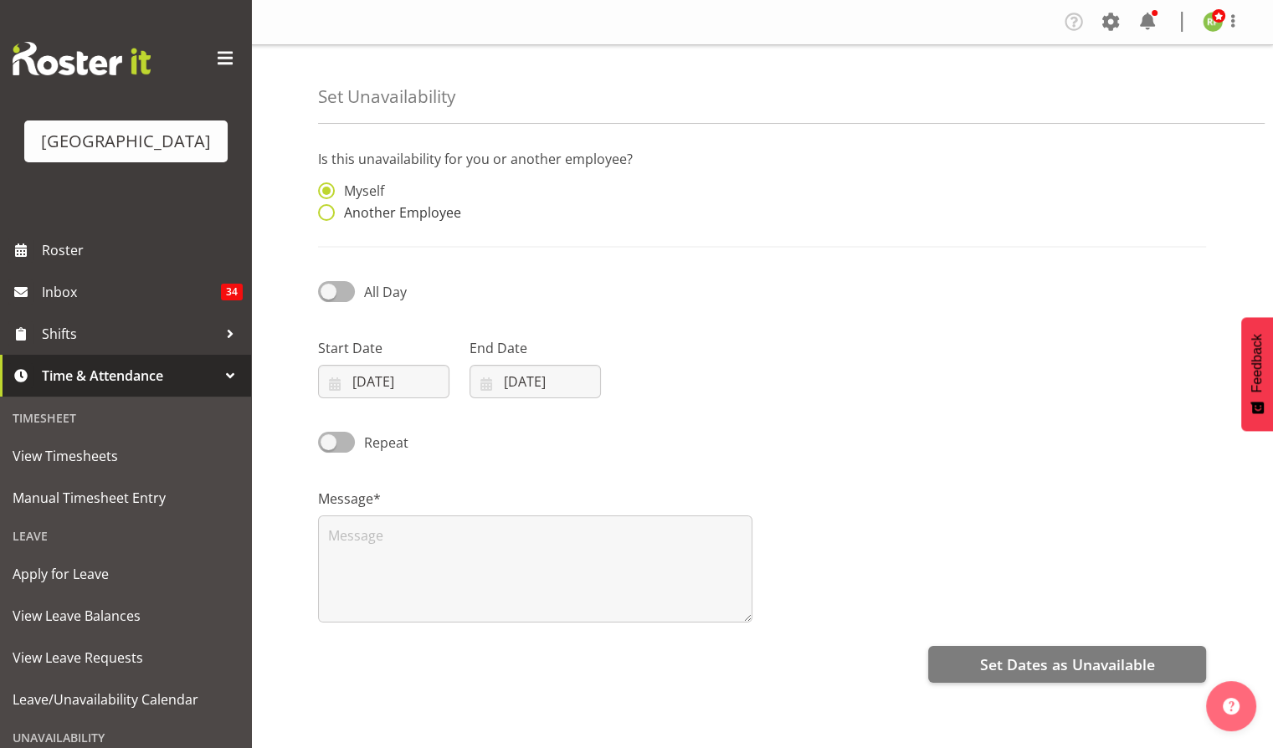
click at [373, 216] on span "Another Employee" at bounding box center [398, 212] width 126 height 17
click at [329, 216] on input "Another Employee" at bounding box center [323, 213] width 11 height 11
radio input "true"
click at [575, 206] on input "text" at bounding box center [648, 198] width 207 height 33
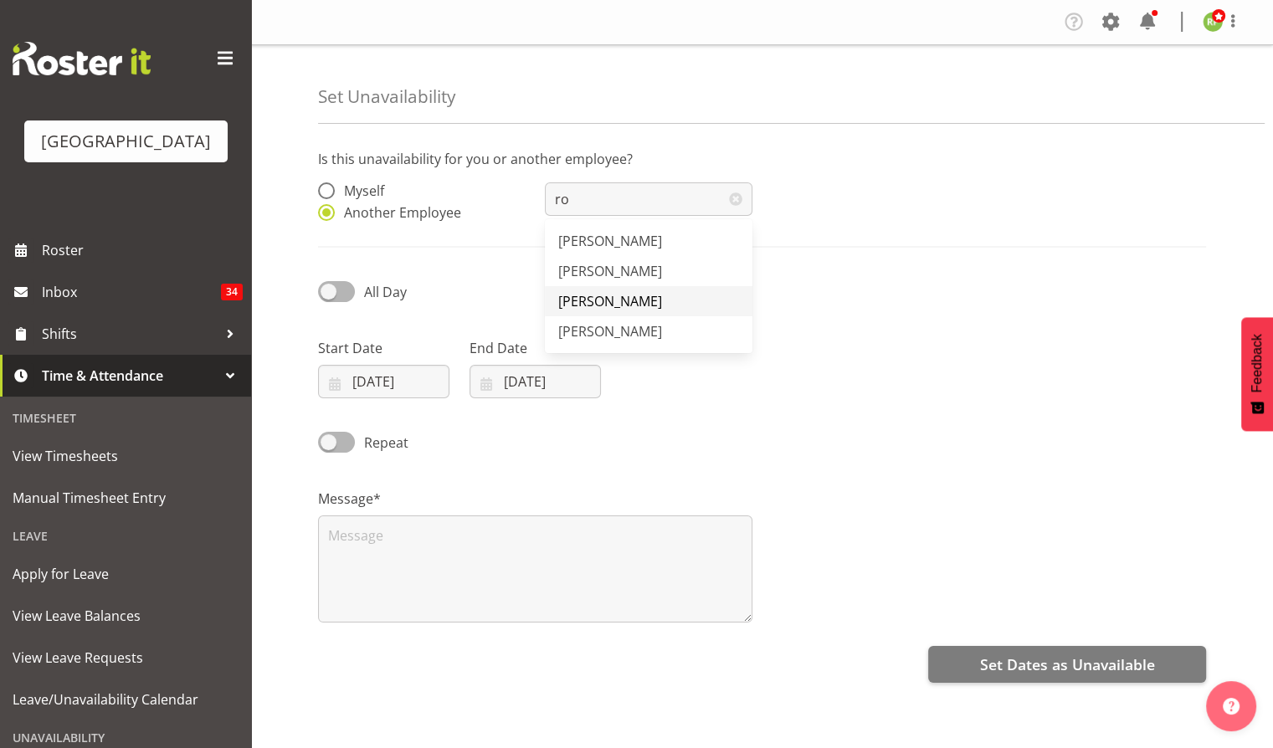
click at [596, 293] on span "[PERSON_NAME]" at bounding box center [610, 301] width 104 height 18
type input "[PERSON_NAME]"
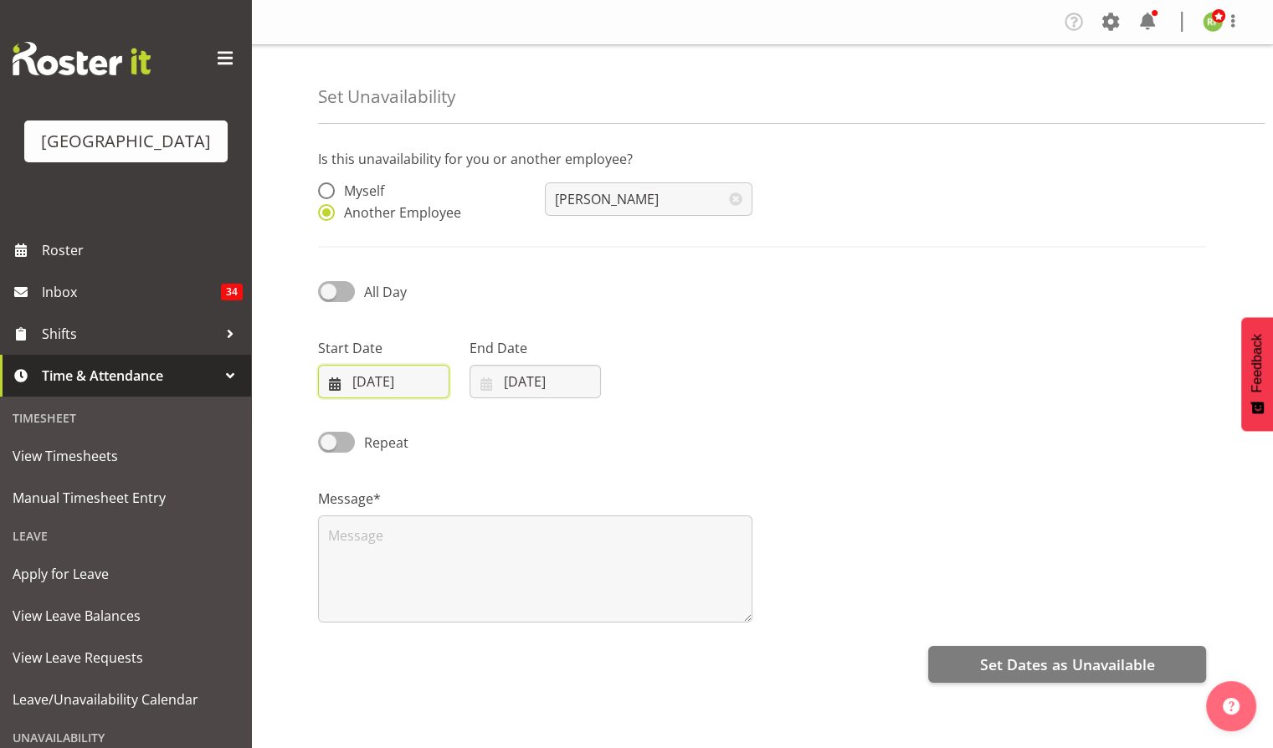
click at [383, 383] on input "17/09/2025" at bounding box center [383, 381] width 131 height 33
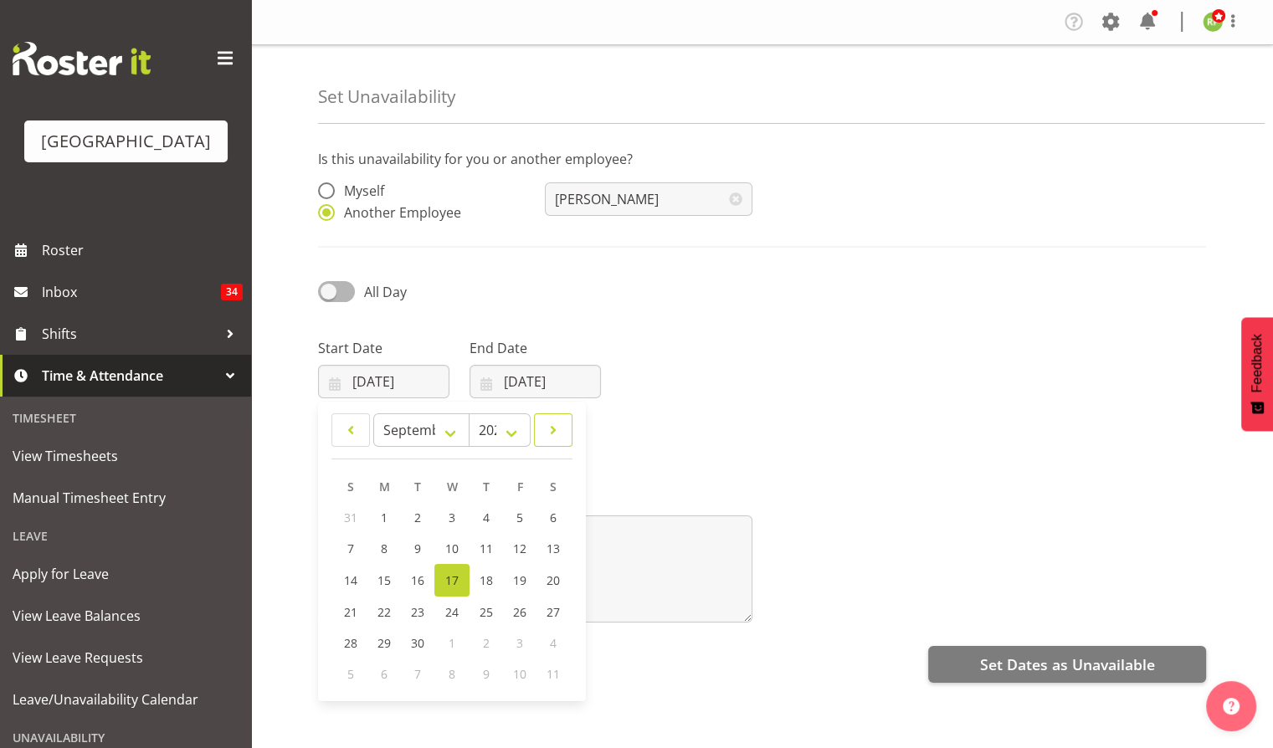
click at [545, 437] on span at bounding box center [553, 430] width 17 height 20
select select "9"
click at [345, 551] on link "5" at bounding box center [351, 548] width 33 height 31
type input "05/10/2025"
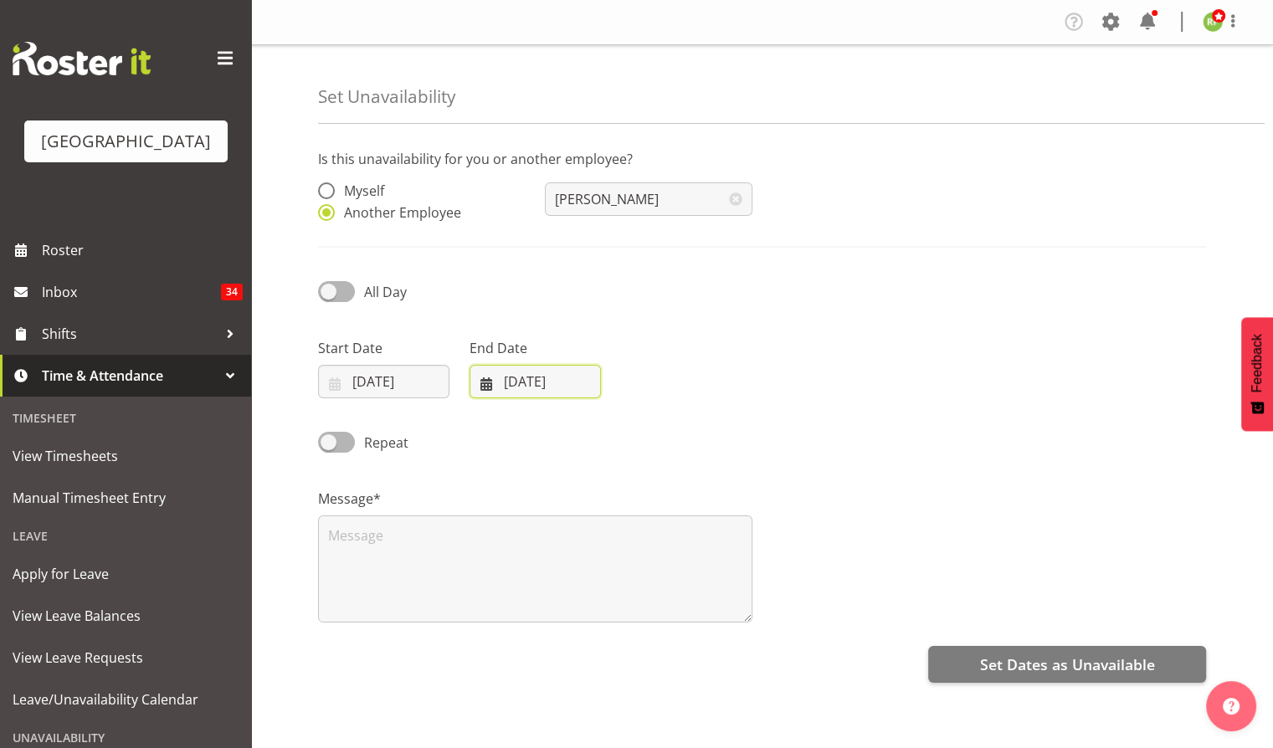
click at [532, 390] on input "17/09/2025" at bounding box center [535, 381] width 131 height 33
click at [706, 430] on span at bounding box center [703, 430] width 20 height 20
select select "9"
click at [604, 549] on span "8" at bounding box center [603, 549] width 7 height 16
type input "08/10/2025"
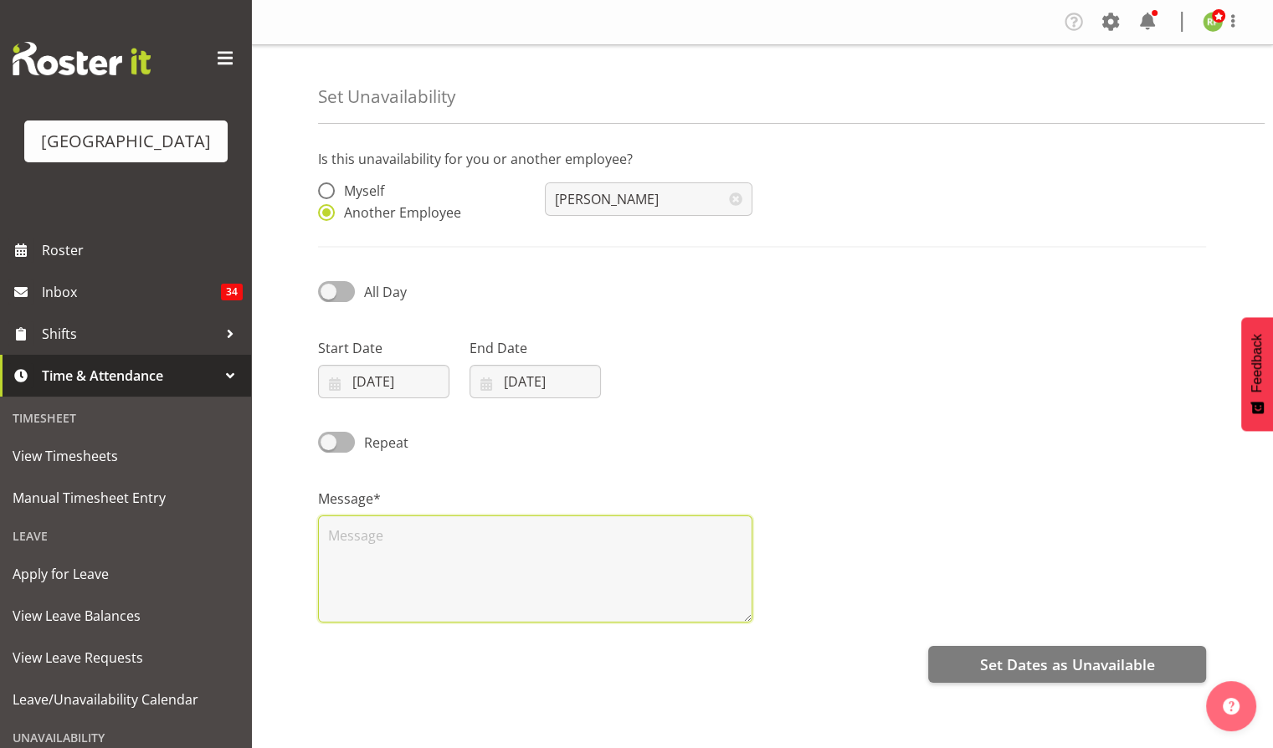
click at [376, 533] on textarea at bounding box center [535, 569] width 434 height 107
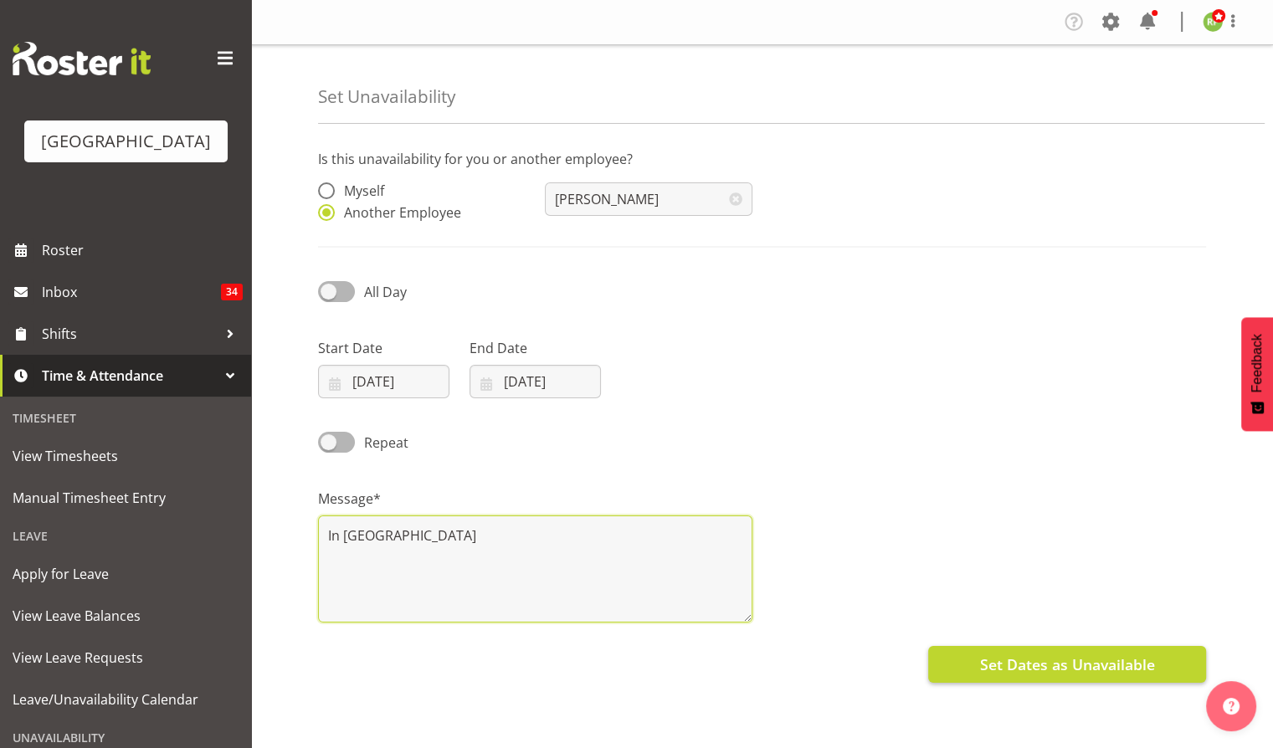
type textarea "In Queenstown"
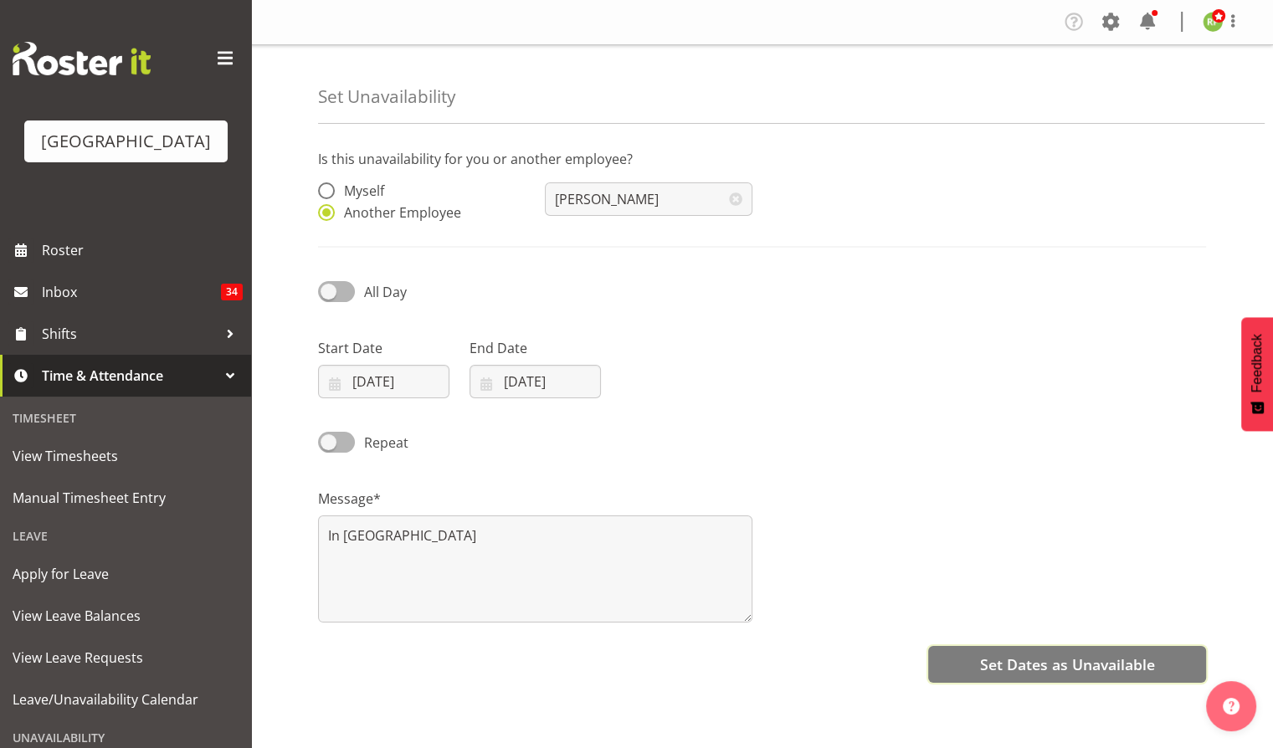
click at [1078, 664] on span "Set Dates as Unavailable" at bounding box center [1066, 665] width 175 height 22
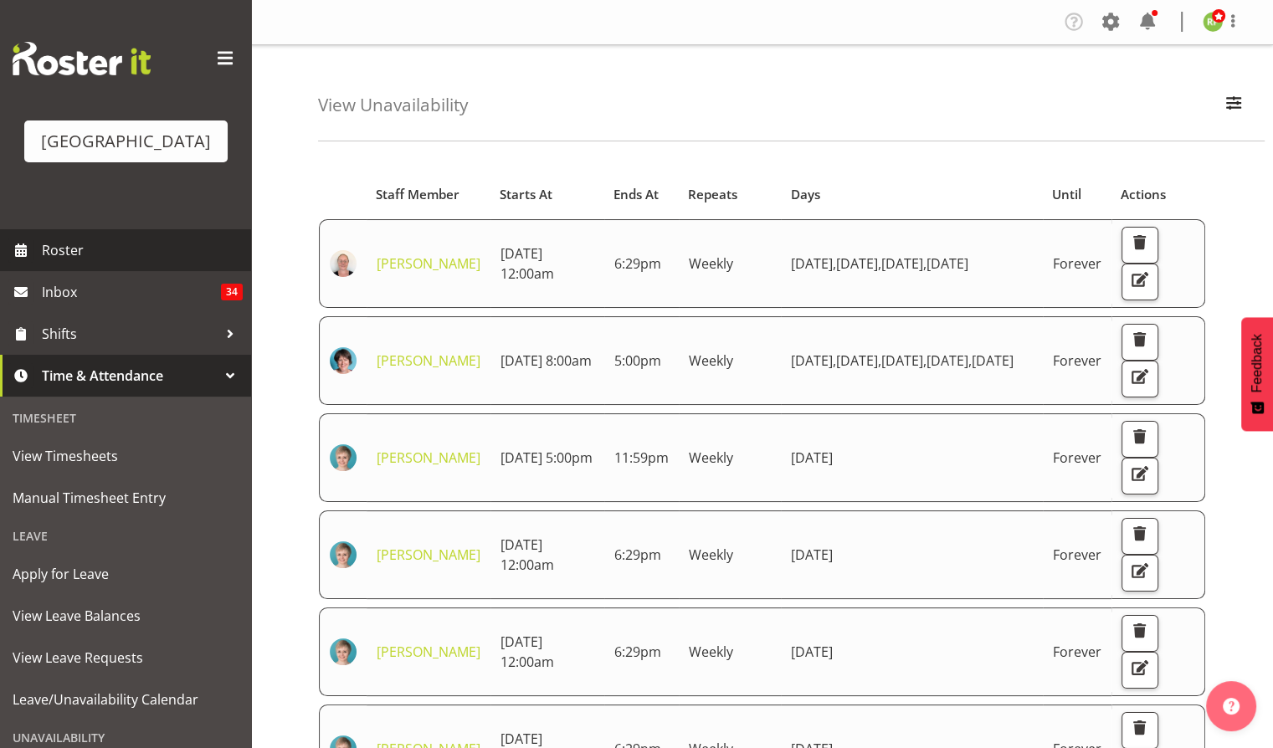
click at [82, 263] on span "Roster" at bounding box center [142, 250] width 201 height 25
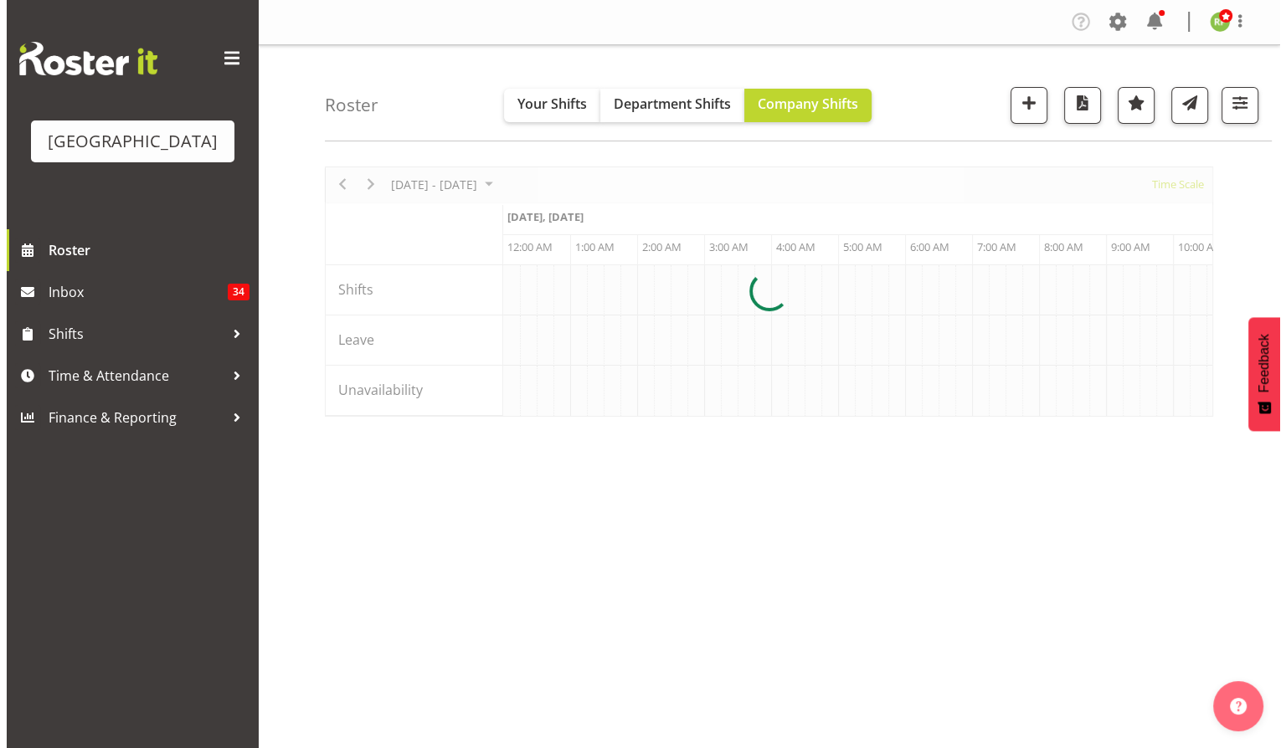
scroll to position [0, 3214]
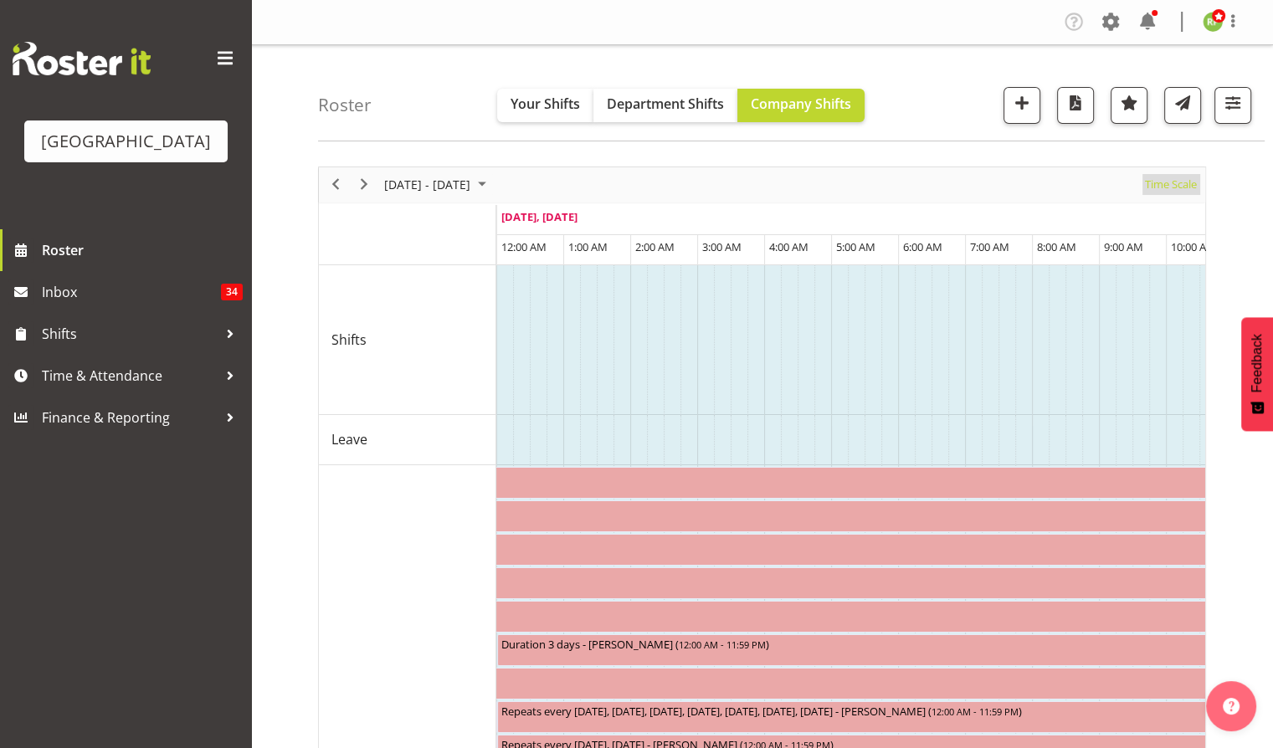
click at [1174, 181] on span "Time Scale" at bounding box center [1170, 184] width 55 height 21
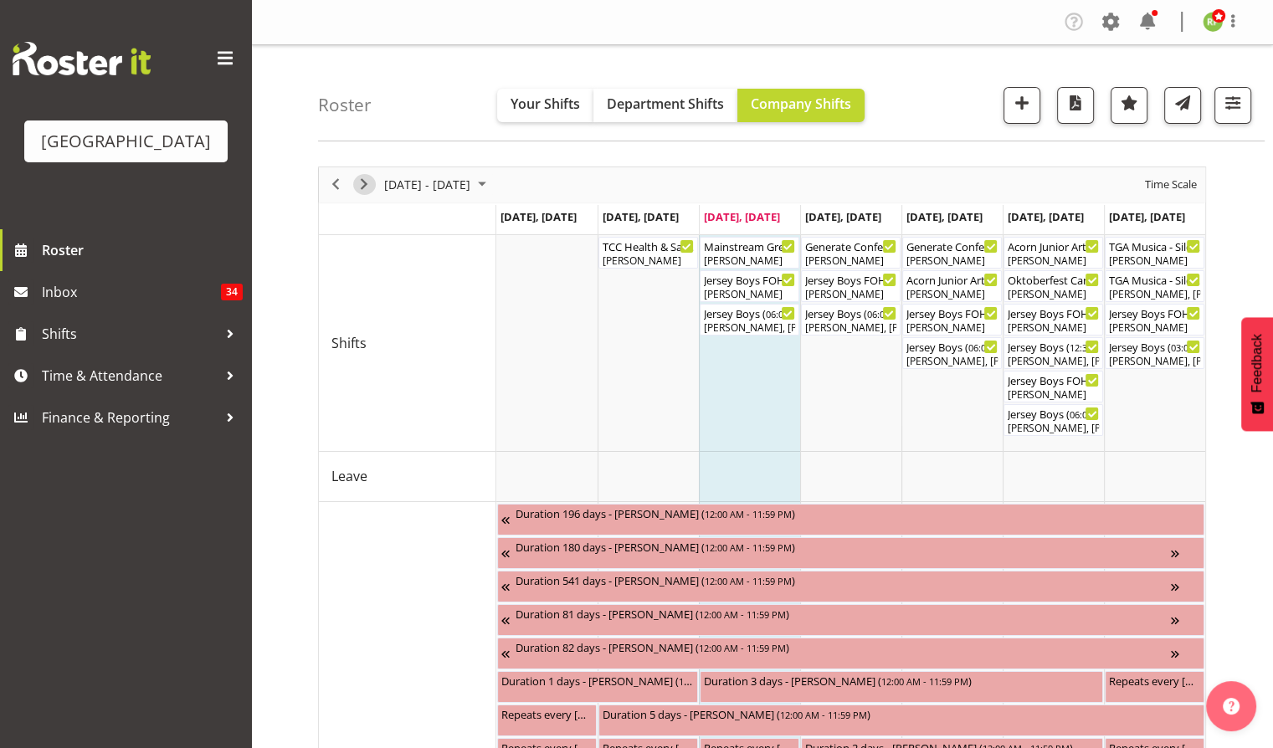
click at [362, 191] on span "Next" at bounding box center [364, 184] width 20 height 21
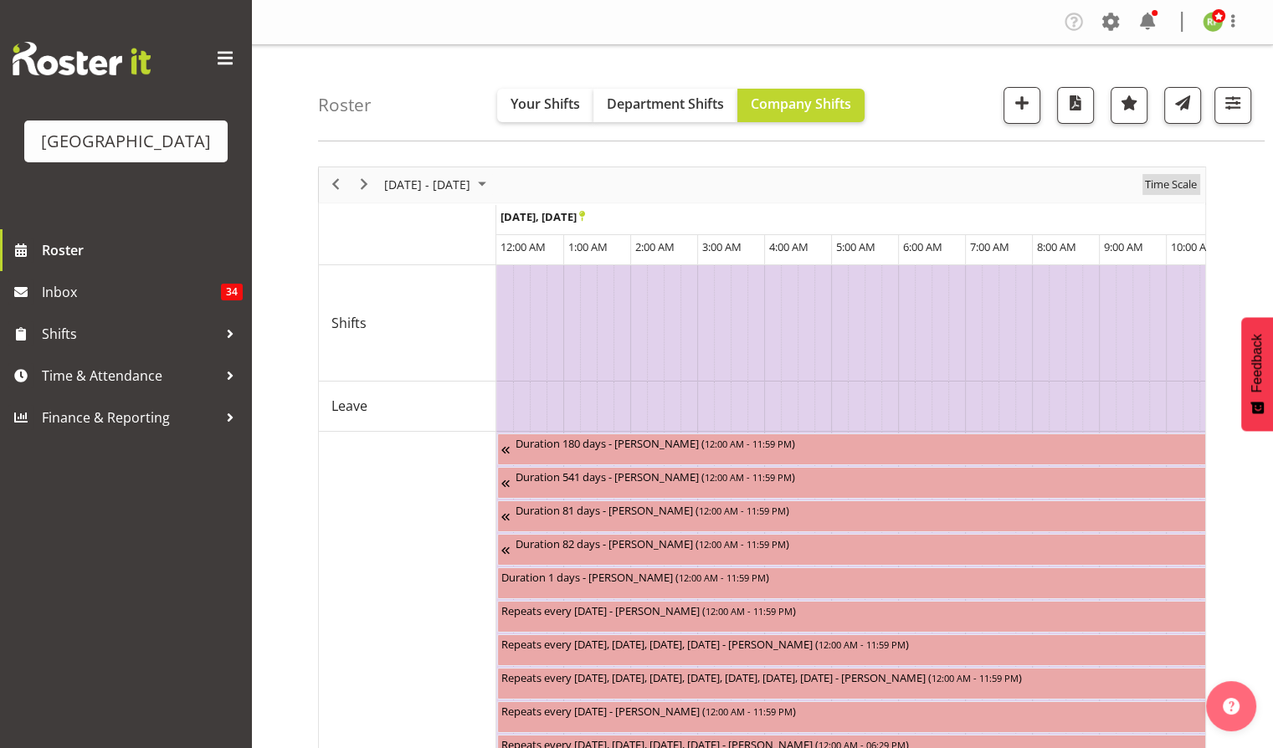
click at [1178, 186] on span "Time Scale" at bounding box center [1170, 184] width 55 height 21
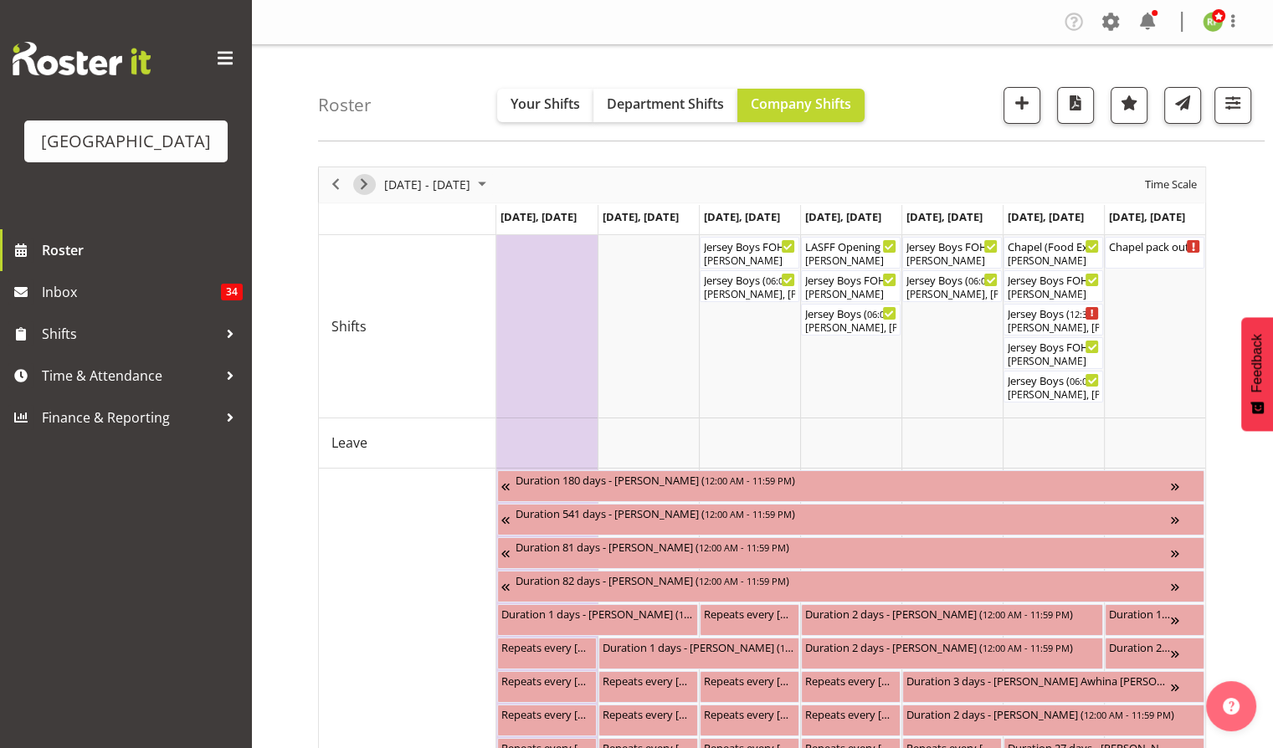
click at [361, 180] on span "Next" at bounding box center [364, 184] width 20 height 21
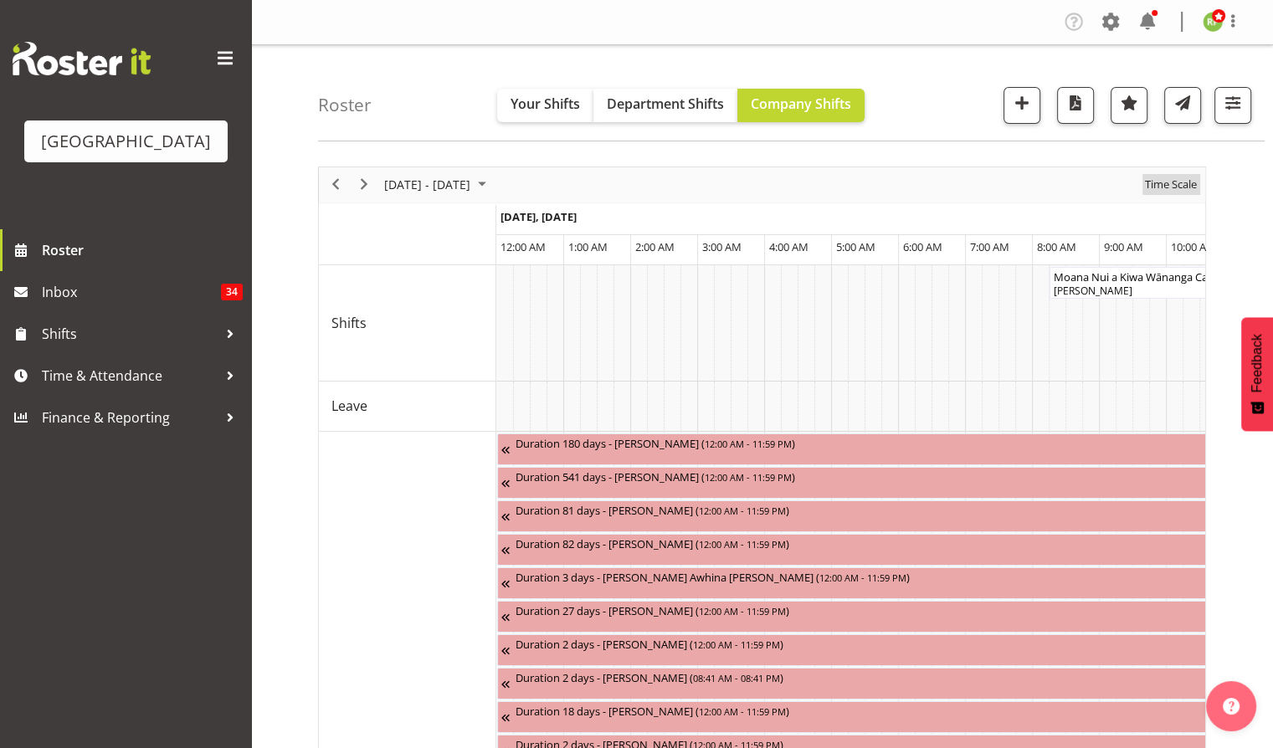
click at [1169, 177] on span "Time Scale" at bounding box center [1170, 184] width 55 height 21
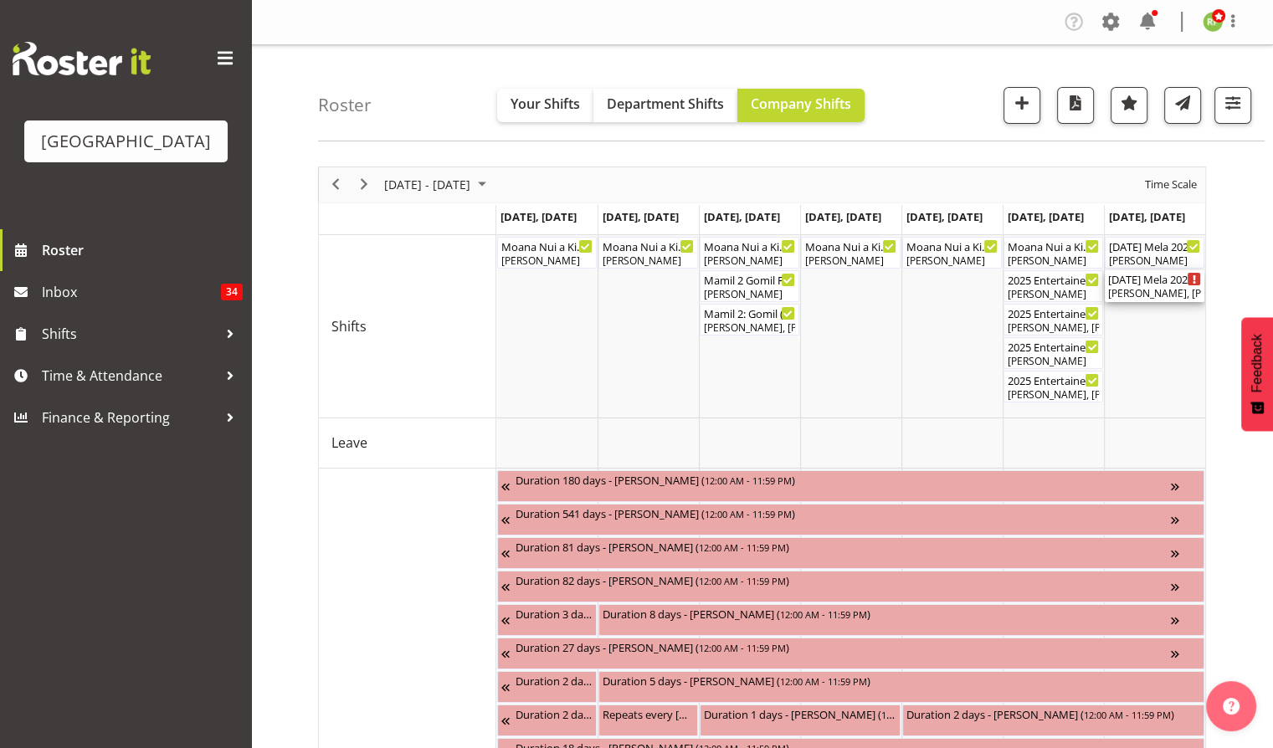
click at [1153, 288] on div "[PERSON_NAME], [PERSON_NAME], [PERSON_NAME], [PERSON_NAME], [PERSON_NAME]" at bounding box center [1154, 293] width 93 height 15
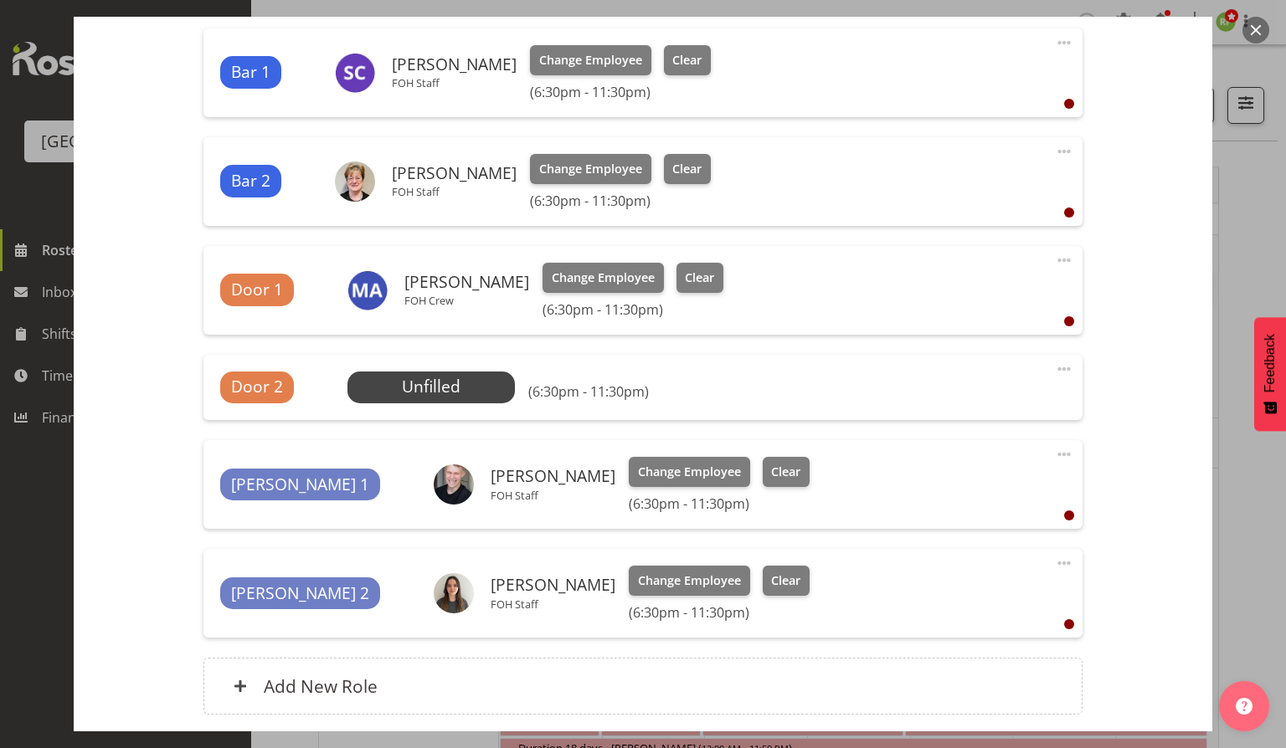
scroll to position [557, 0]
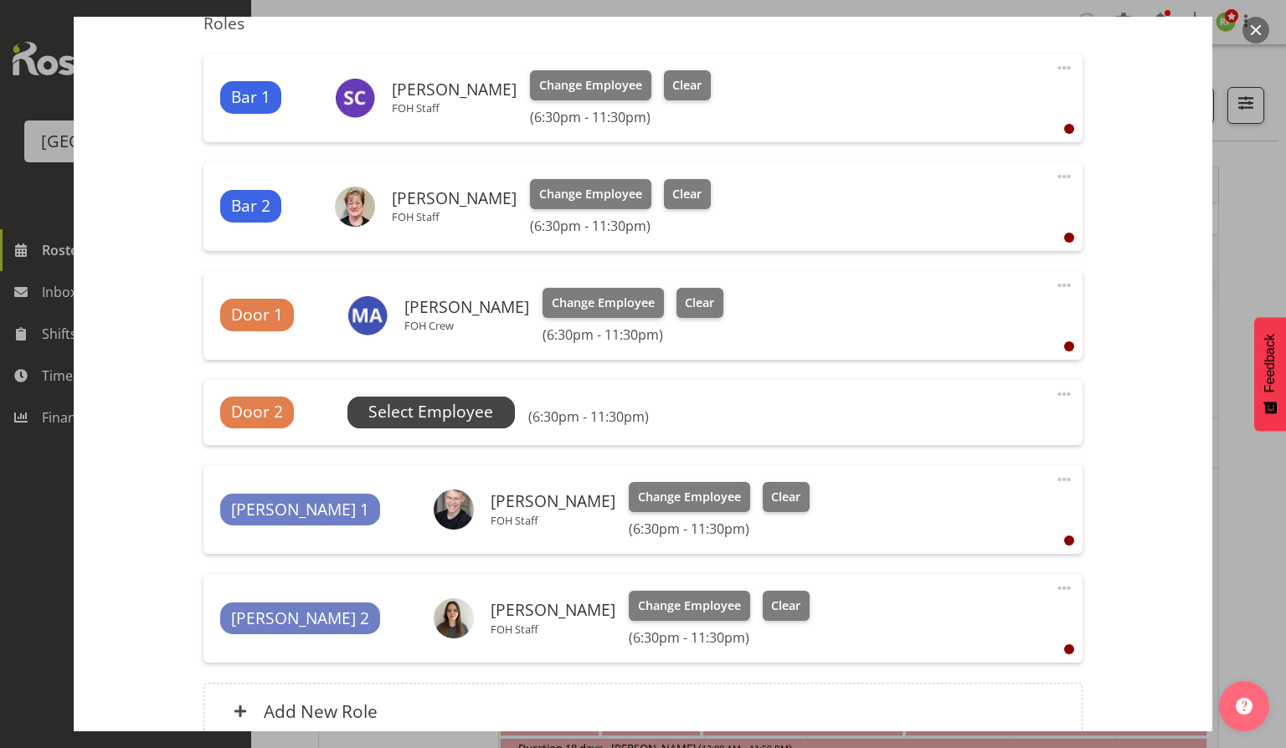
click at [420, 414] on span "Select Employee" at bounding box center [430, 412] width 125 height 24
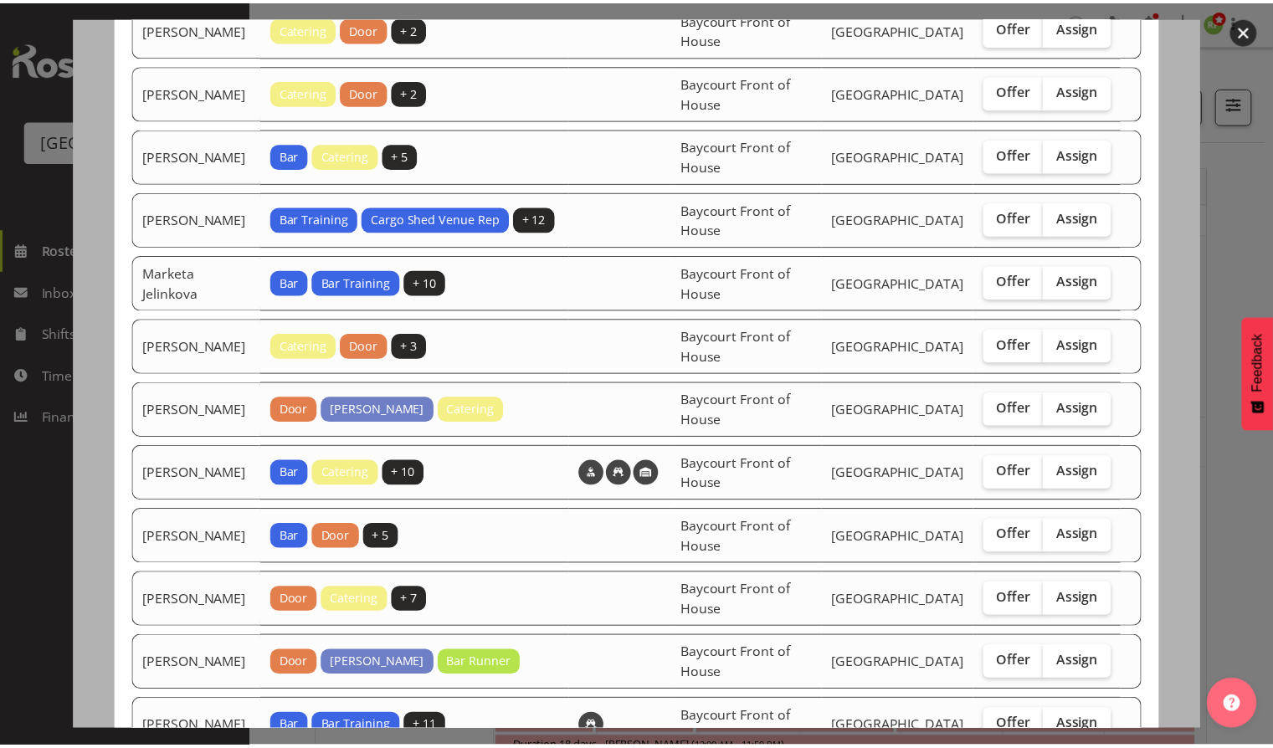
scroll to position [935, 0]
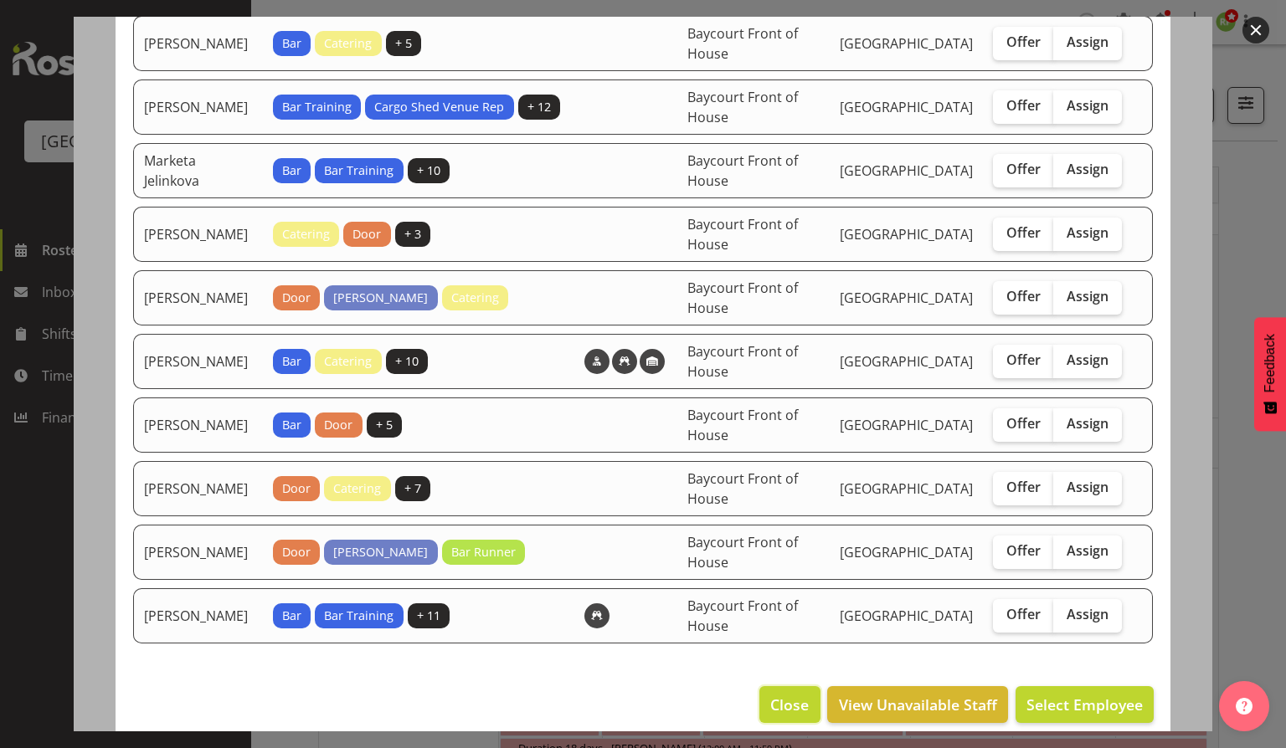
click at [781, 694] on span "Close" at bounding box center [789, 705] width 39 height 22
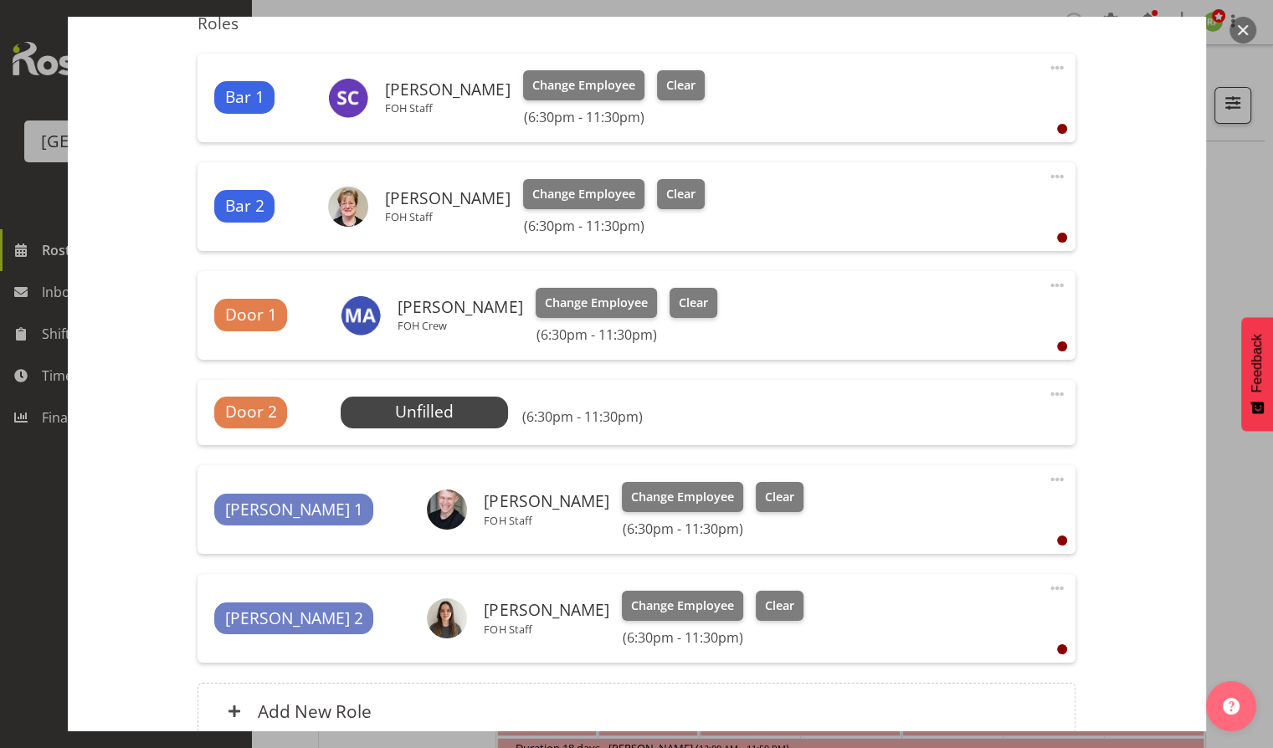
scroll to position [713, 0]
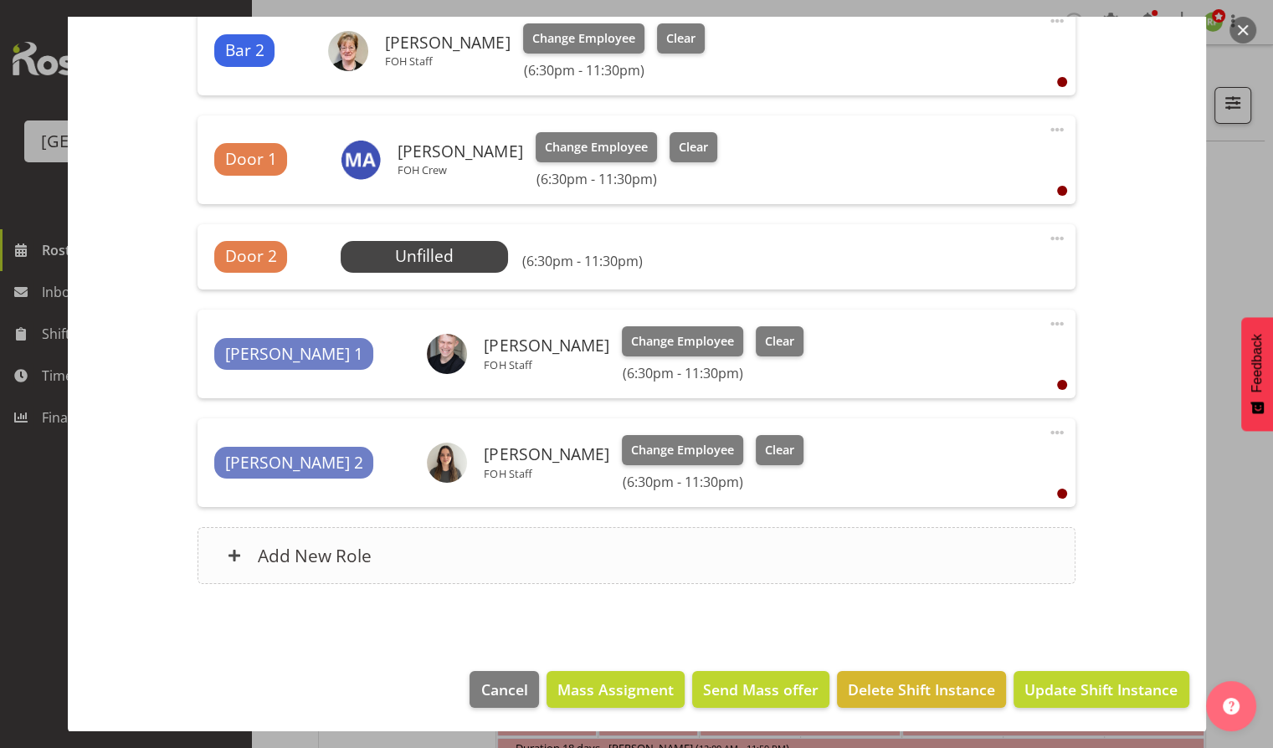
click at [858, 564] on div "Add New Role" at bounding box center [637, 555] width 878 height 57
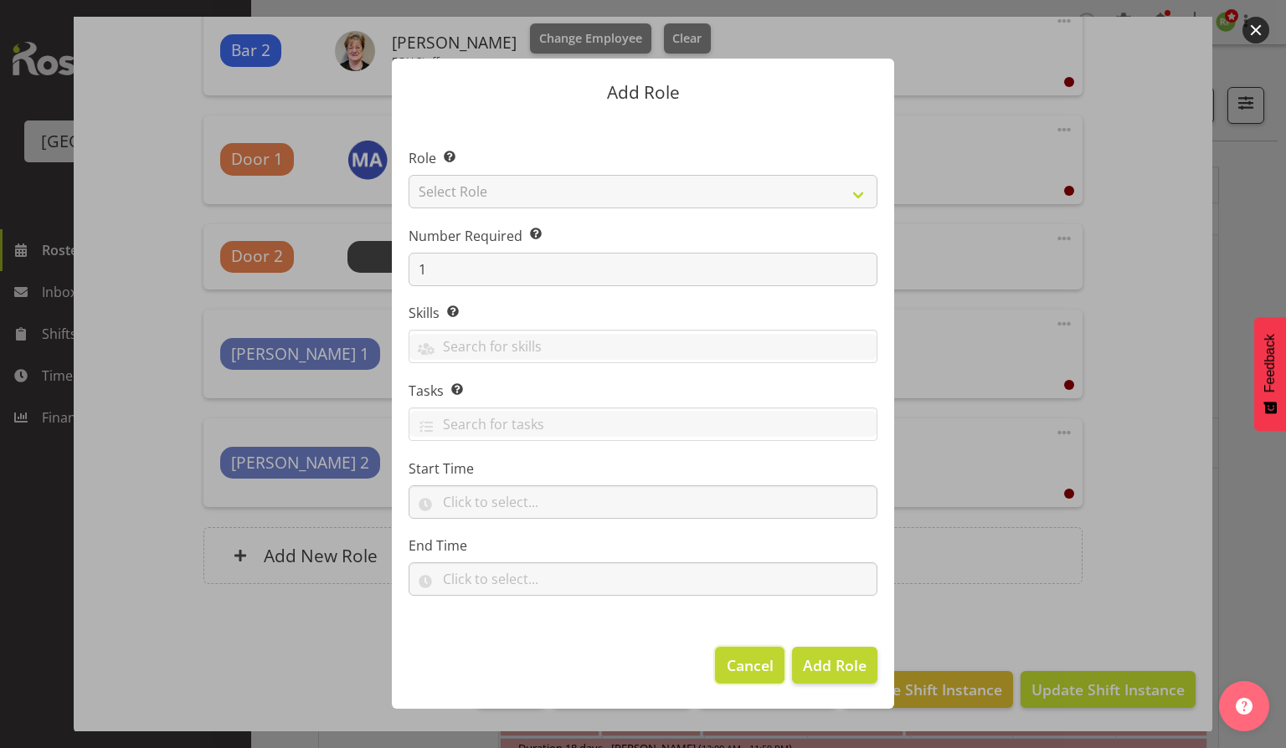
drag, startPoint x: 741, startPoint y: 658, endPoint x: 757, endPoint y: 670, distance: 20.3
click at [743, 658] on span "Cancel" at bounding box center [750, 666] width 47 height 22
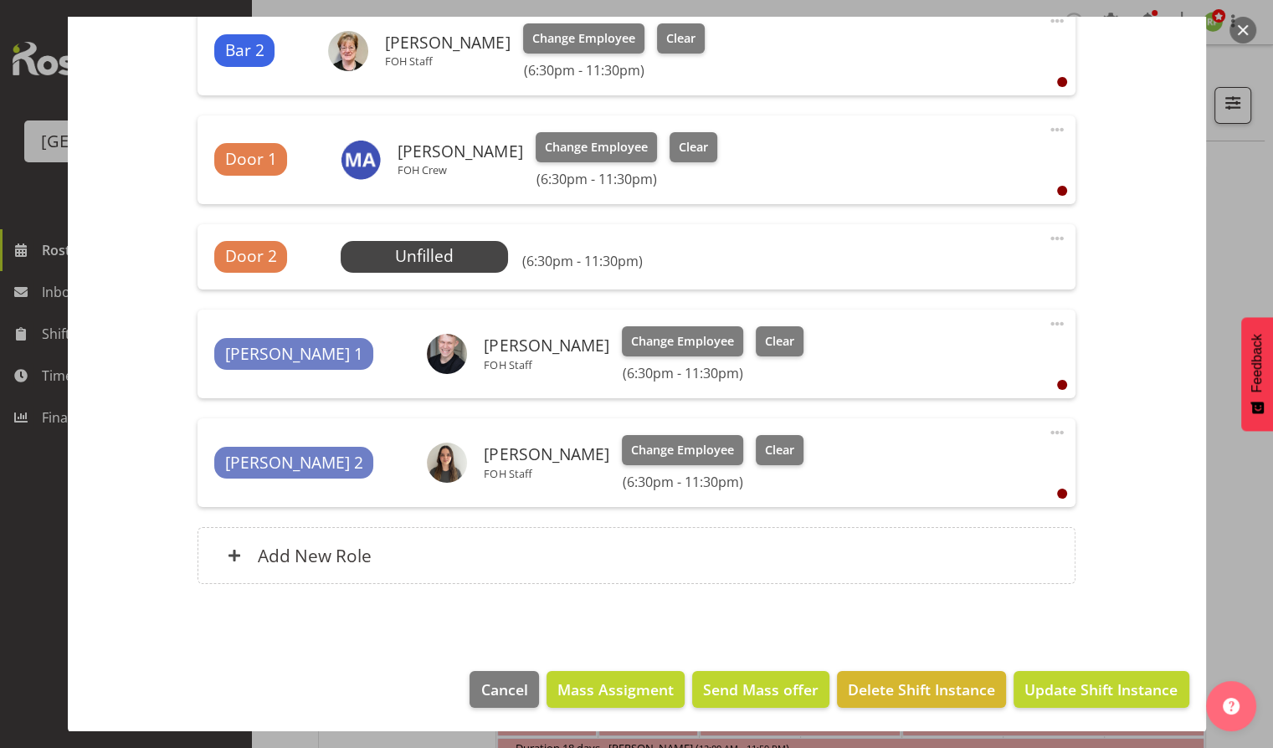
click at [816, 588] on div "Roles Bar 1 [PERSON_NAME] FOH Staff Change Employee Clear (6:30pm - 11:30pm) Ed…" at bounding box center [637, 226] width 898 height 757
click at [1091, 685] on span "Update Shift Instance" at bounding box center [1101, 690] width 153 height 22
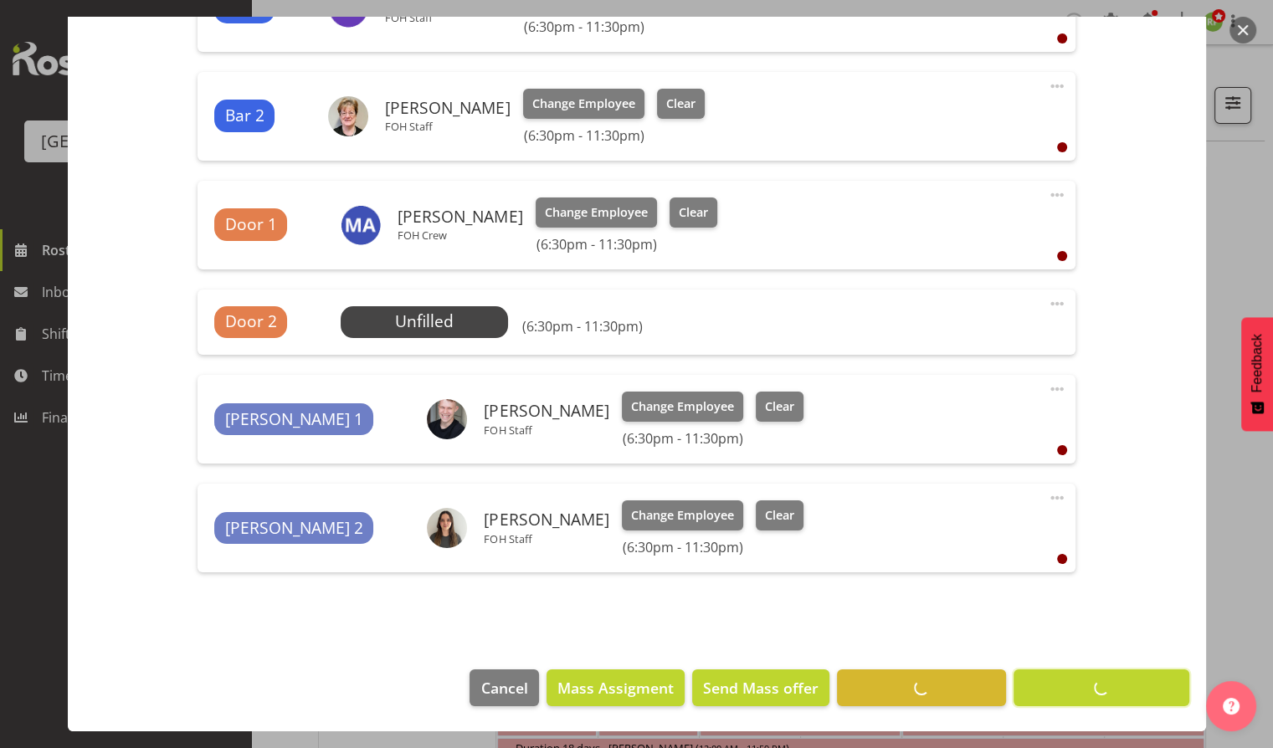
scroll to position [646, 0]
